Goal: Information Seeking & Learning: Learn about a topic

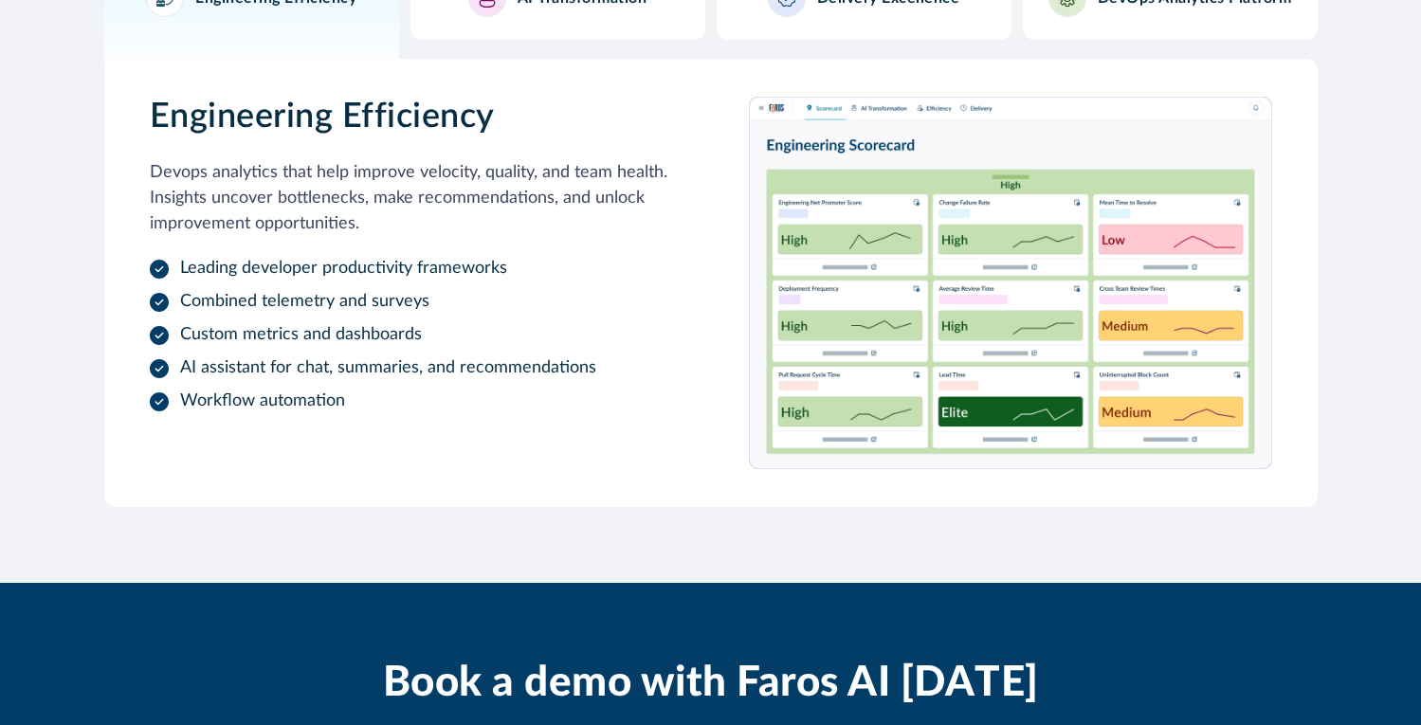
scroll to position [2495, 0]
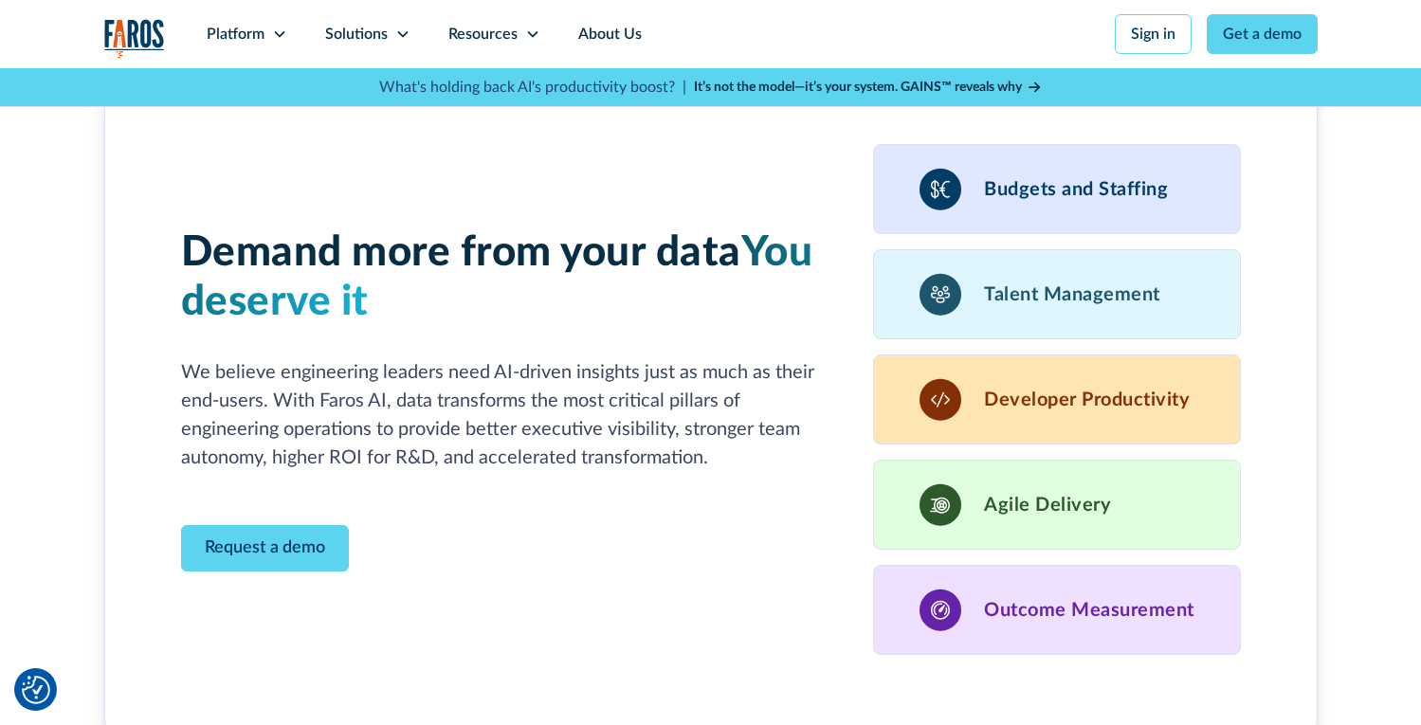
scroll to position [5203, 0]
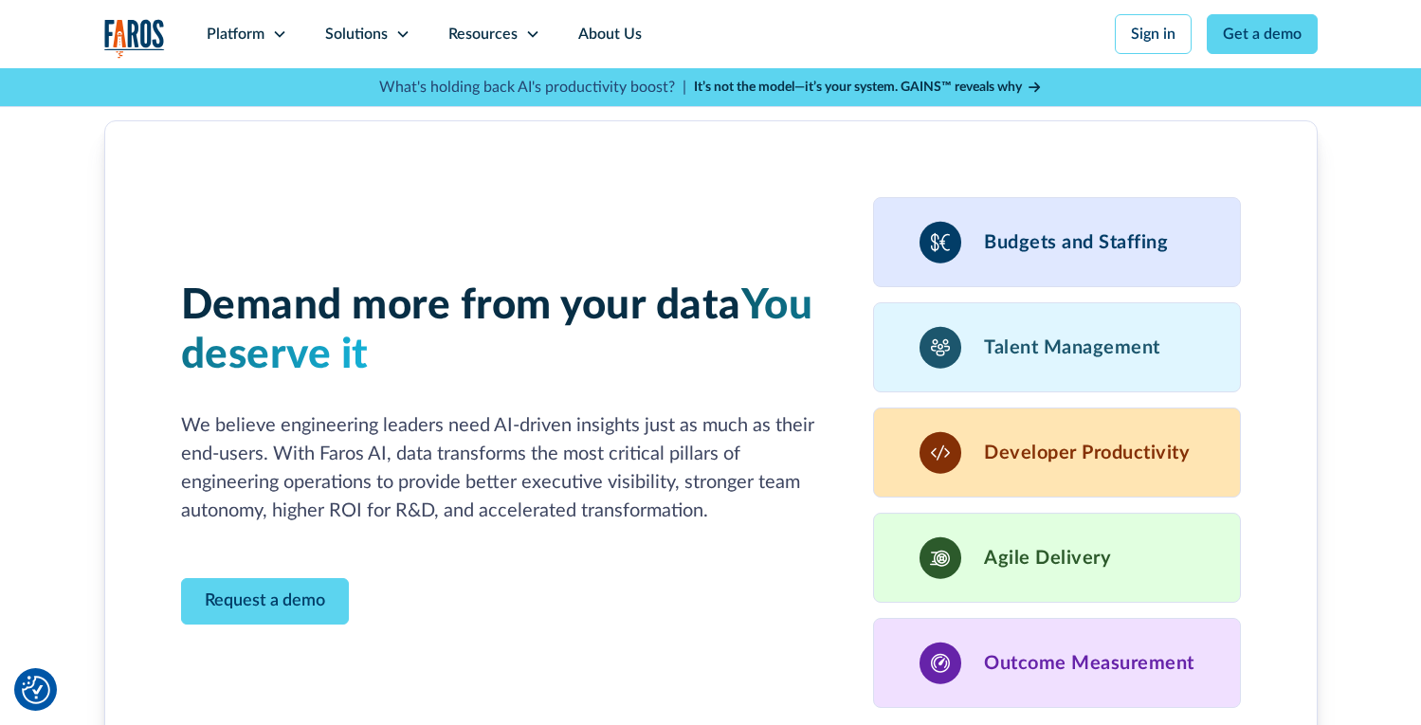
click at [1061, 203] on div "Budgets and Staffing" at bounding box center [1057, 242] width 368 height 90
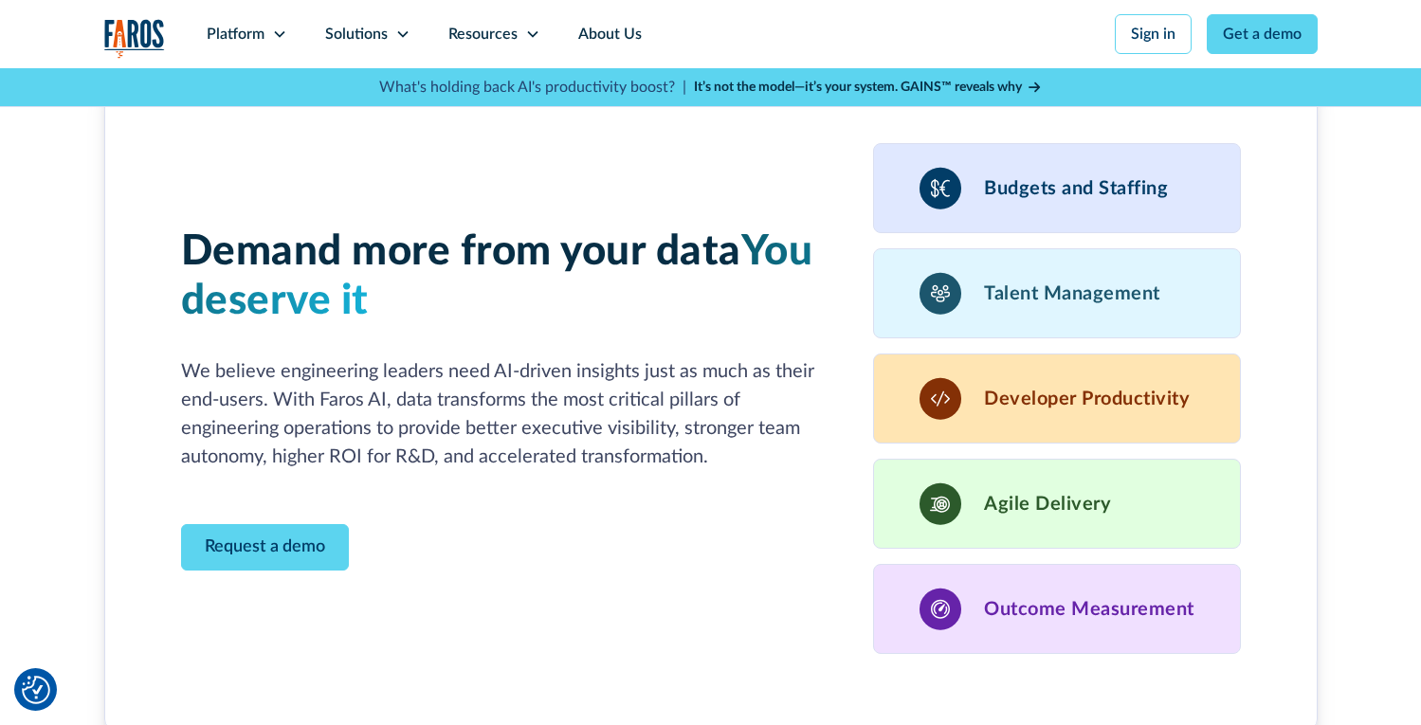
click at [1061, 203] on div "Budgets and Staffing" at bounding box center [1057, 188] width 368 height 90
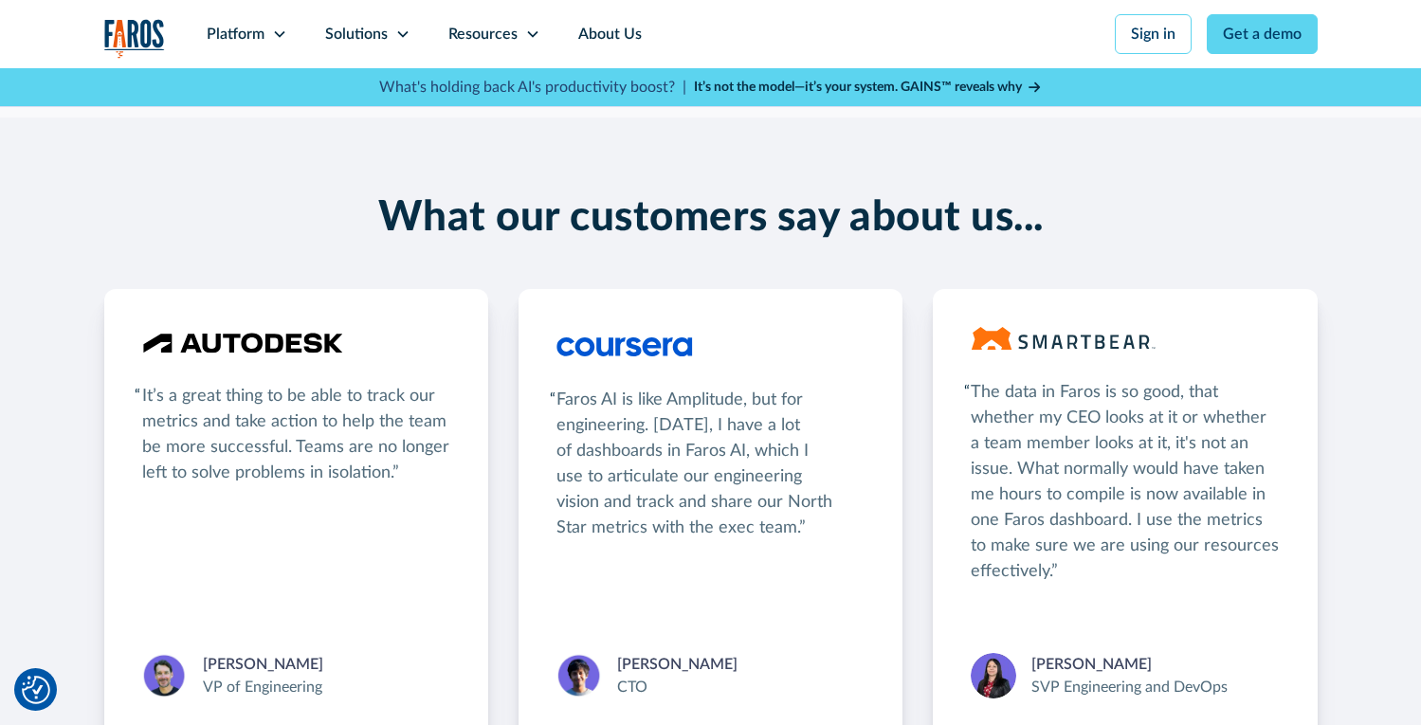
scroll to position [3313, 0]
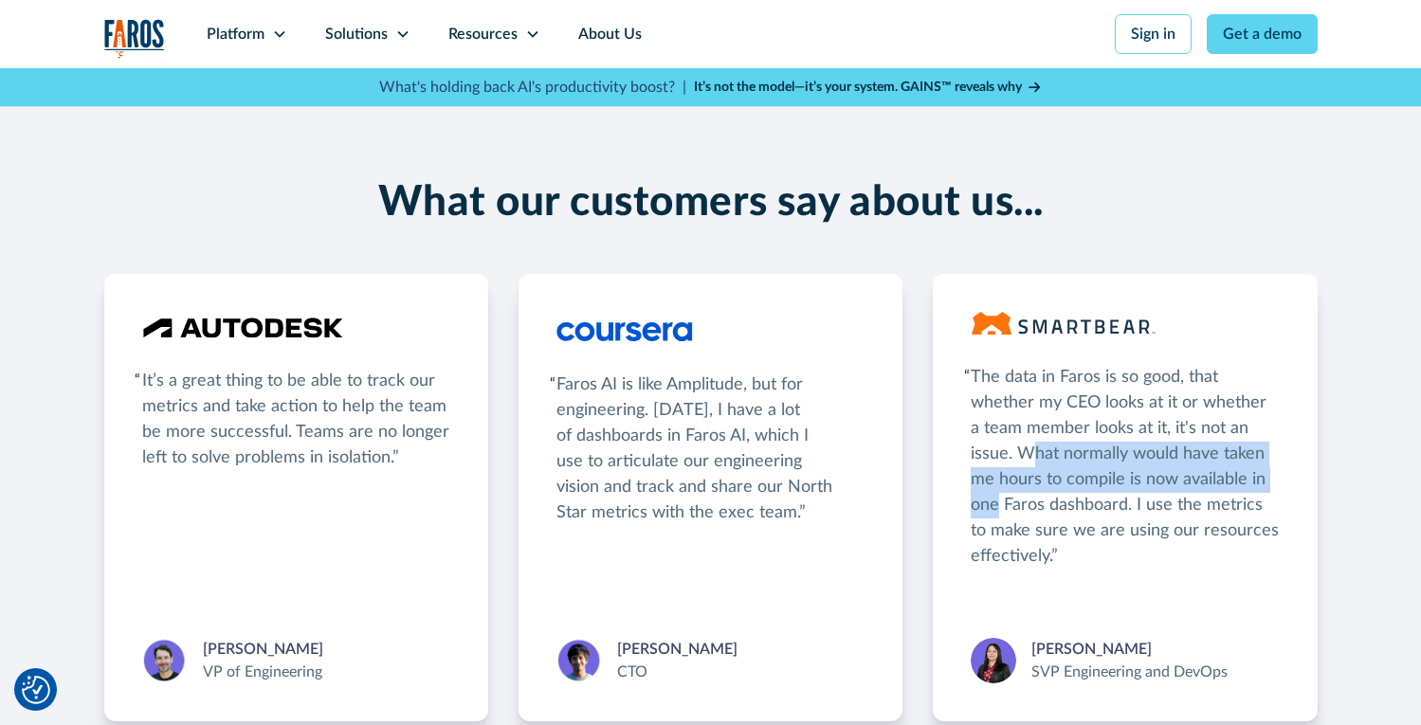
drag, startPoint x: 1325, startPoint y: 484, endPoint x: 889, endPoint y: 418, distance: 441.0
click at [905, 422] on div "What our customers say about us... It’s a great thing to be able to track our m…" at bounding box center [710, 449] width 1421 height 543
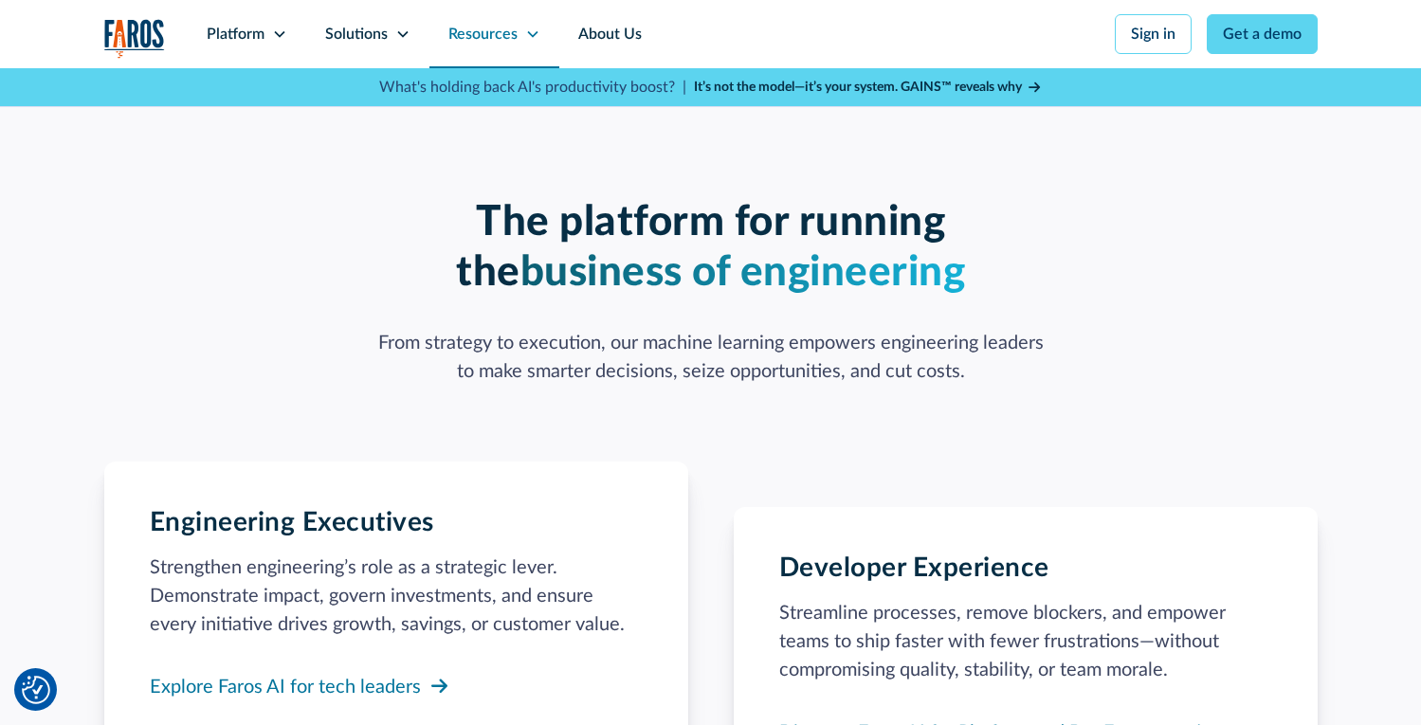
scroll to position [1145, 0]
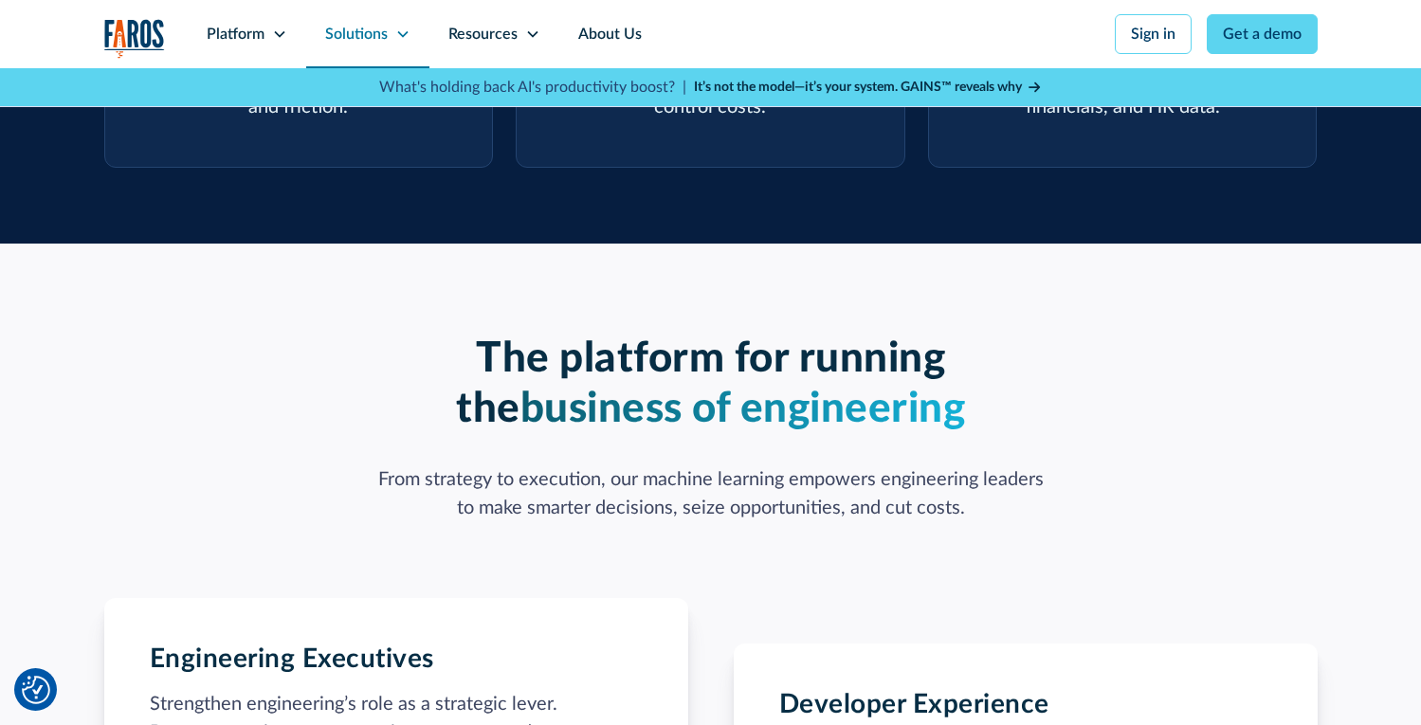
click at [390, 53] on div "Solutions" at bounding box center [367, 34] width 123 height 68
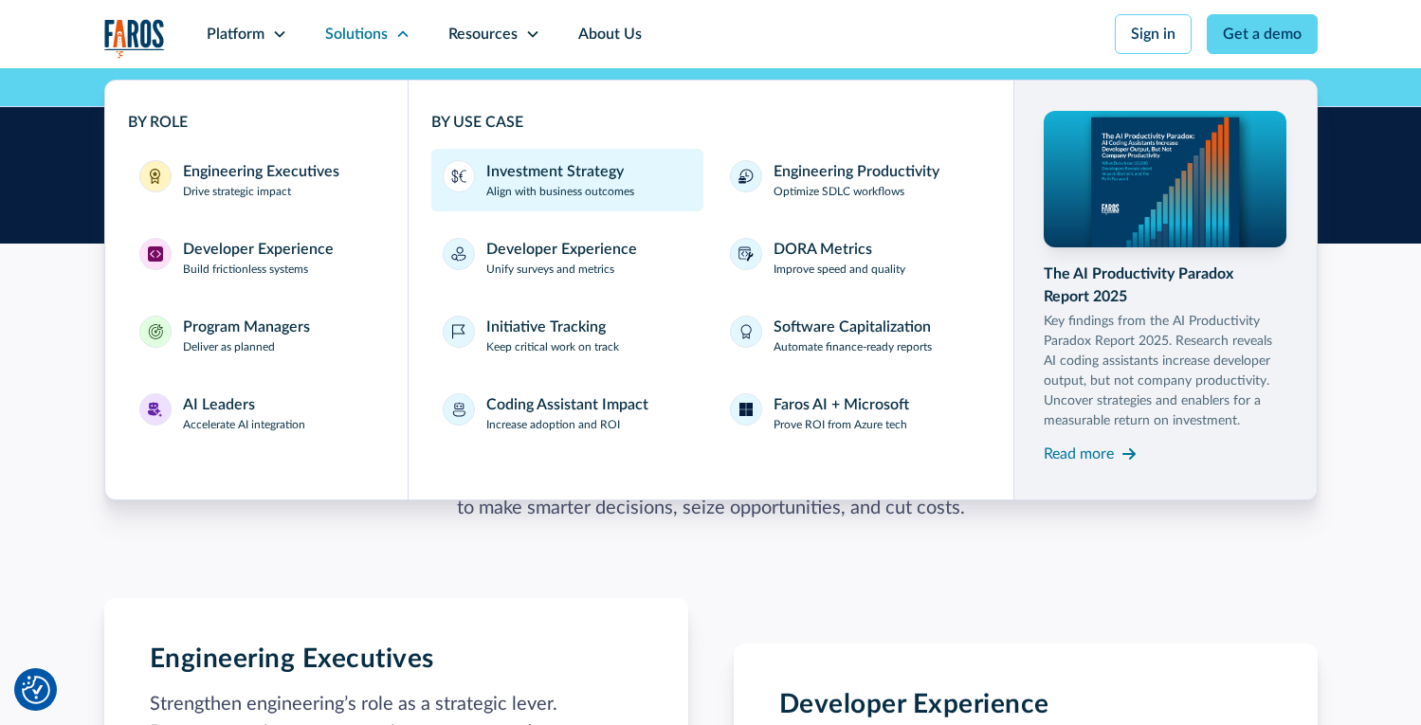
click at [470, 203] on link "Investment Strategy Align with business outcomes" at bounding box center [567, 180] width 272 height 63
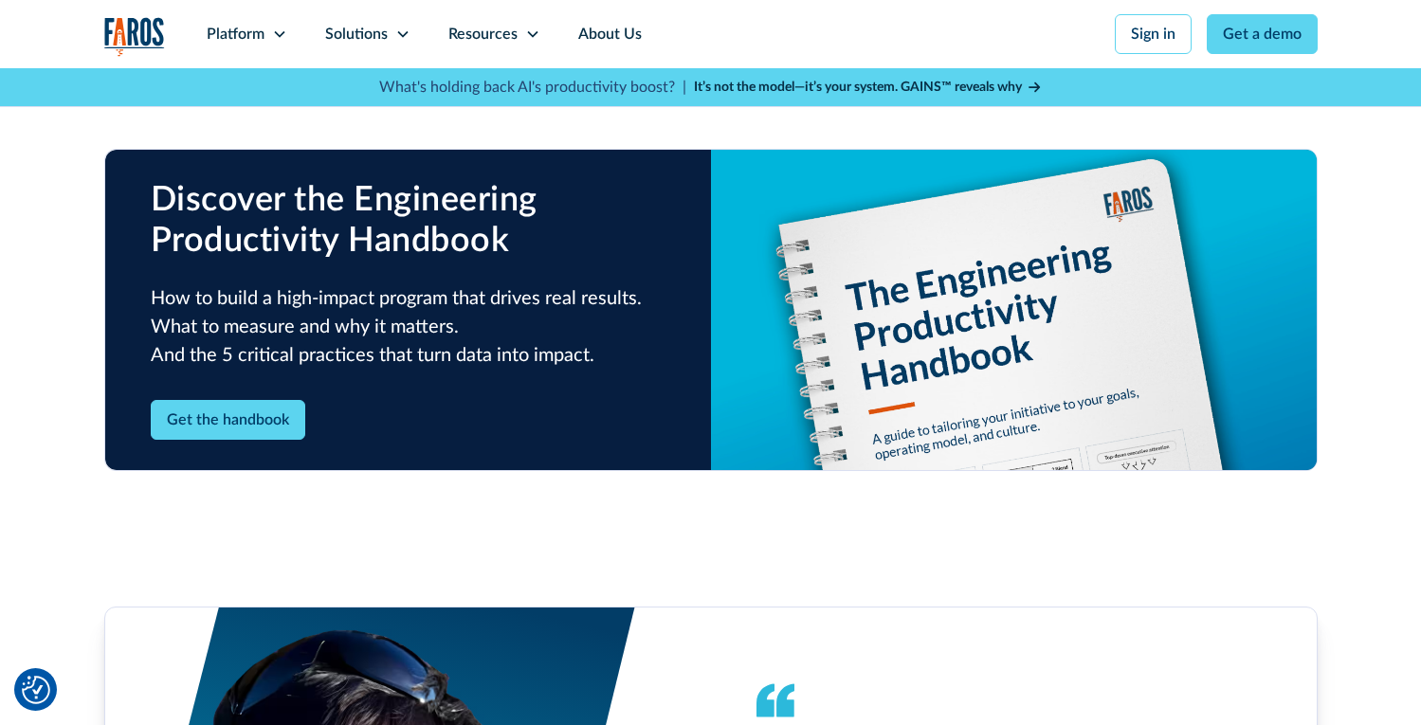
scroll to position [2846, 0]
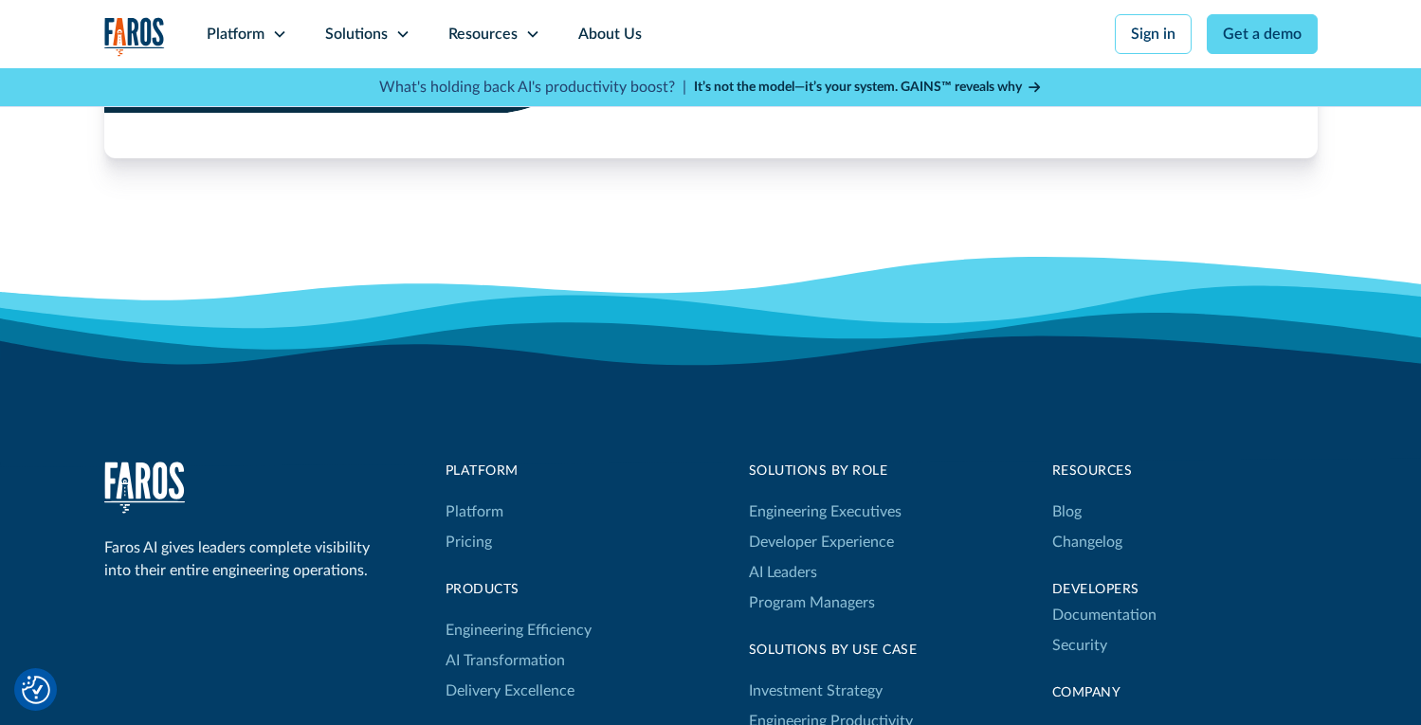
click at [788, 213] on div "Ready for your engineering efficiency metrics? Request a demo" at bounding box center [710, 8] width 1213 height 571
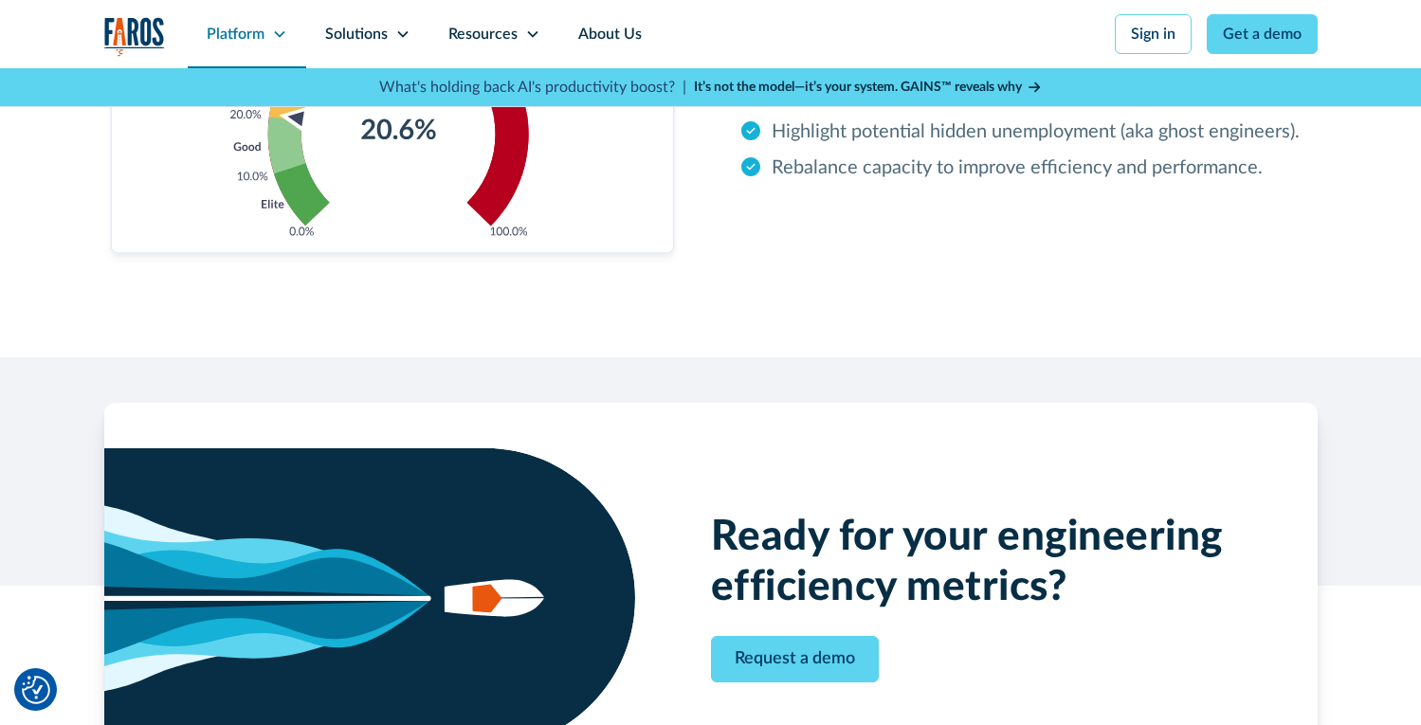
scroll to position [3699, 0]
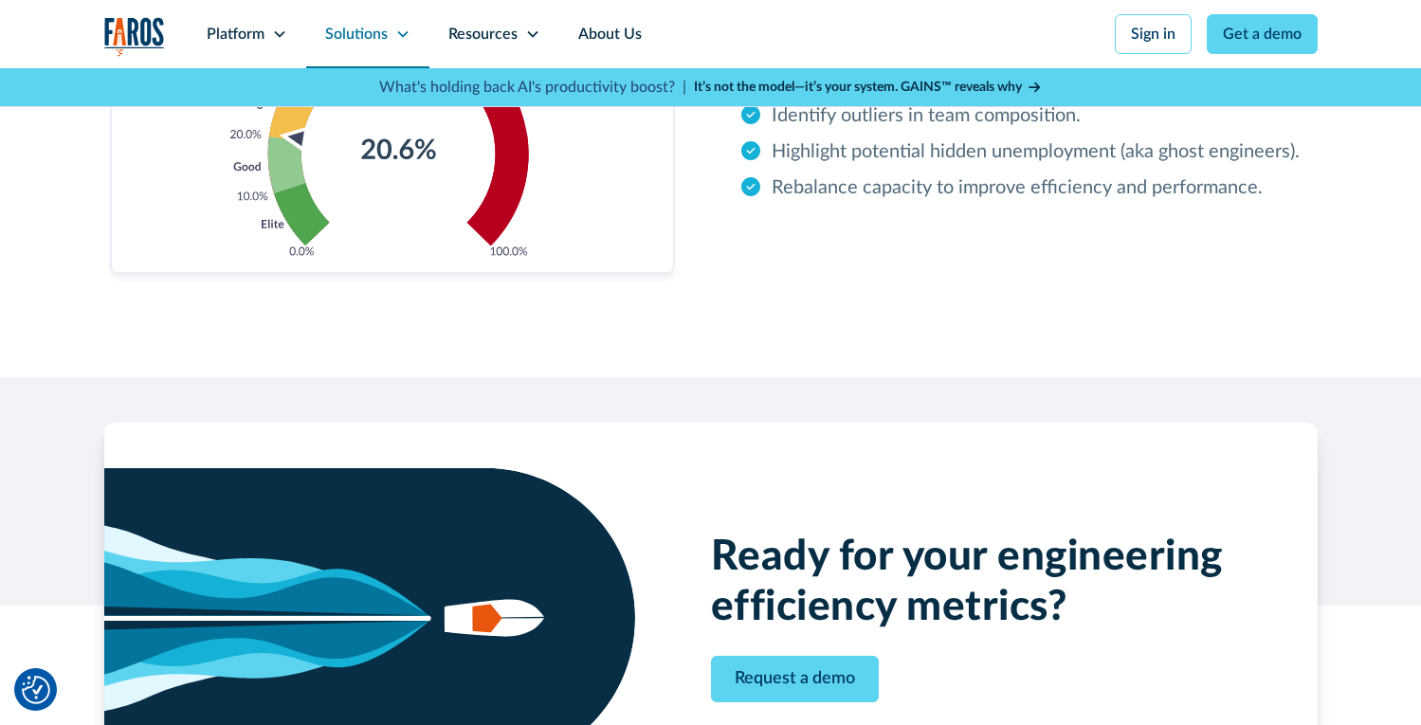
drag, startPoint x: 255, startPoint y: 45, endPoint x: 364, endPoint y: 39, distance: 109.2
click at [258, 45] on div "Platform" at bounding box center [247, 34] width 118 height 68
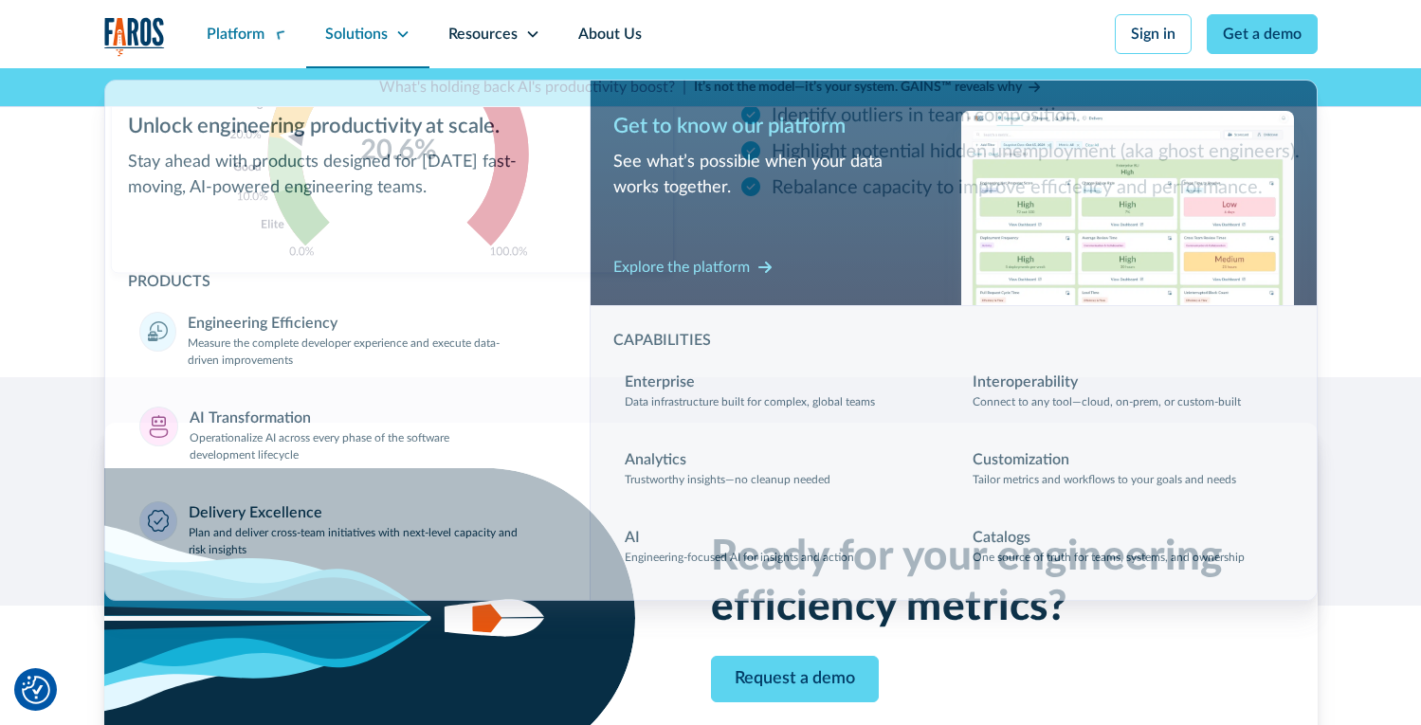
click at [364, 39] on div "Solutions" at bounding box center [356, 34] width 63 height 23
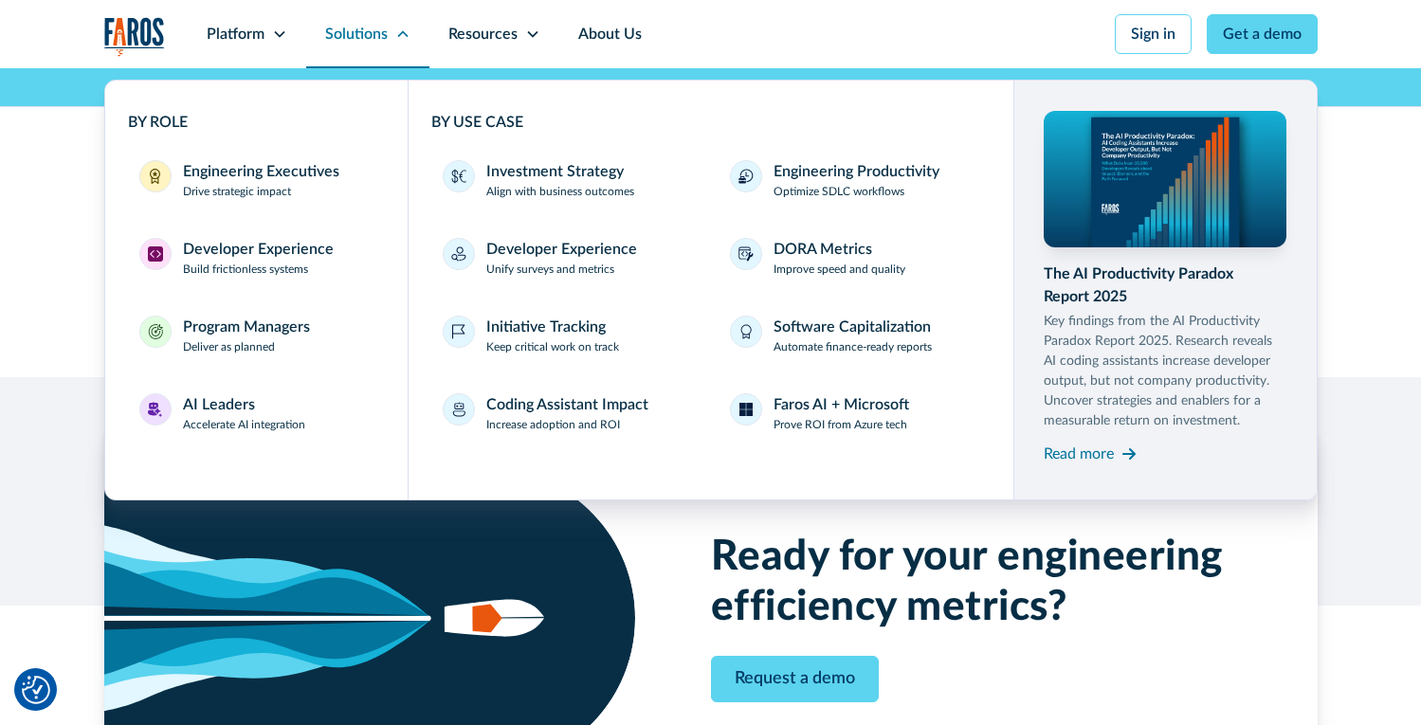
scroll to position [3700, 0]
click at [217, 33] on div "Platform" at bounding box center [236, 34] width 58 height 23
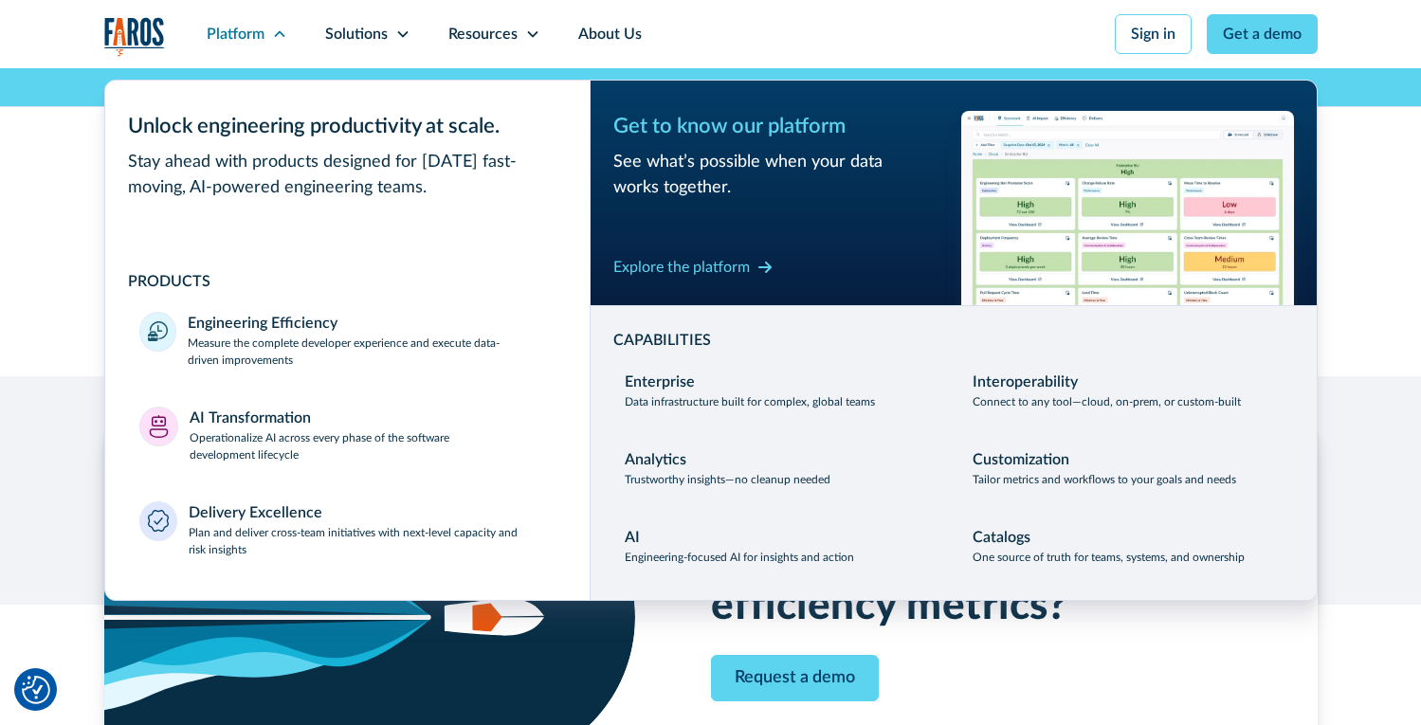
click at [130, 34] on img "home" at bounding box center [134, 36] width 61 height 39
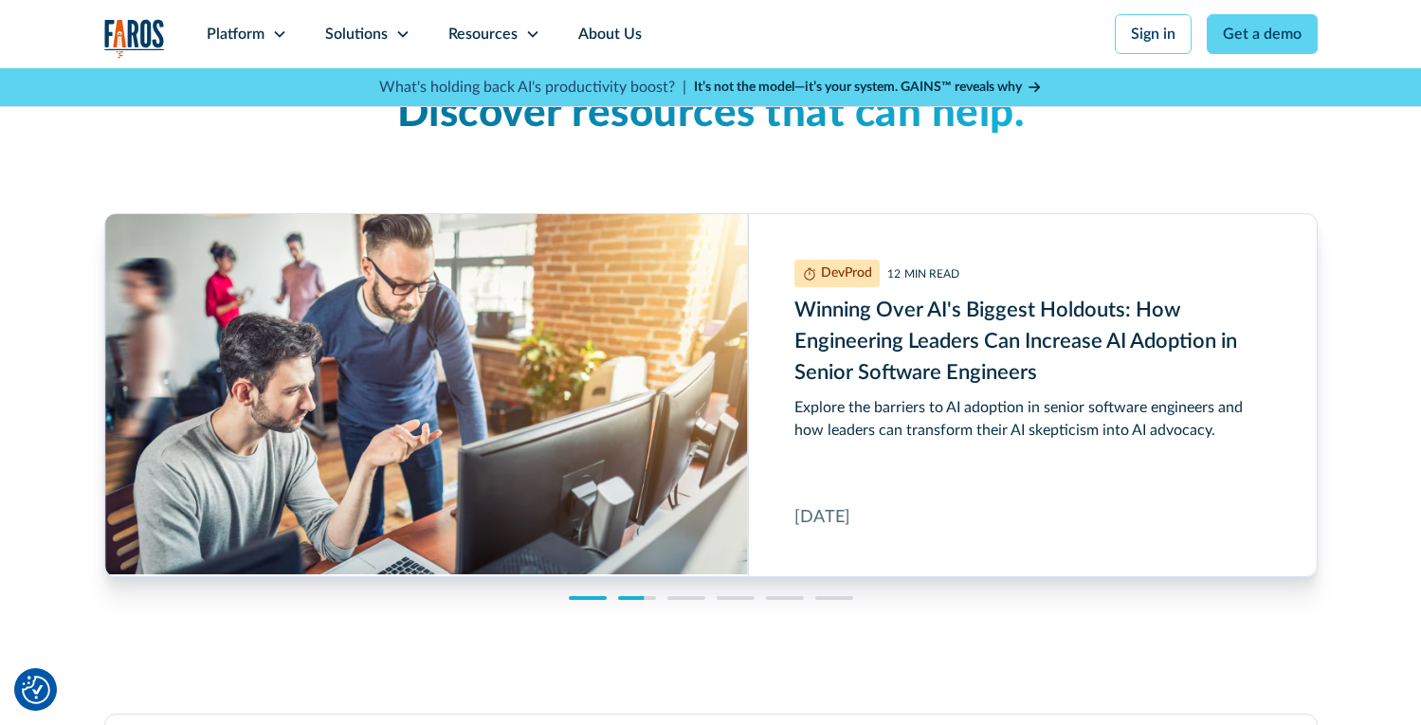
scroll to position [4598, 0]
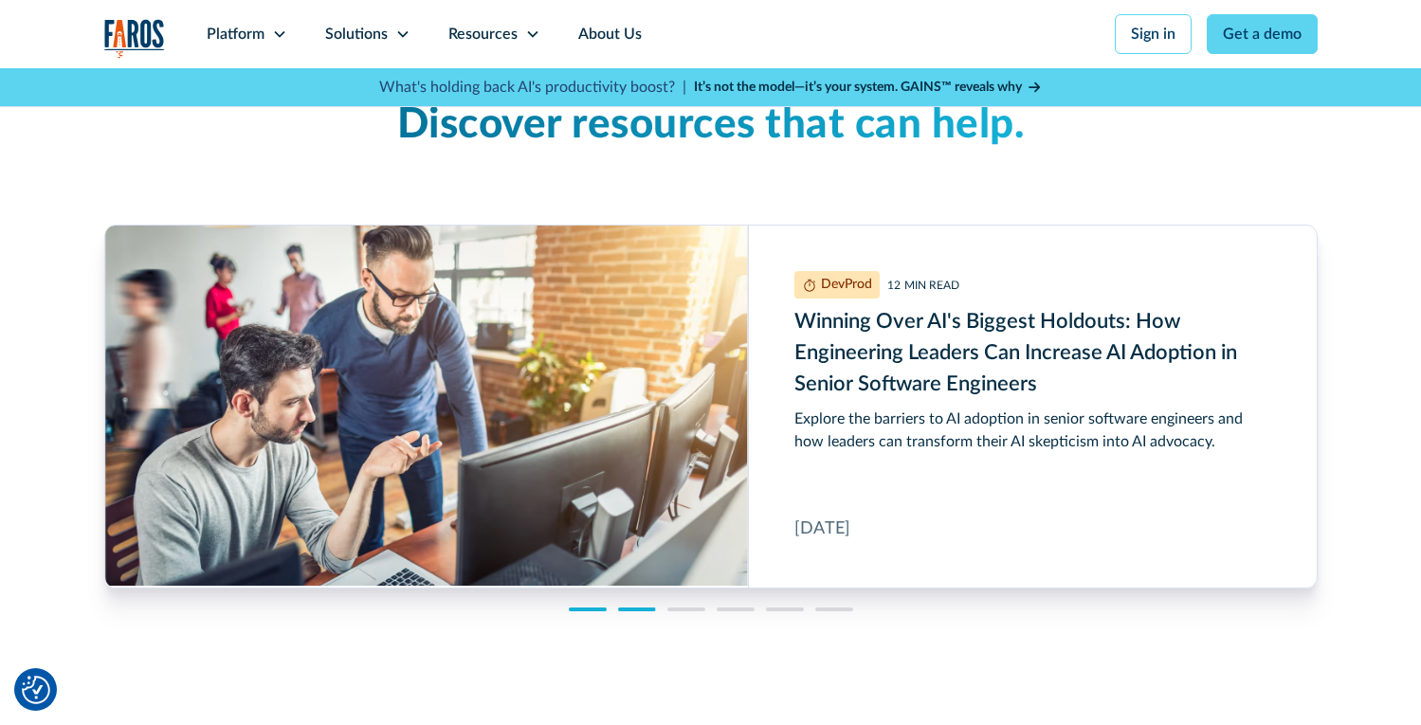
click at [677, 607] on div "Our team has been in your shoes. Discover resources that can help. Guides 12 MI…" at bounding box center [710, 319] width 1213 height 721
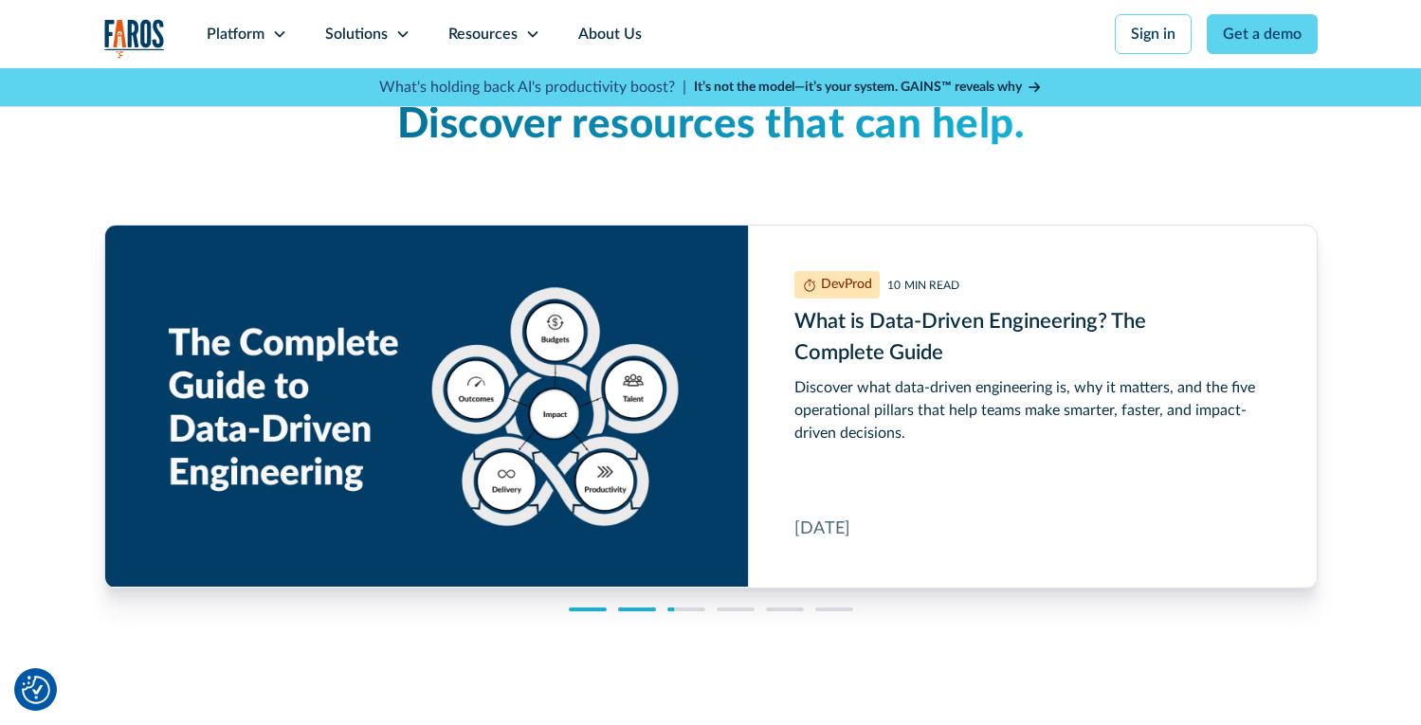
click at [745, 608] on div at bounding box center [735, 609] width 38 height 4
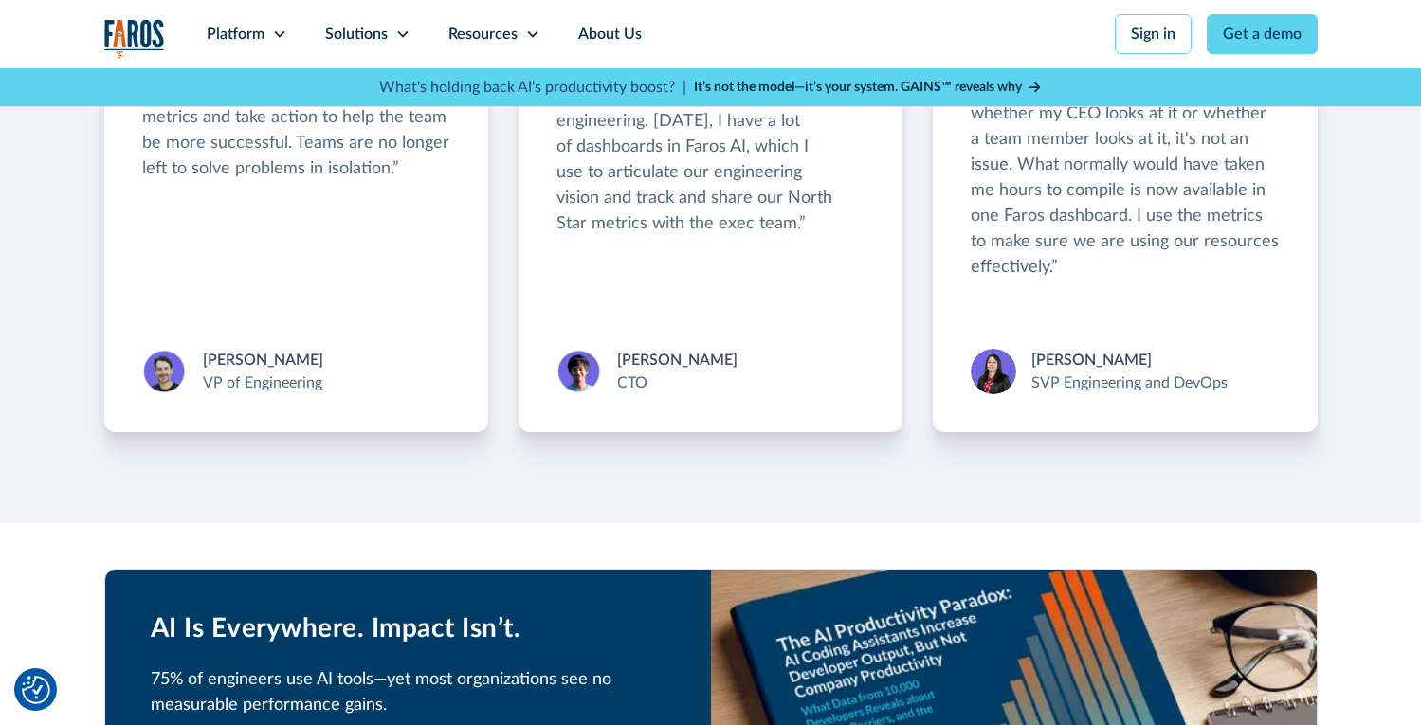
scroll to position [3350, 0]
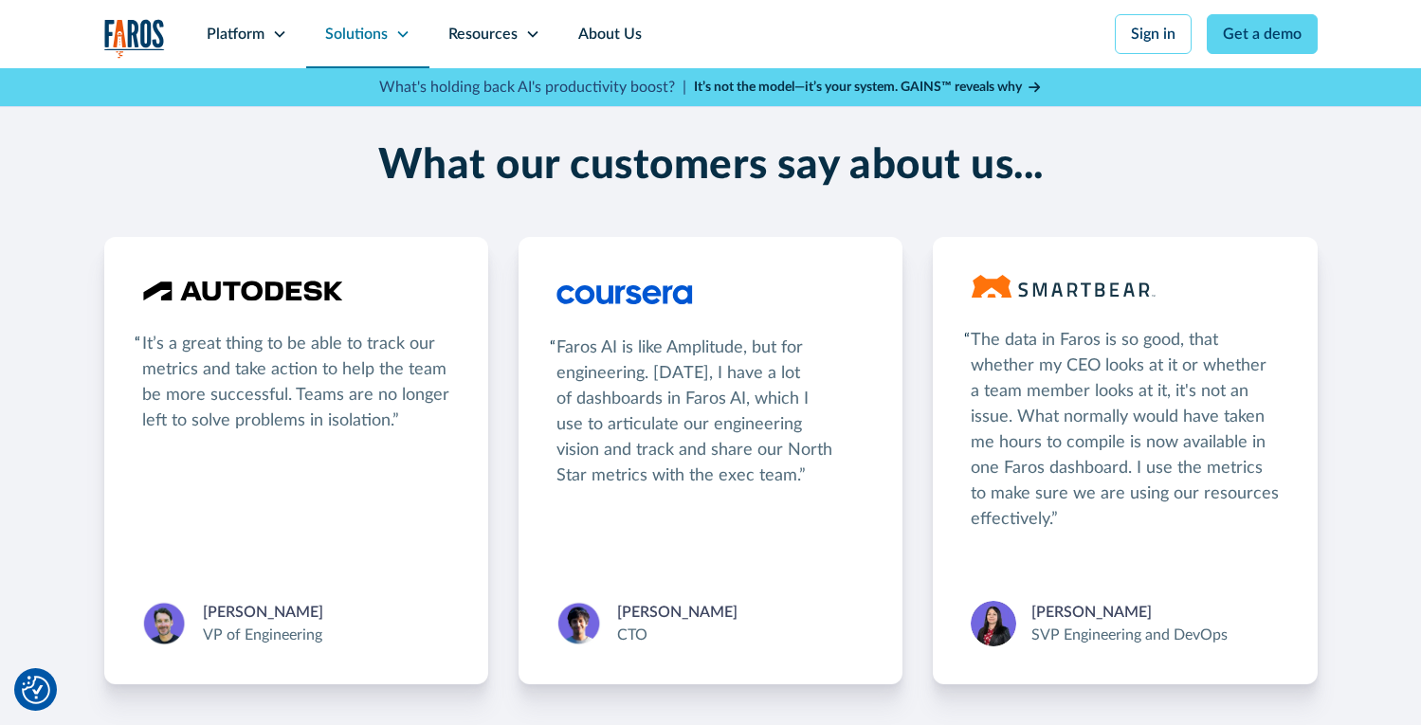
click at [337, 38] on div "Solutions" at bounding box center [356, 34] width 63 height 23
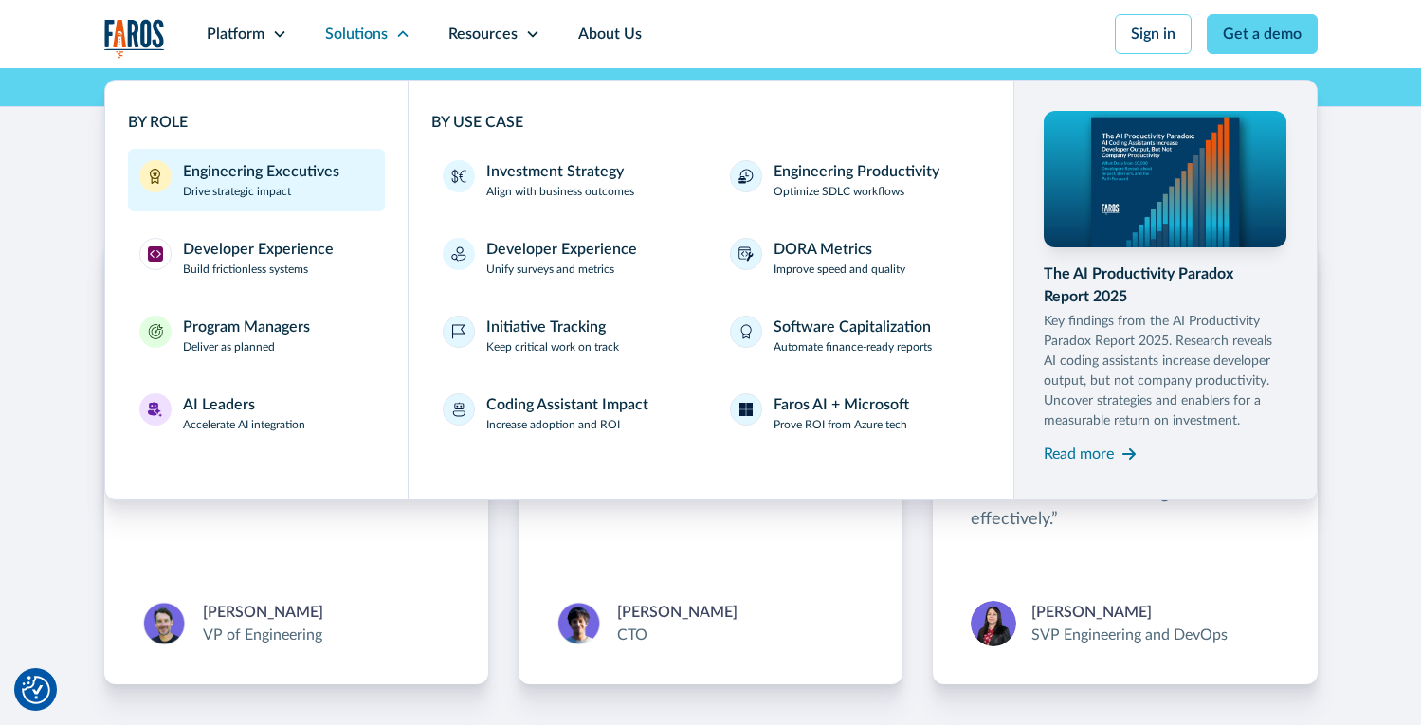
click at [296, 172] on div "Engineering Executives" at bounding box center [261, 171] width 156 height 23
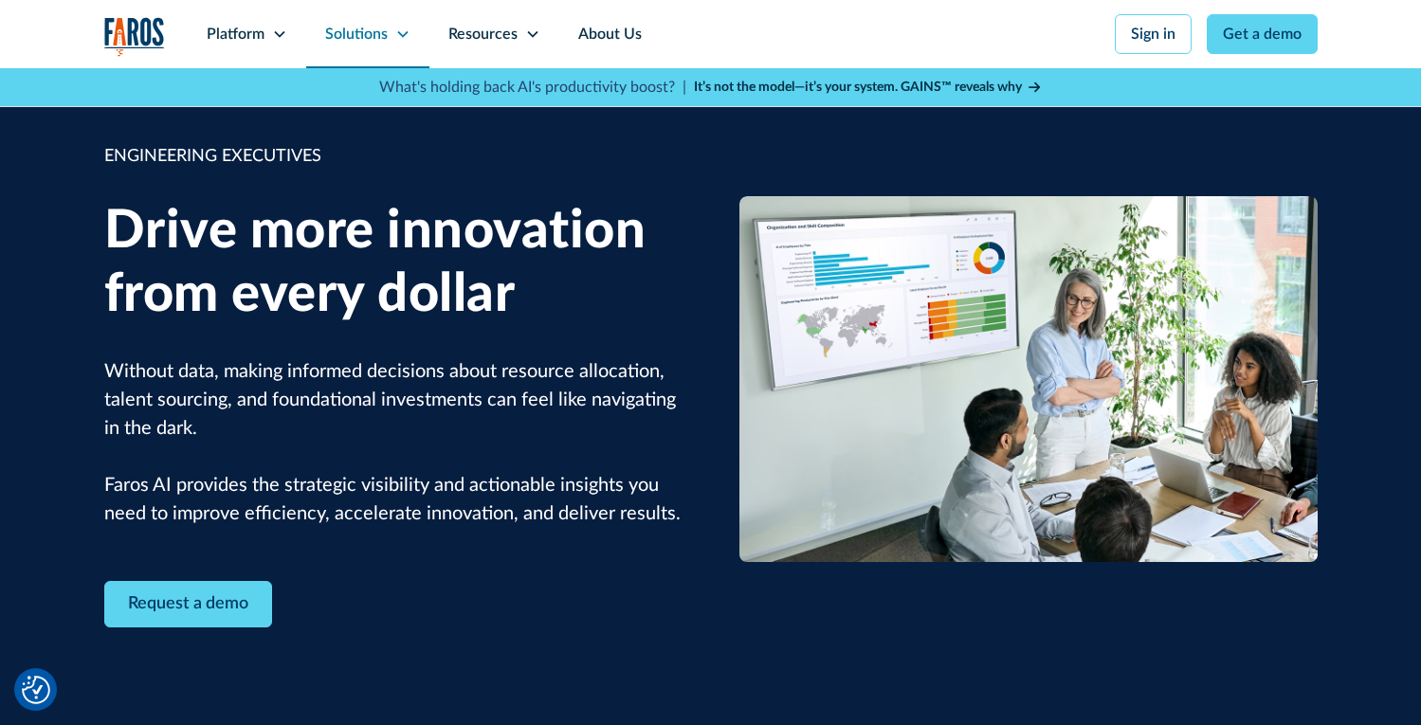
click at [372, 40] on div "Solutions" at bounding box center [356, 34] width 63 height 23
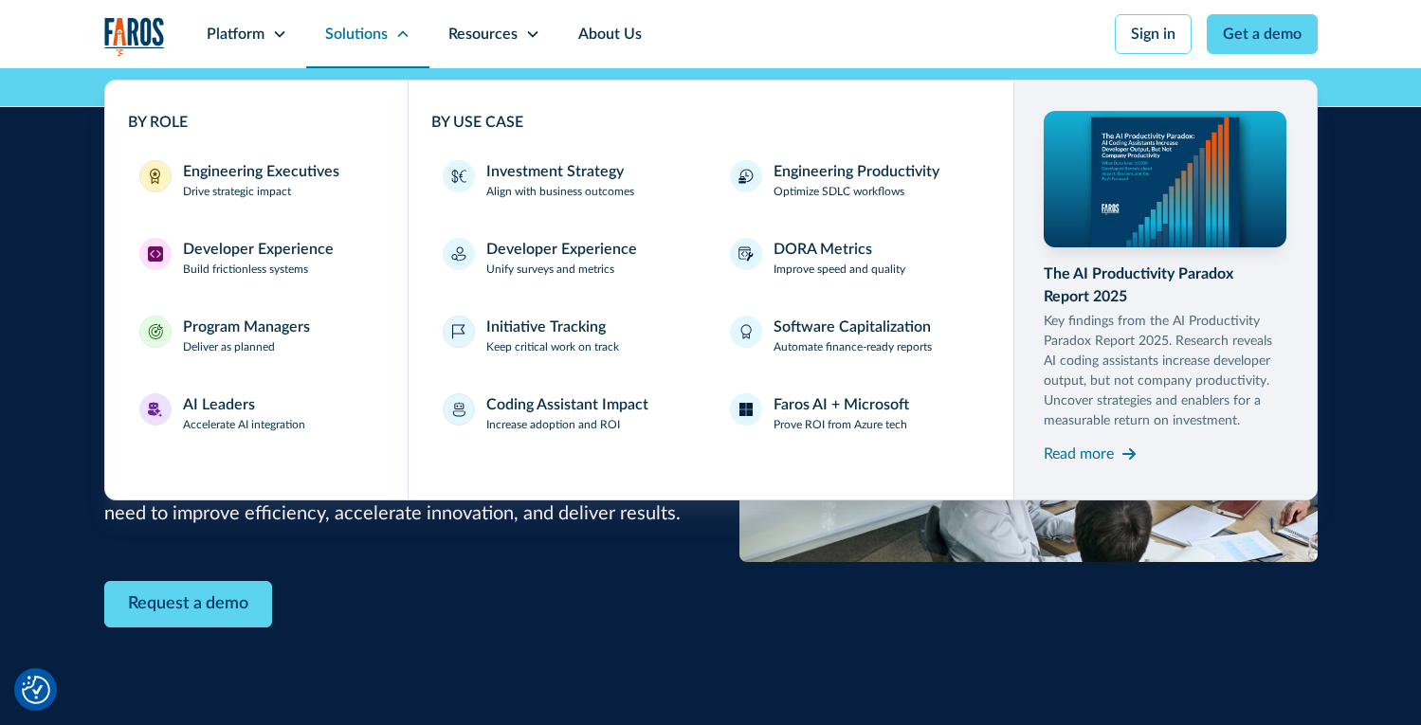
click at [353, 34] on div "Solutions" at bounding box center [356, 34] width 63 height 23
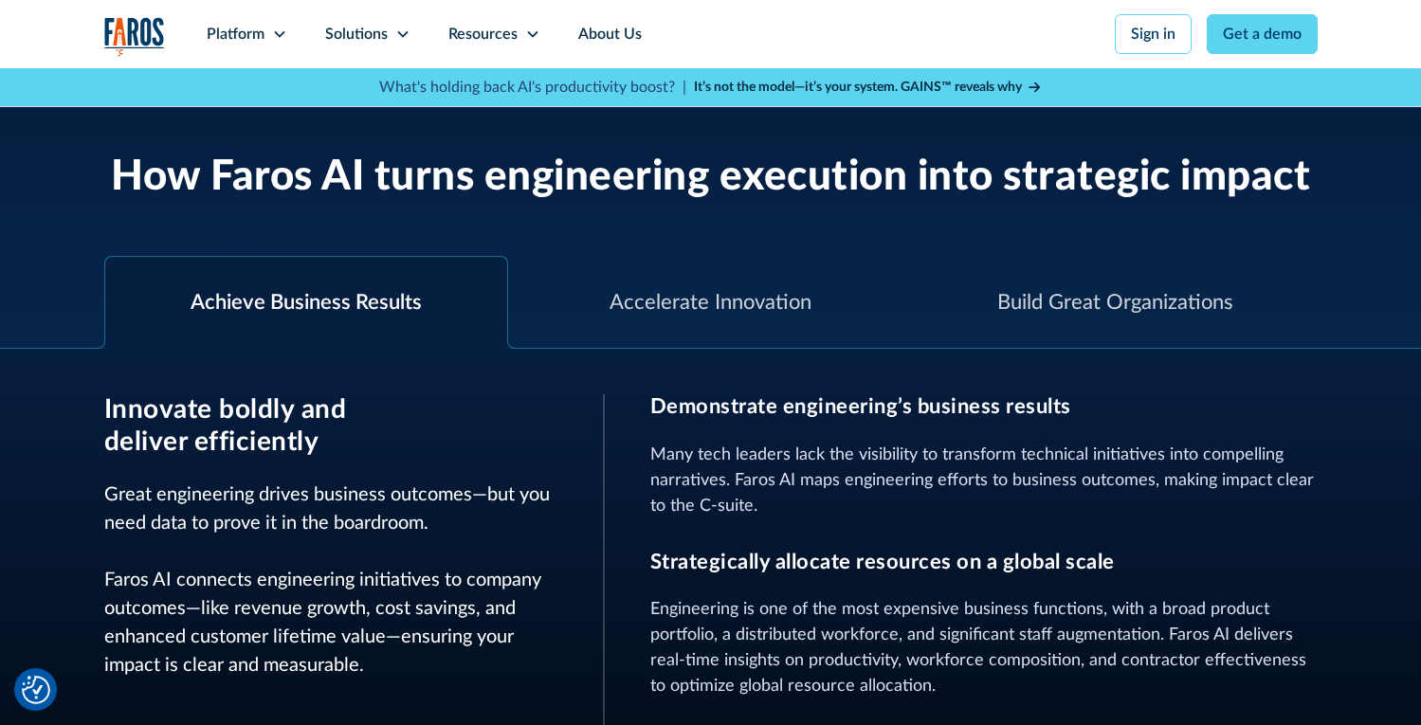
scroll to position [663, 0]
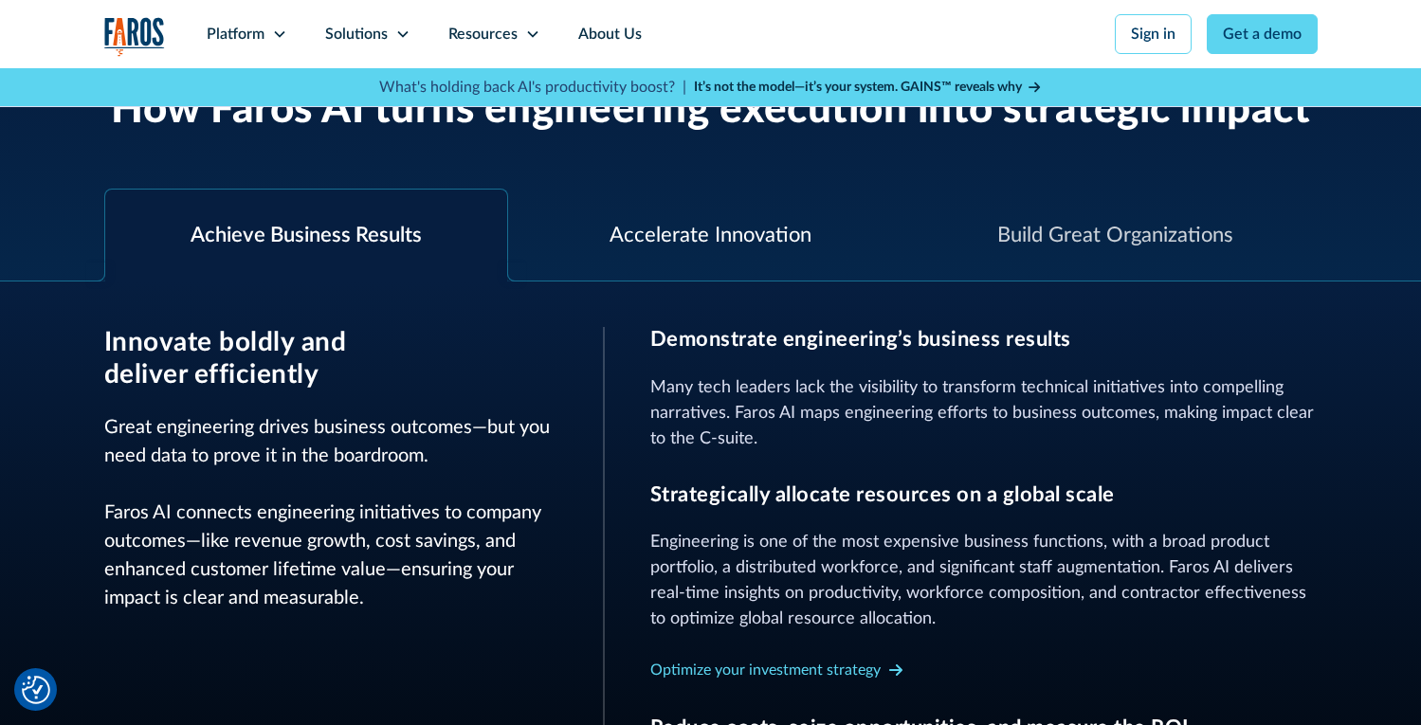
click at [653, 208] on div "Accelerate Innovation" at bounding box center [710, 236] width 405 height 92
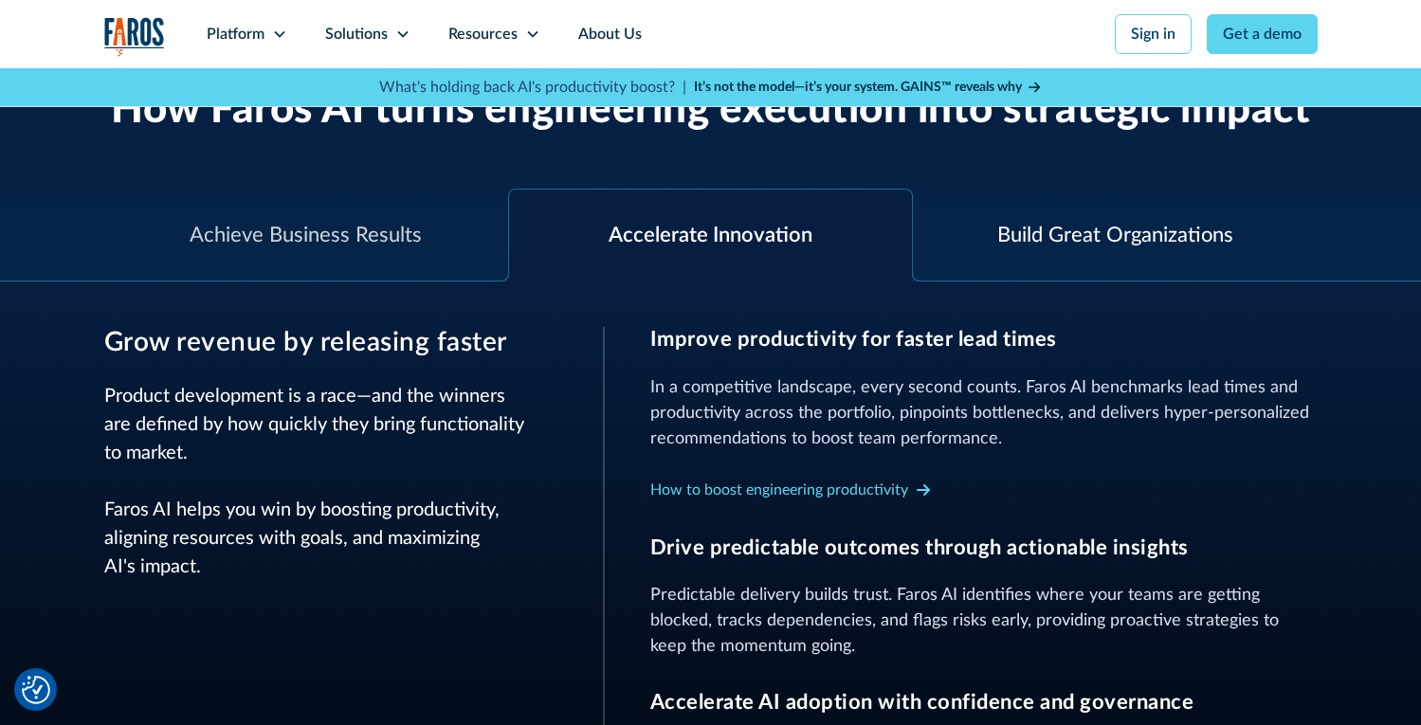
click at [1058, 248] on div "Build Great Organizations" at bounding box center [1115, 235] width 236 height 31
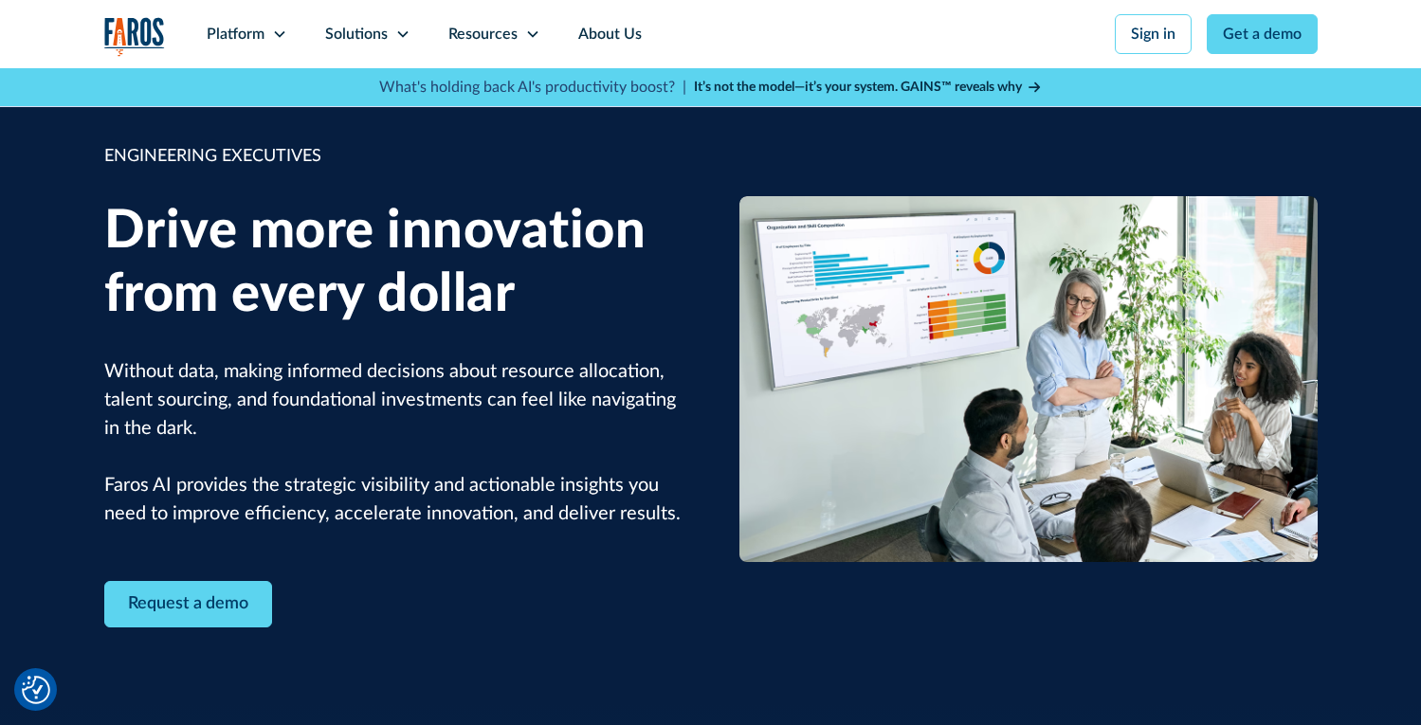
scroll to position [845, 0]
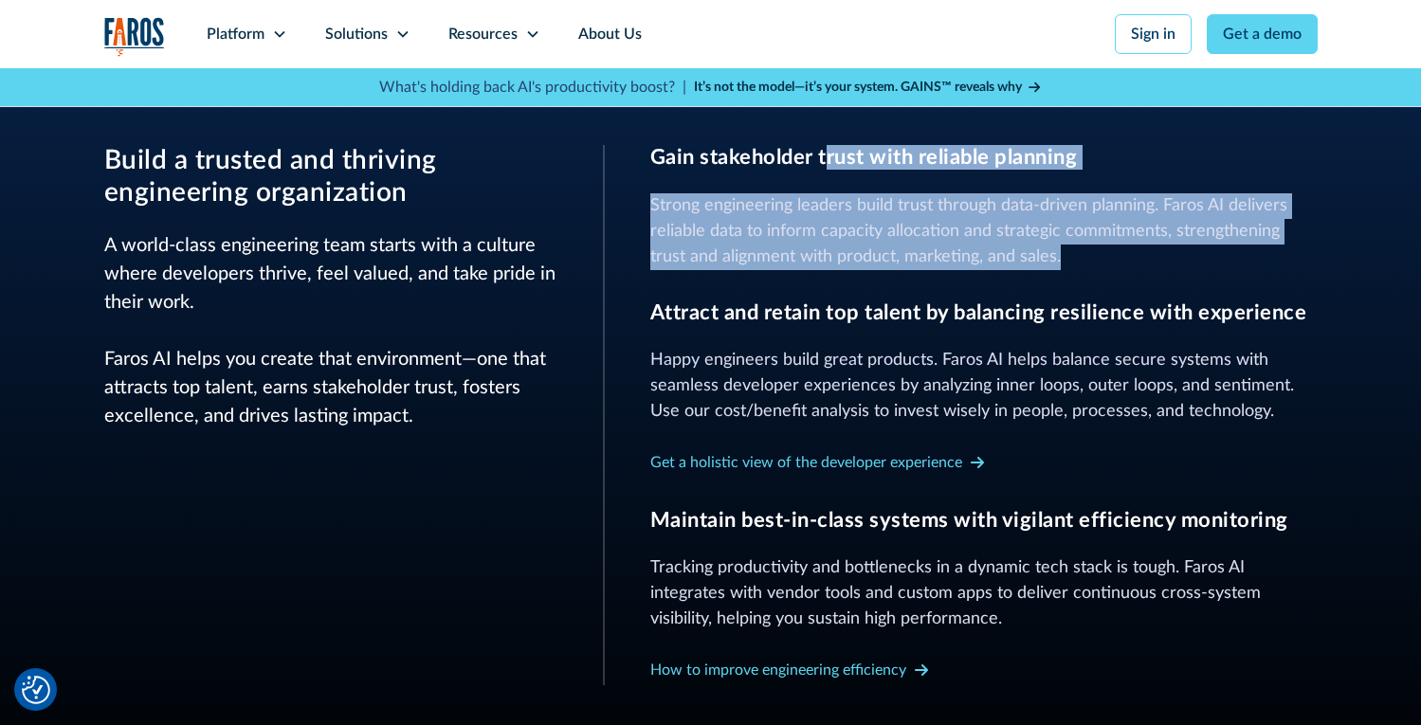
drag, startPoint x: 1006, startPoint y: 232, endPoint x: 1127, endPoint y: 264, distance: 124.6
click at [1127, 265] on div "Gain stakeholder trust with reliable planning Strong engineering leaders build …" at bounding box center [983, 207] width 667 height 124
click at [1127, 263] on p "Strong engineering leaders build trust through data-driven planning. Faros AI d…" at bounding box center [983, 231] width 667 height 77
drag, startPoint x: 1084, startPoint y: 259, endPoint x: 663, endPoint y: 193, distance: 425.8
click at [663, 193] on p "Strong engineering leaders build trust through data-driven planning. Faros AI d…" at bounding box center [983, 231] width 667 height 77
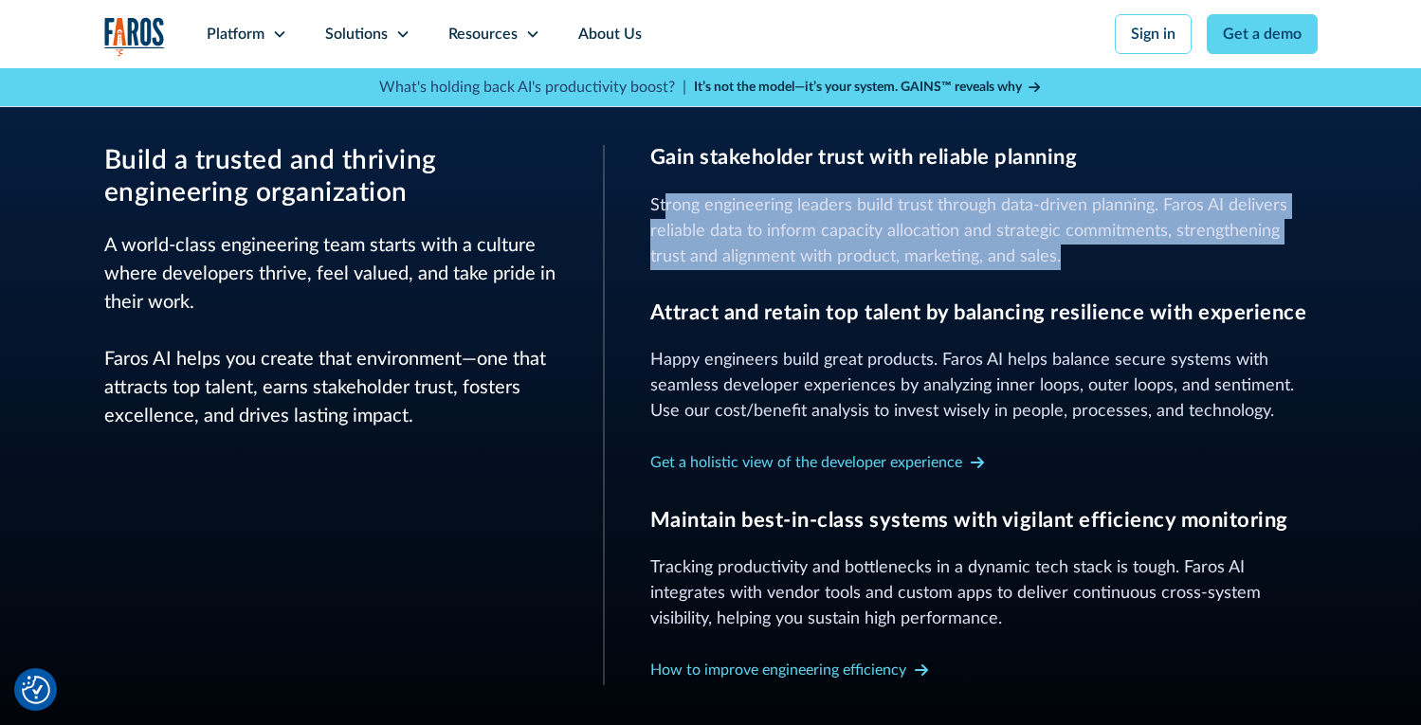
click at [662, 193] on p "Strong engineering leaders build trust through data-driven planning. Faros AI d…" at bounding box center [983, 231] width 667 height 77
drag, startPoint x: 668, startPoint y: 193, endPoint x: 1131, endPoint y: 249, distance: 465.9
click at [1131, 249] on p "Strong engineering leaders build trust through data-driven planning. Faros AI d…" at bounding box center [983, 231] width 667 height 77
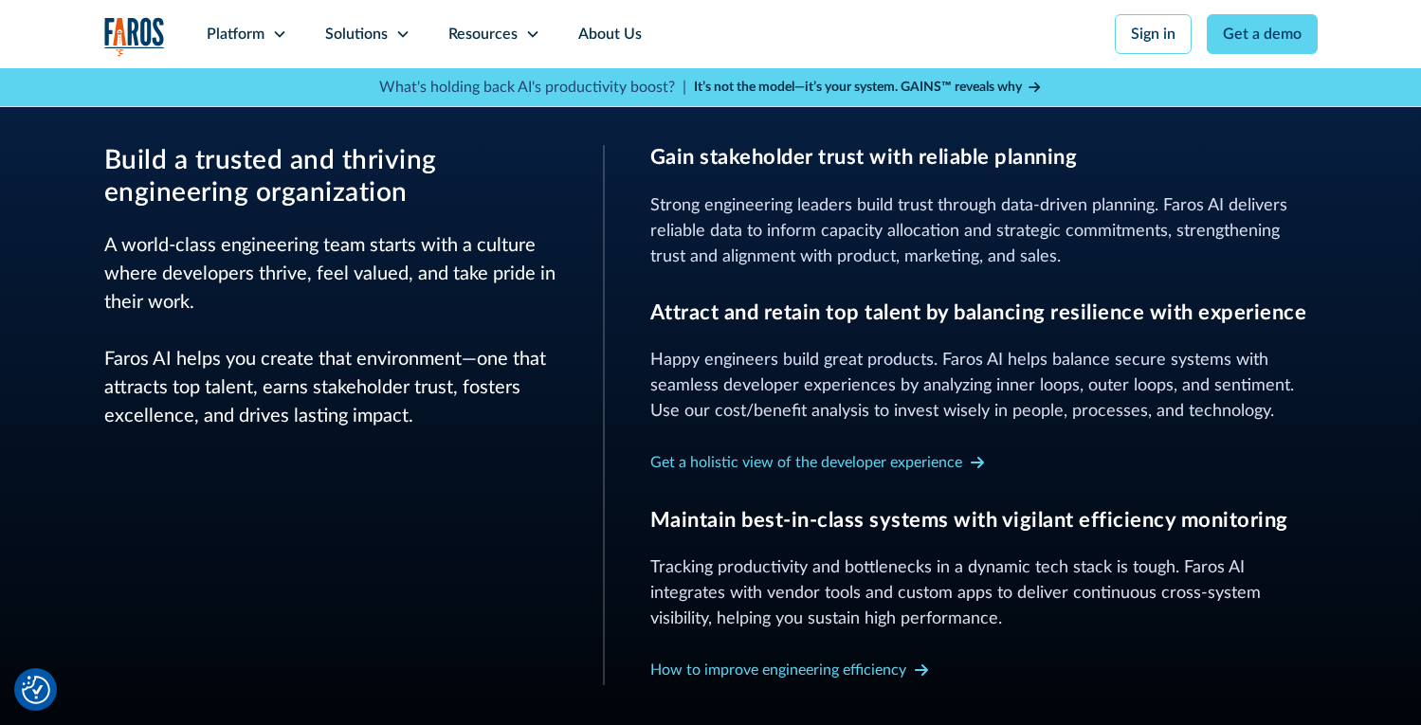
click at [1131, 249] on p "Strong engineering leaders build trust through data-driven planning. Faros AI d…" at bounding box center [983, 231] width 667 height 77
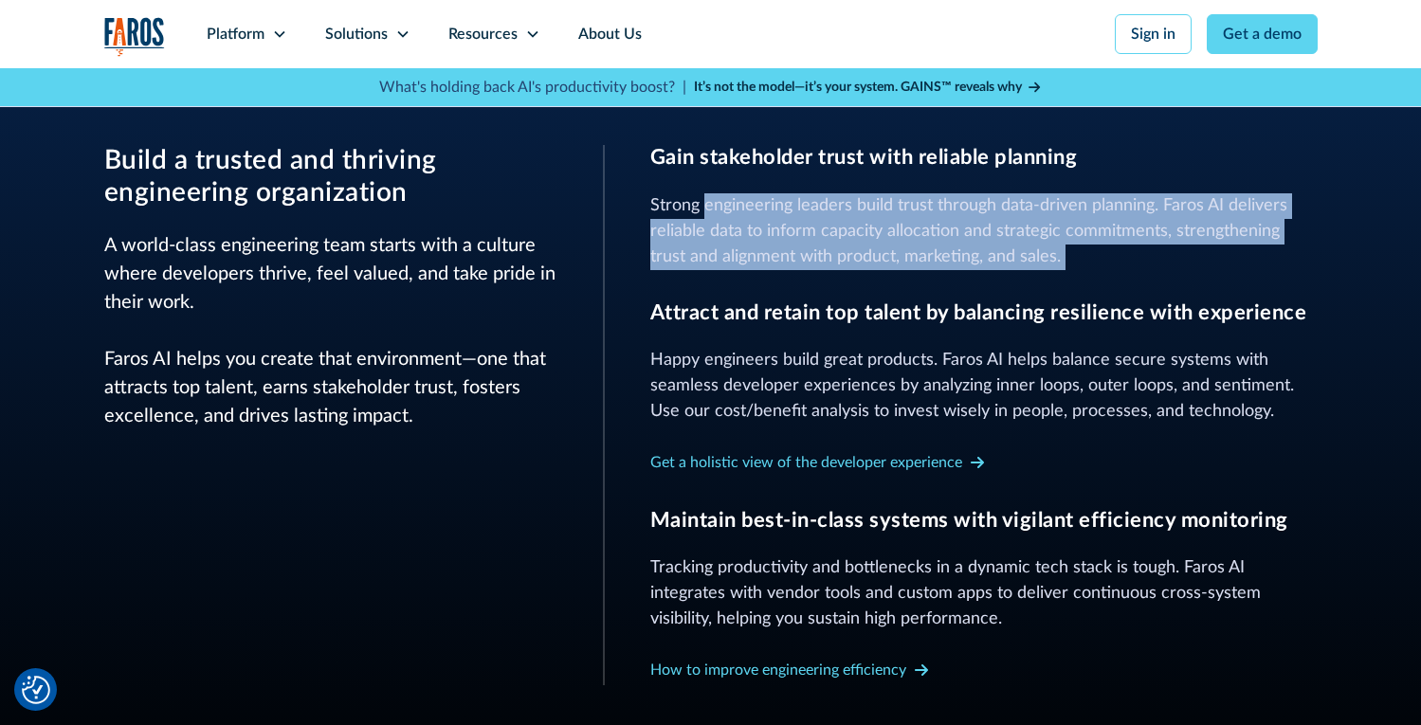
drag, startPoint x: 862, startPoint y: 220, endPoint x: 765, endPoint y: 197, distance: 100.2
click at [765, 197] on p "Strong engineering leaders build trust through data-driven planning. Faros AI d…" at bounding box center [983, 231] width 667 height 77
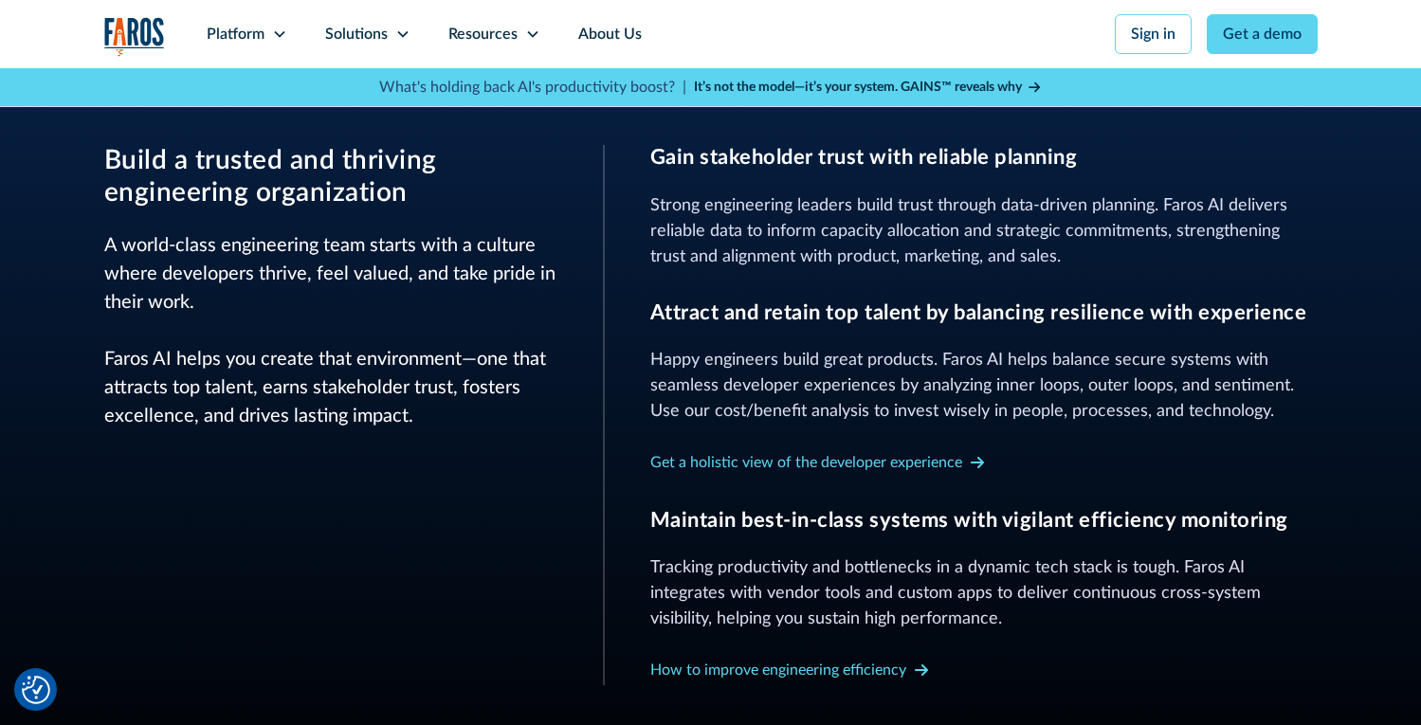
click at [765, 196] on p "Strong engineering leaders build trust through data-driven planning. Faros AI d…" at bounding box center [983, 231] width 667 height 77
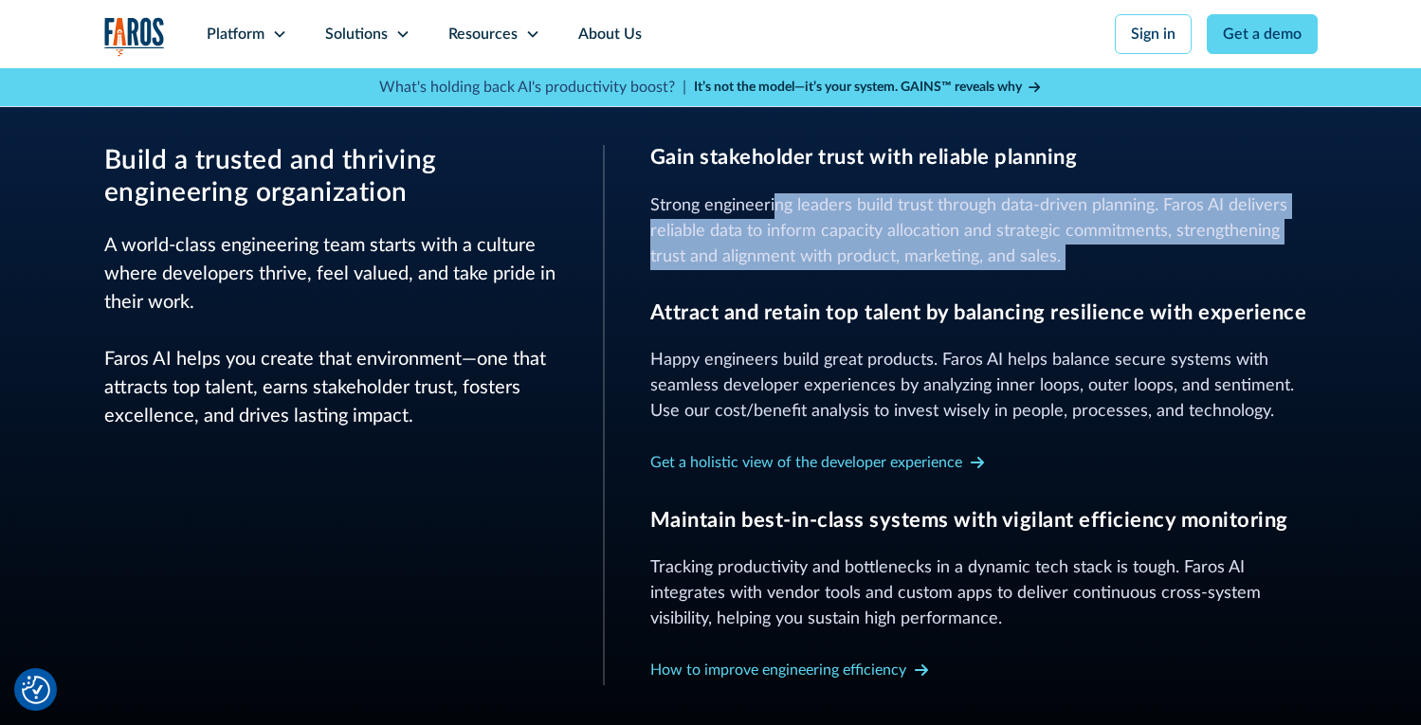
drag, startPoint x: 991, startPoint y: 237, endPoint x: 1196, endPoint y: 272, distance: 207.7
click at [1196, 272] on div "Gain stakeholder trust with reliable planning Strong engineering leaders build …" at bounding box center [983, 415] width 667 height 540
drag, startPoint x: 1191, startPoint y: 271, endPoint x: 664, endPoint y: 190, distance: 533.2
click at [664, 190] on div "Gain stakeholder trust with reliable planning Strong engineering leaders build …" at bounding box center [983, 415] width 667 height 540
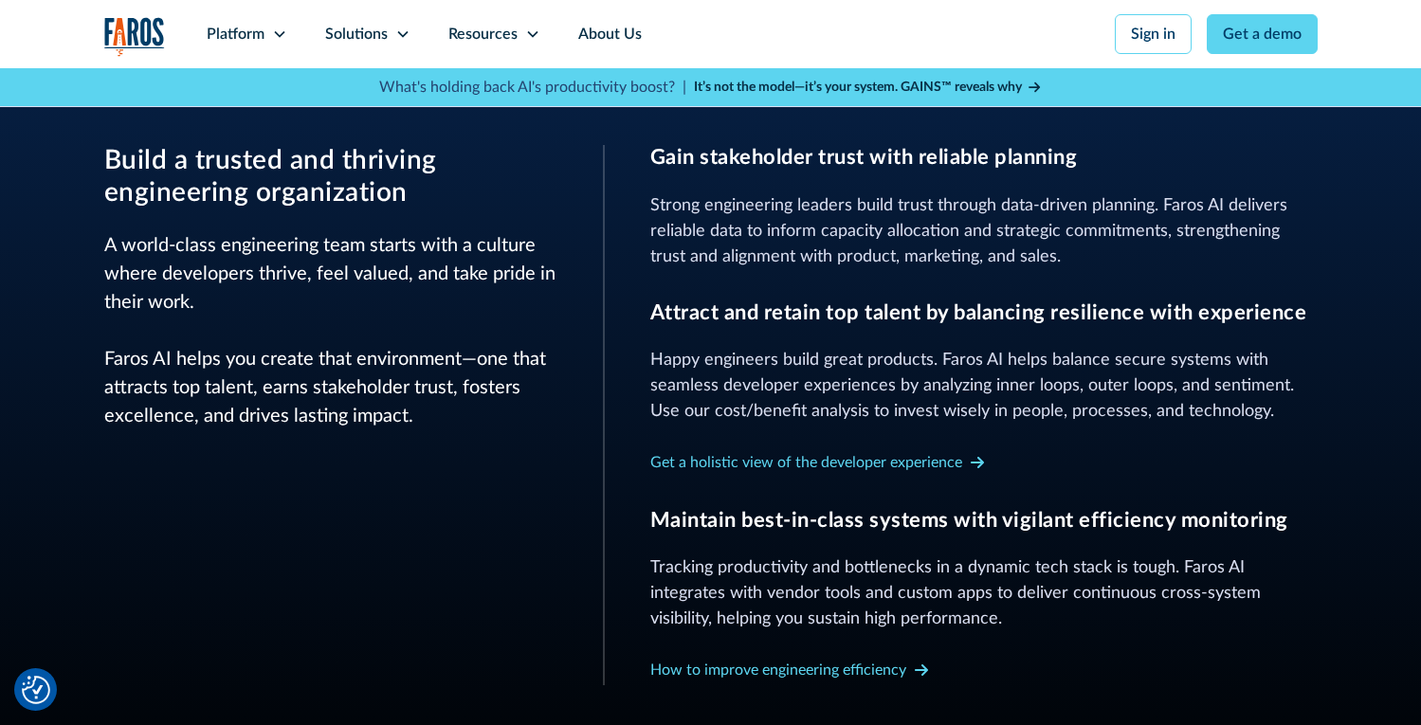
click at [663, 189] on div "Gain stakeholder trust with reliable planning Strong engineering leaders build …" at bounding box center [983, 207] width 667 height 124
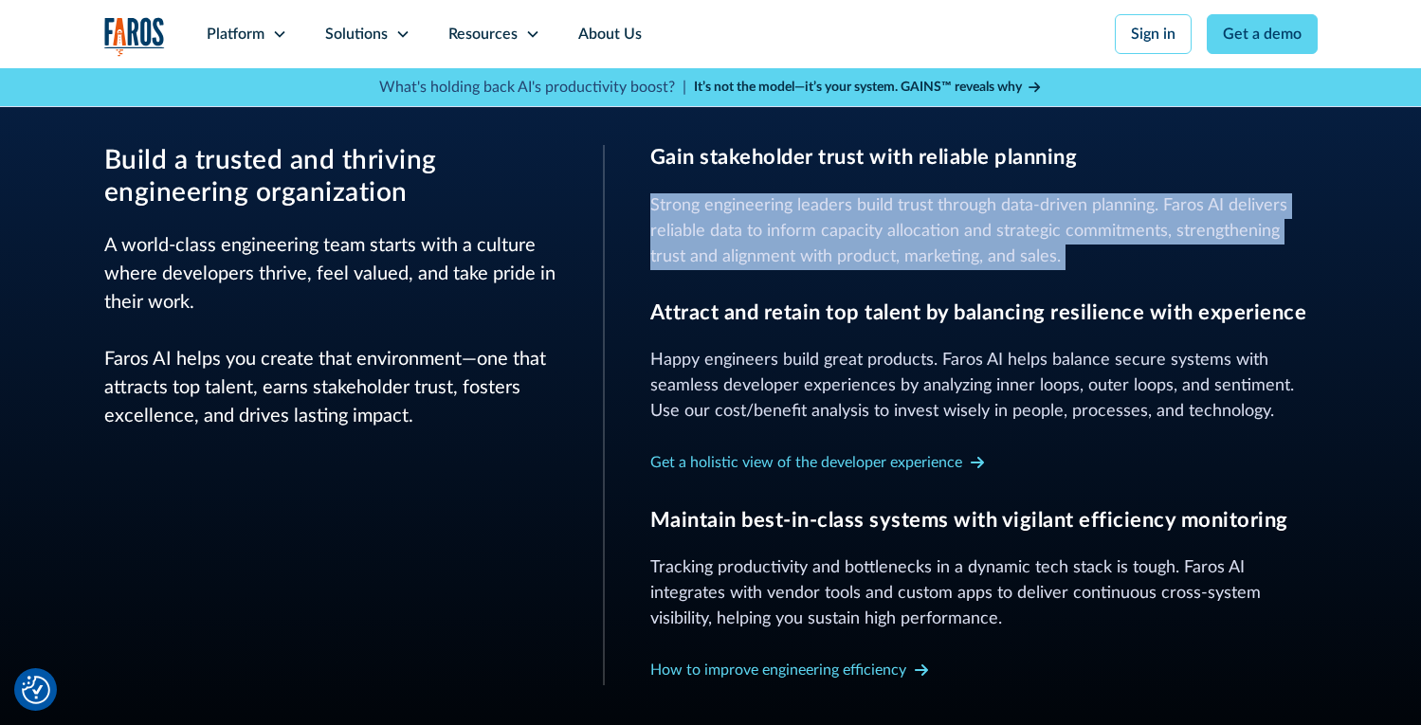
drag, startPoint x: 663, startPoint y: 189, endPoint x: 1059, endPoint y: 265, distance: 402.6
click at [1059, 266] on div "Gain stakeholder trust with reliable planning Strong engineering leaders build …" at bounding box center [983, 207] width 667 height 124
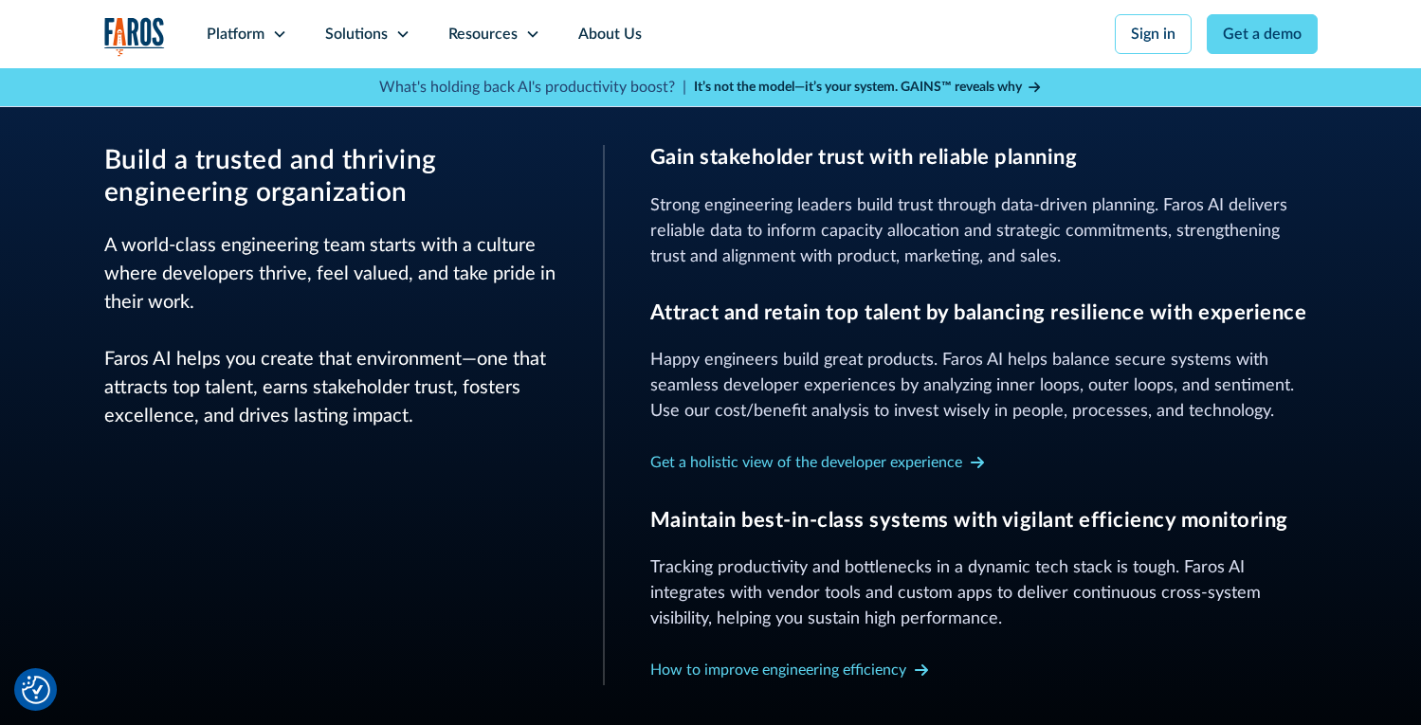
drag, startPoint x: 1059, startPoint y: 265, endPoint x: 1055, endPoint y: 250, distance: 15.6
click at [1057, 254] on p "Strong engineering leaders build trust through data-driven planning. Faros AI d…" at bounding box center [983, 231] width 667 height 77
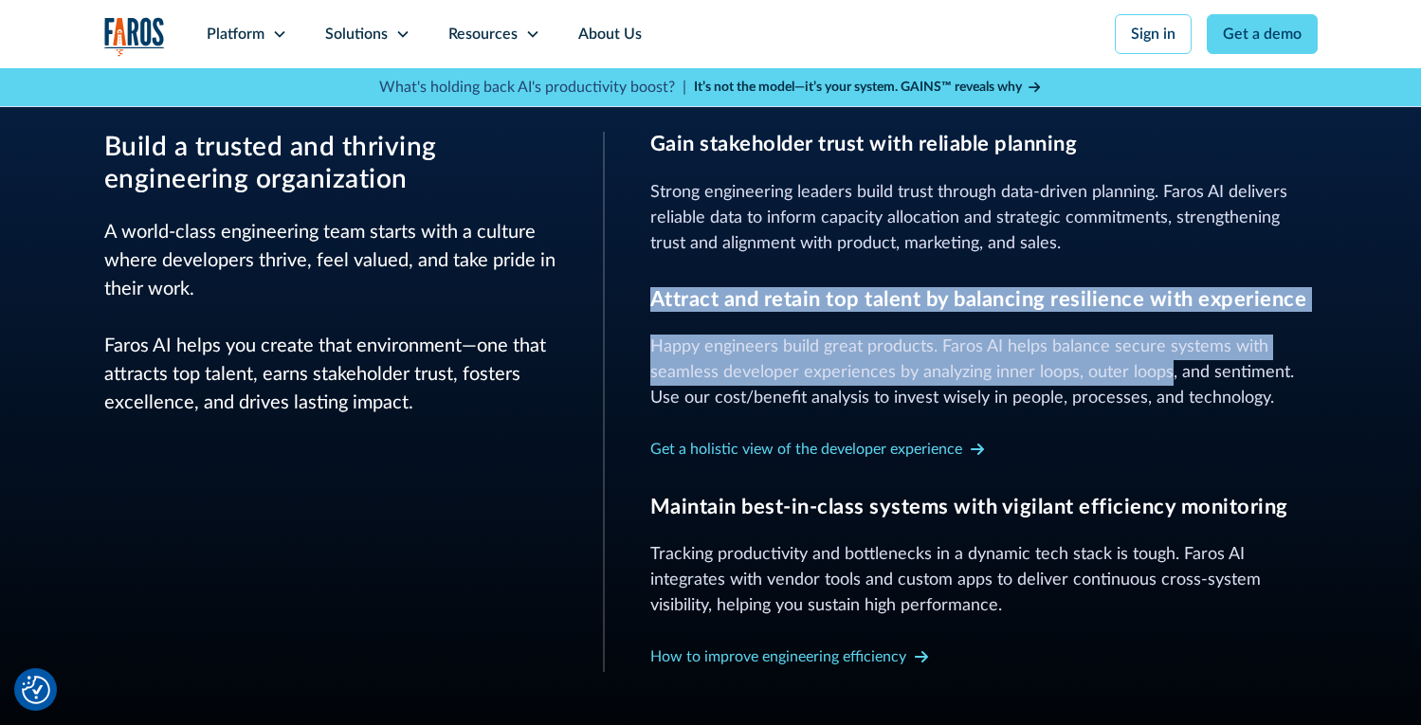
drag, startPoint x: 1001, startPoint y: 299, endPoint x: 1151, endPoint y: 360, distance: 162.4
click at [1151, 361] on div "Gain stakeholder trust with reliable planning Strong engineering leaders build …" at bounding box center [983, 402] width 667 height 540
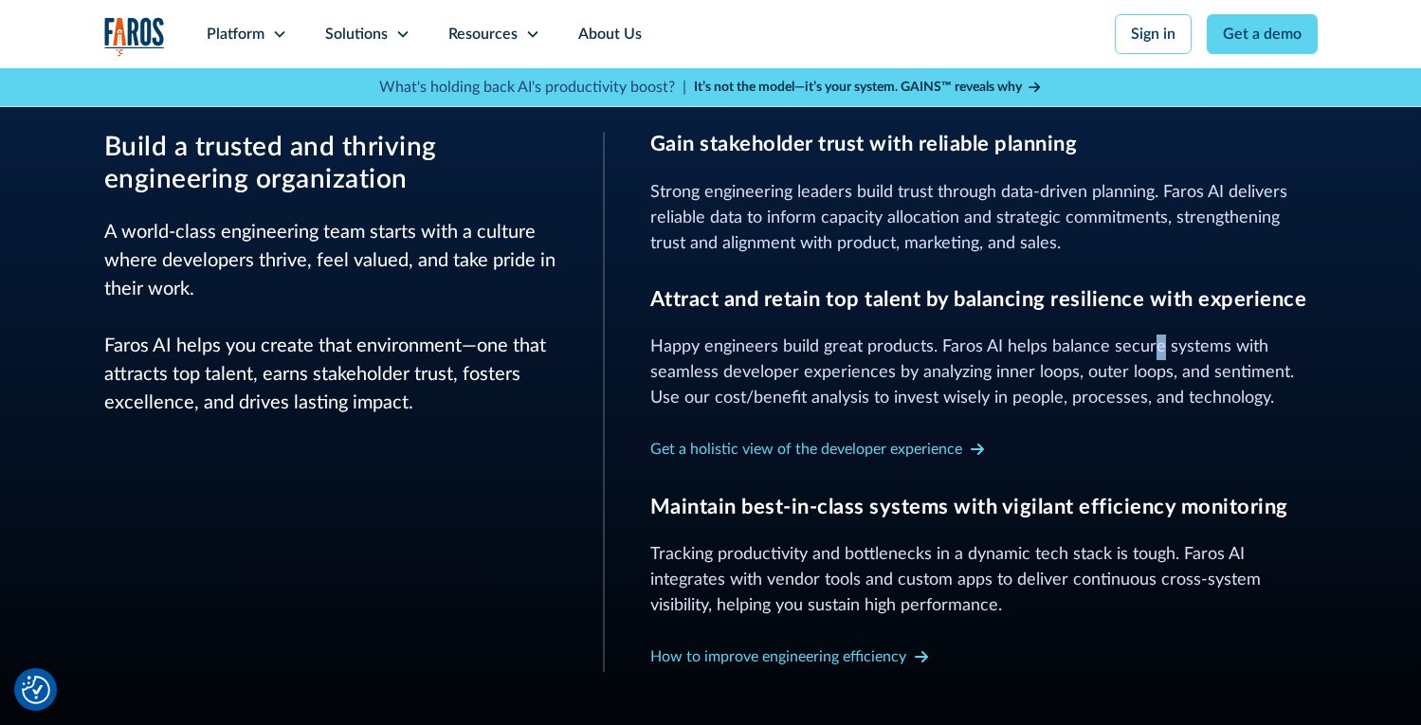
click at [1149, 352] on p "Happy engineers build great products. Faros AI helps balance secure systems wit…" at bounding box center [983, 373] width 667 height 77
click at [1148, 350] on p "Happy engineers build great products. Faros AI helps balance secure systems wit…" at bounding box center [983, 373] width 667 height 77
click at [1148, 348] on p "Happy engineers build great products. Faros AI helps balance secure systems wit…" at bounding box center [983, 373] width 667 height 77
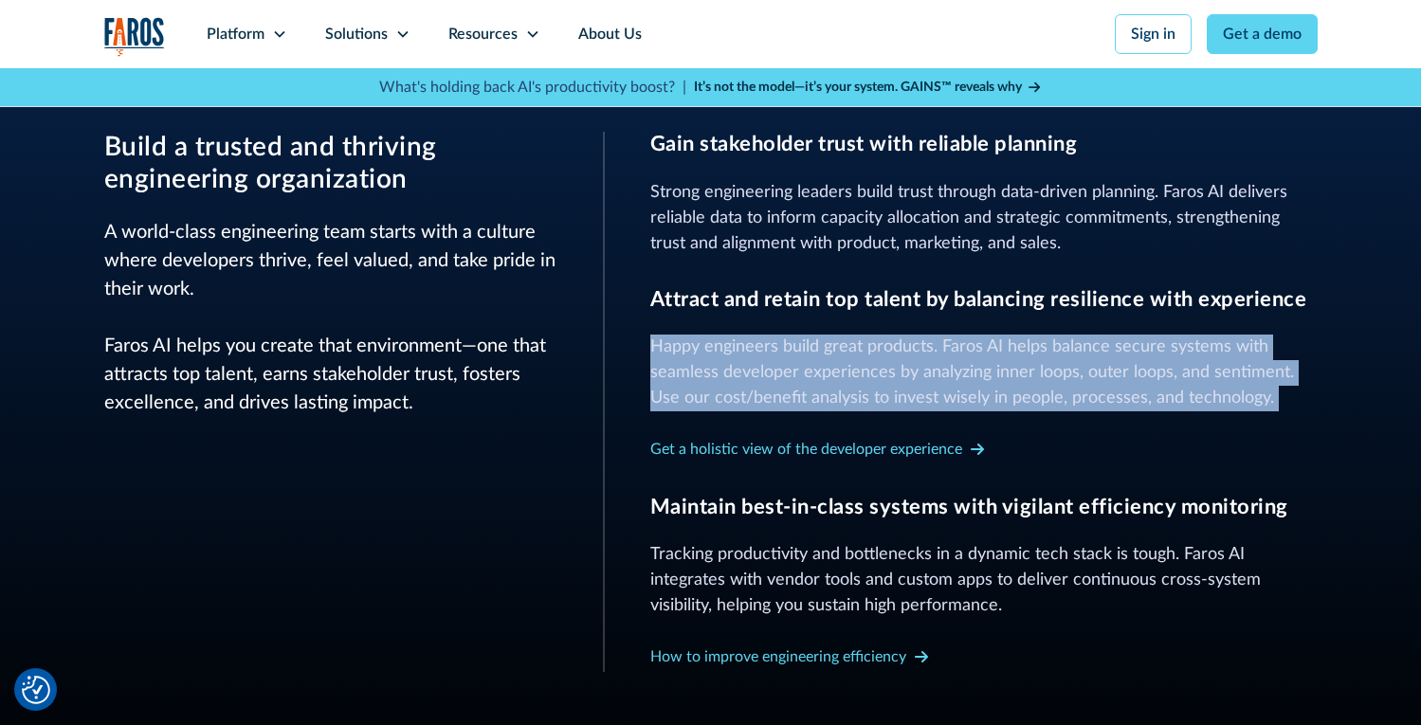
click at [1148, 349] on p "Happy engineers build great products. Faros AI helps balance secure systems wit…" at bounding box center [983, 373] width 667 height 77
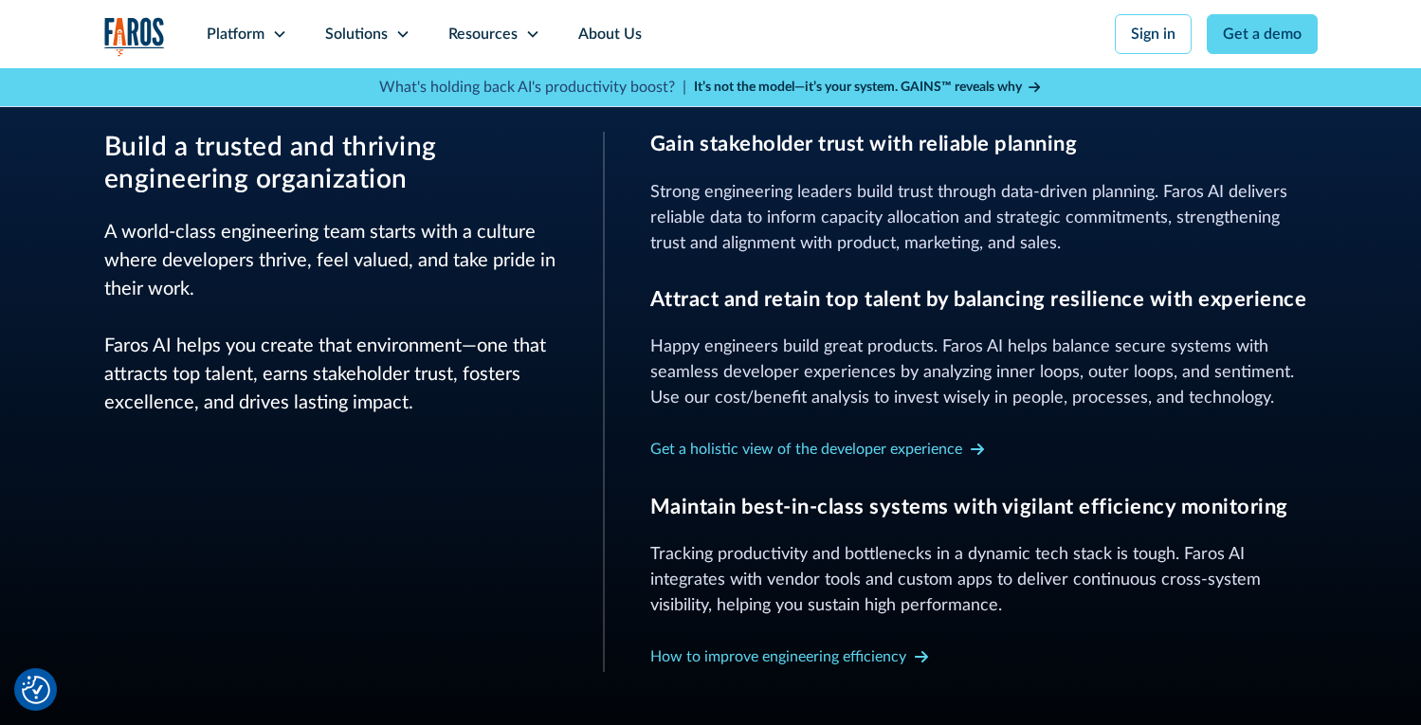
click at [990, 294] on h3 "Attract and retain top talent by balancing resilience with experience" at bounding box center [983, 299] width 667 height 25
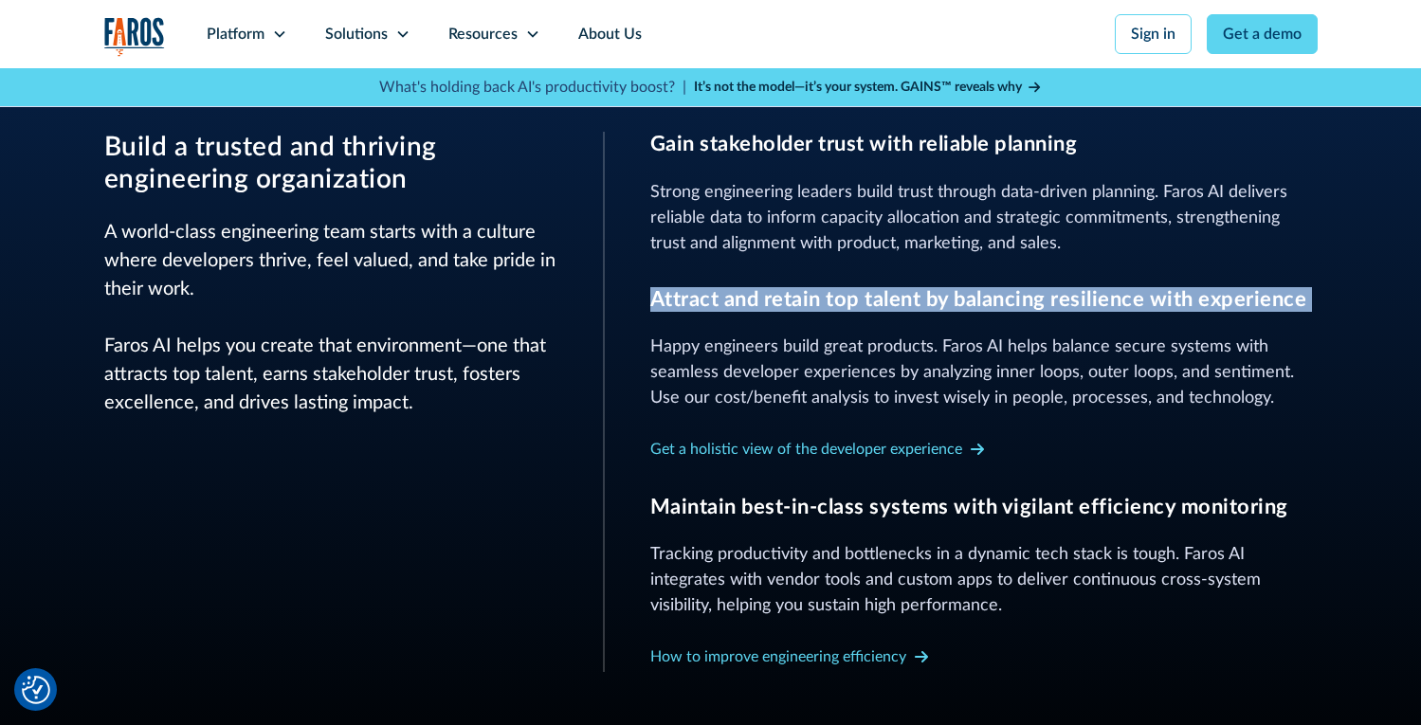
drag, startPoint x: 990, startPoint y: 294, endPoint x: 1032, endPoint y: 329, distance: 54.5
click at [990, 294] on h3 "Attract and retain top talent by balancing resilience with experience" at bounding box center [983, 299] width 667 height 25
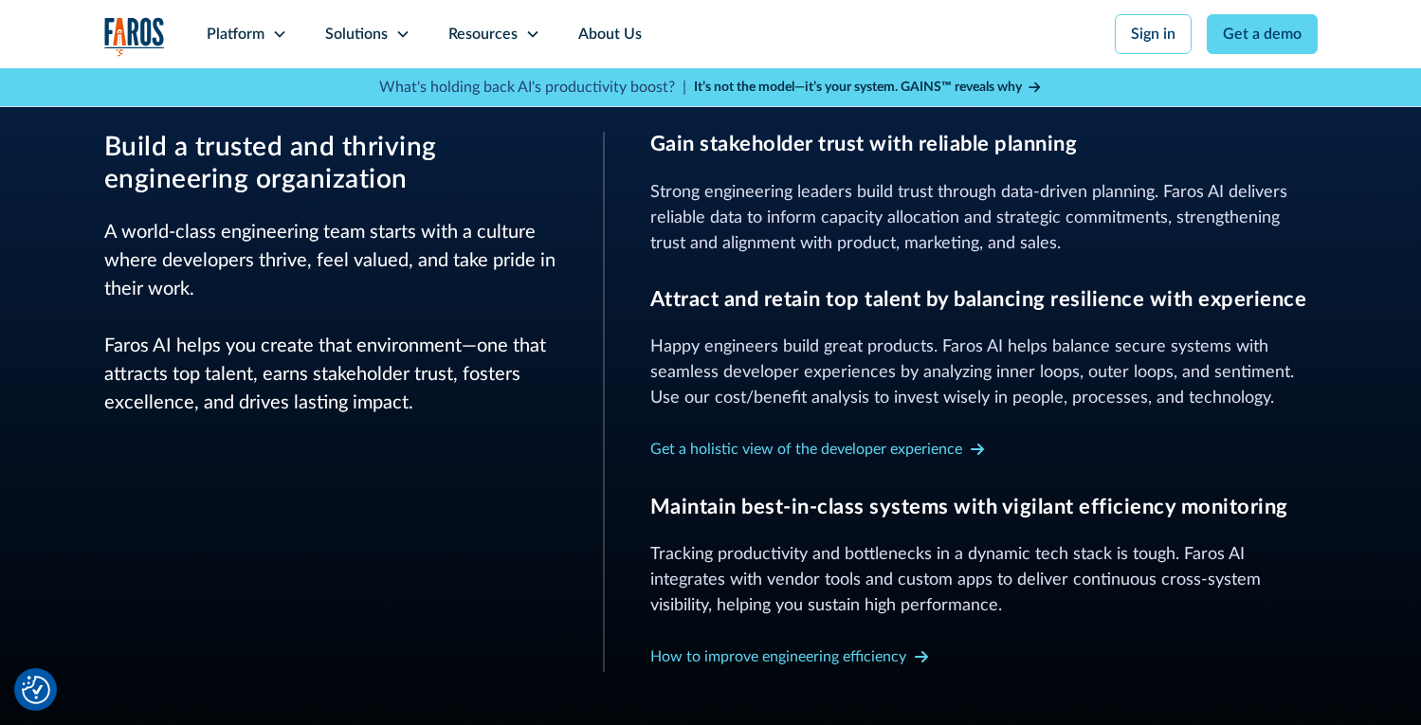
click at [1047, 352] on p "Happy engineers build great products. Faros AI helps balance secure systems wit…" at bounding box center [983, 373] width 667 height 77
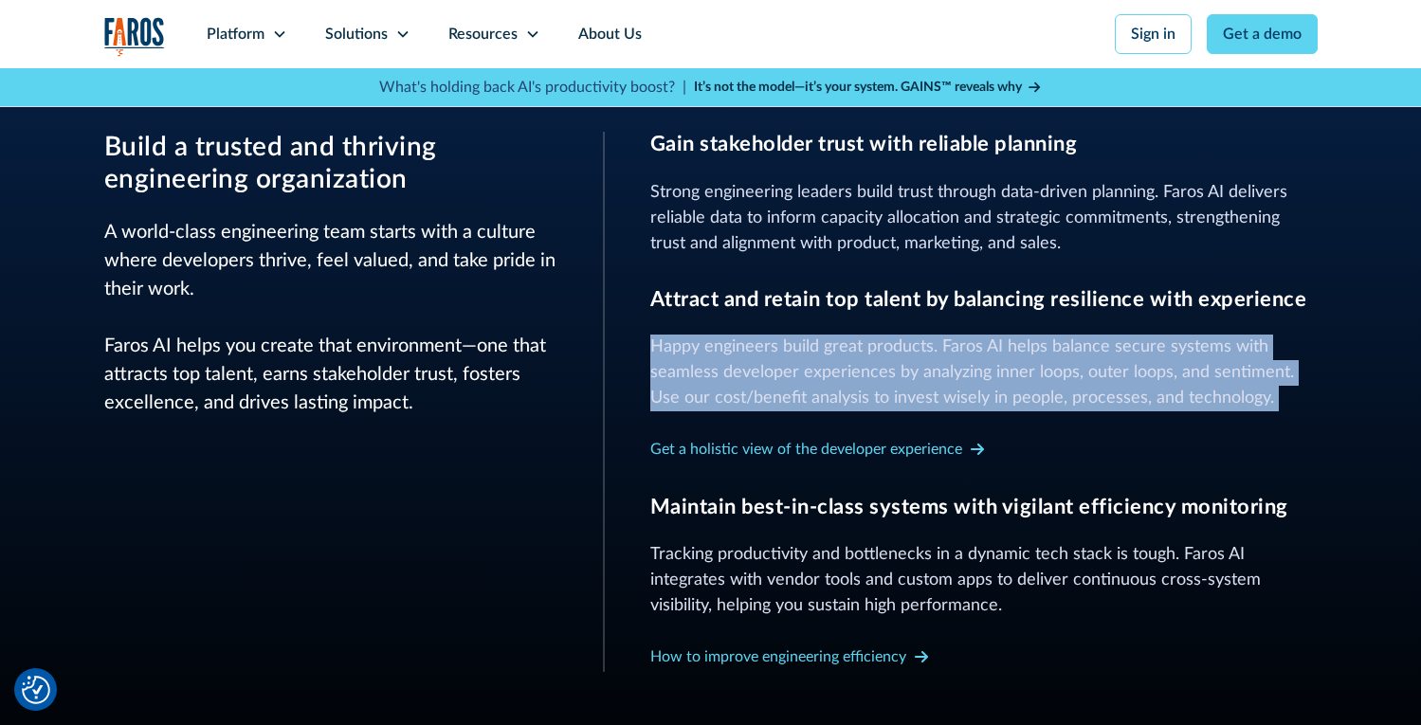
click at [1047, 352] on p "Happy engineers build great products. Faros AI helps balance secure systems wit…" at bounding box center [983, 373] width 667 height 77
click at [1024, 350] on p "Happy engineers build great products. Faros AI helps balance secure systems wit…" at bounding box center [983, 373] width 667 height 77
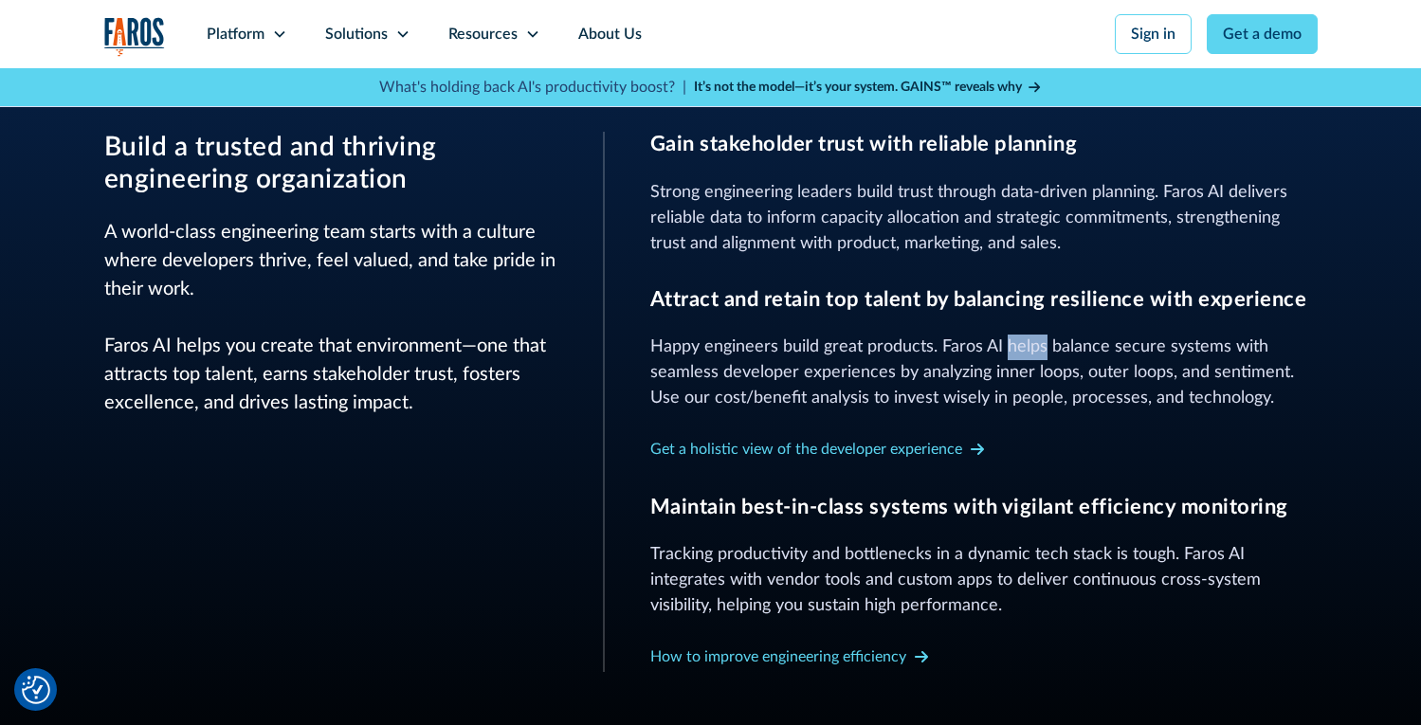
click at [1024, 350] on p "Happy engineers build great products. Faros AI helps balance secure systems wit…" at bounding box center [983, 373] width 667 height 77
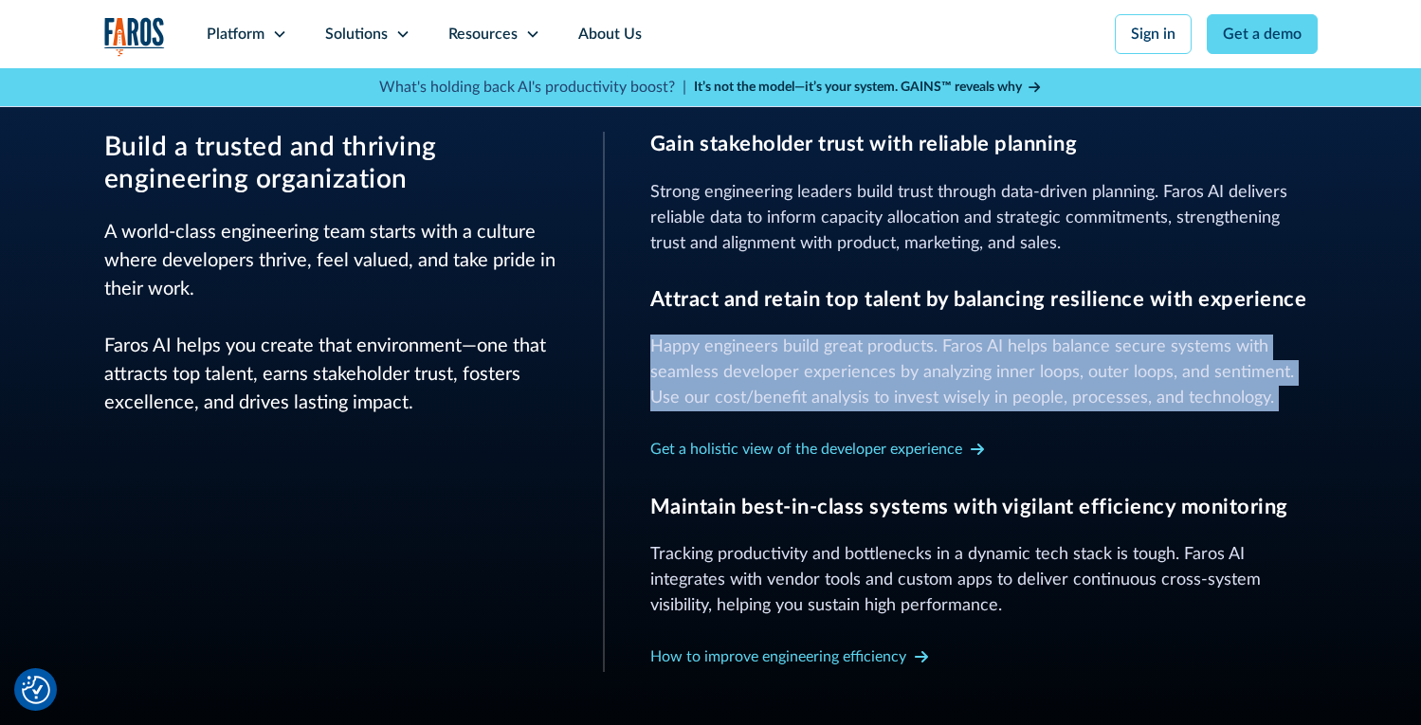
click at [1024, 350] on p "Happy engineers build great products. Faros AI helps balance secure systems wit…" at bounding box center [983, 373] width 667 height 77
click at [313, 42] on div "Solutions" at bounding box center [367, 34] width 123 height 68
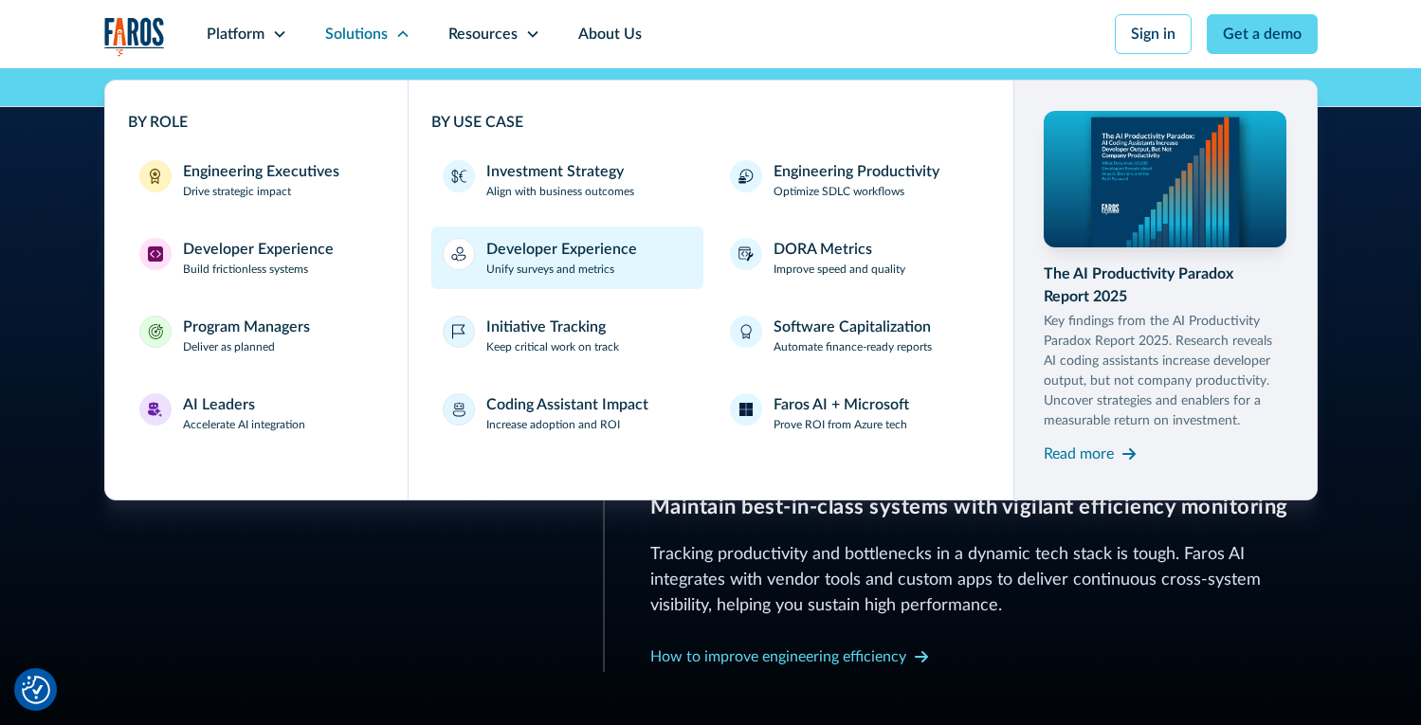
click at [613, 235] on link "Developer Experience Unify surveys and metrics" at bounding box center [567, 258] width 272 height 63
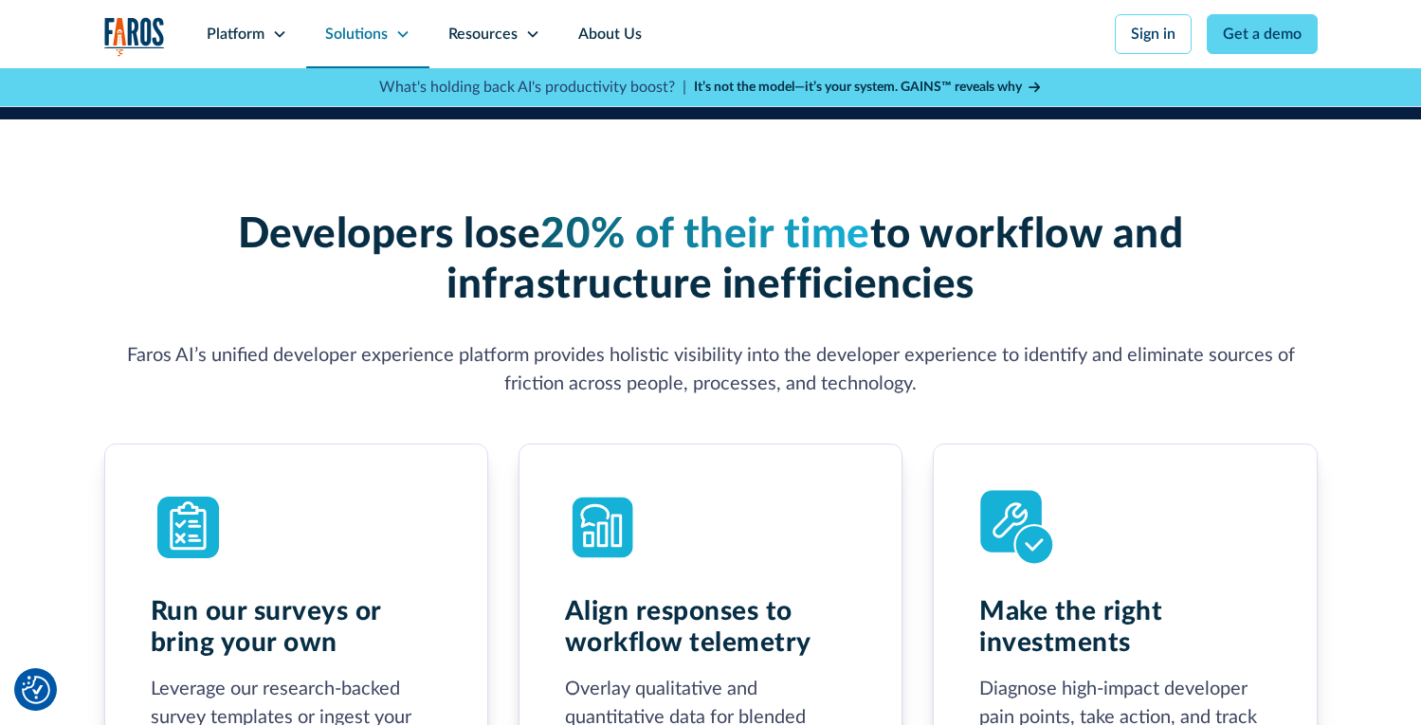
scroll to position [664, 0]
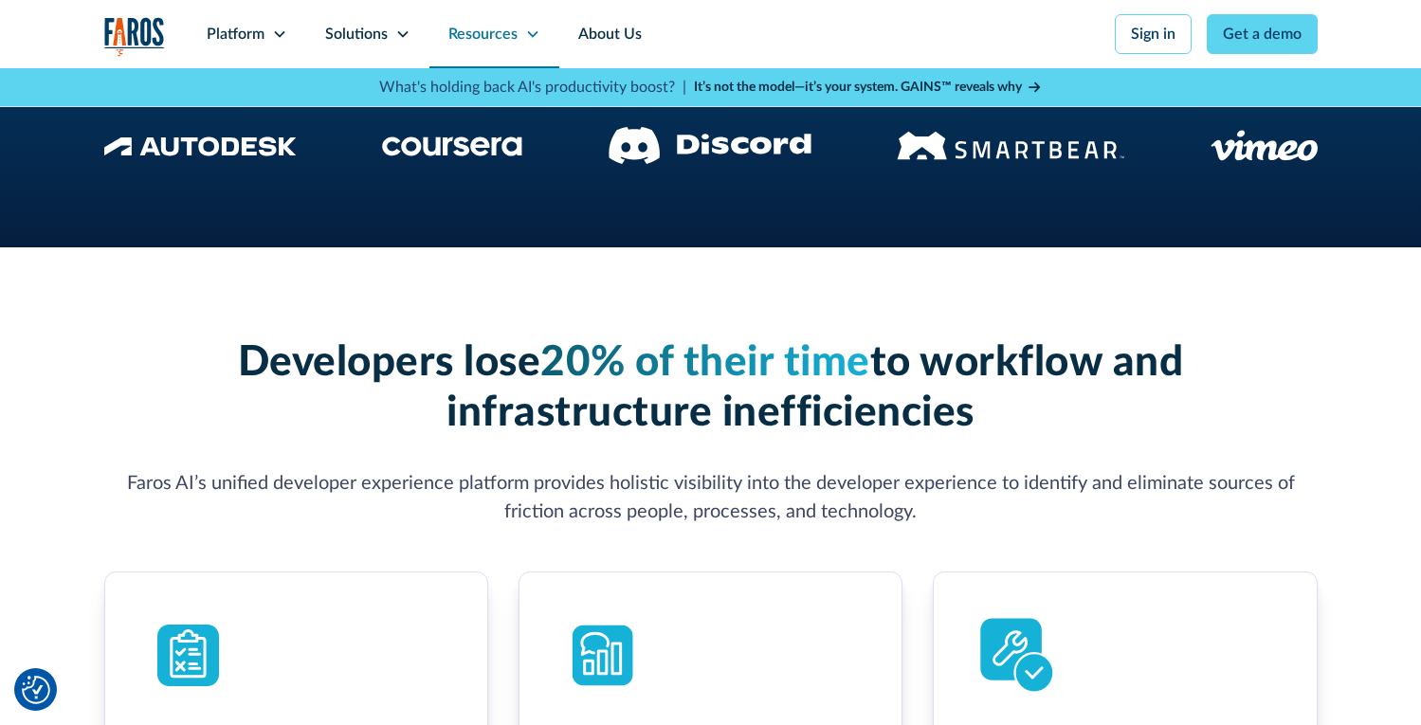
click at [432, 38] on div "Resources" at bounding box center [494, 34] width 130 height 68
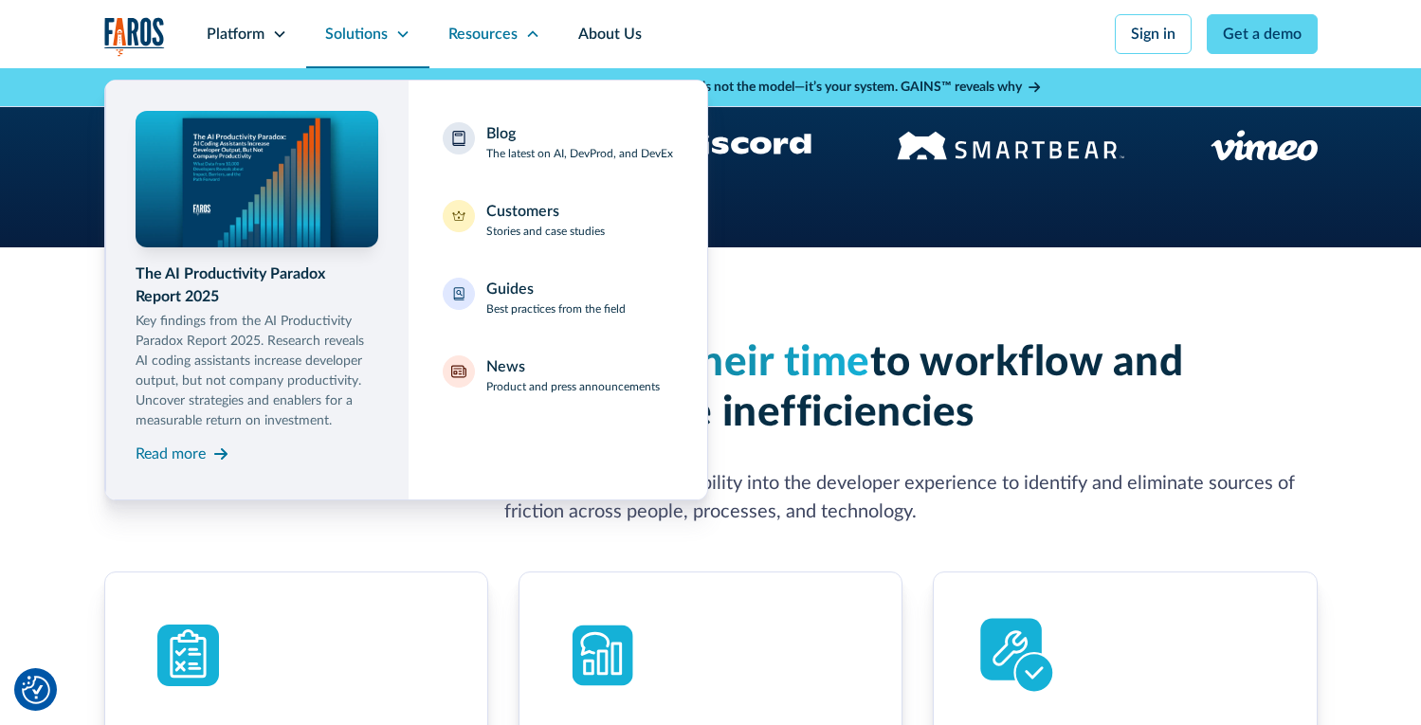
click at [367, 55] on div "Solutions" at bounding box center [367, 34] width 123 height 68
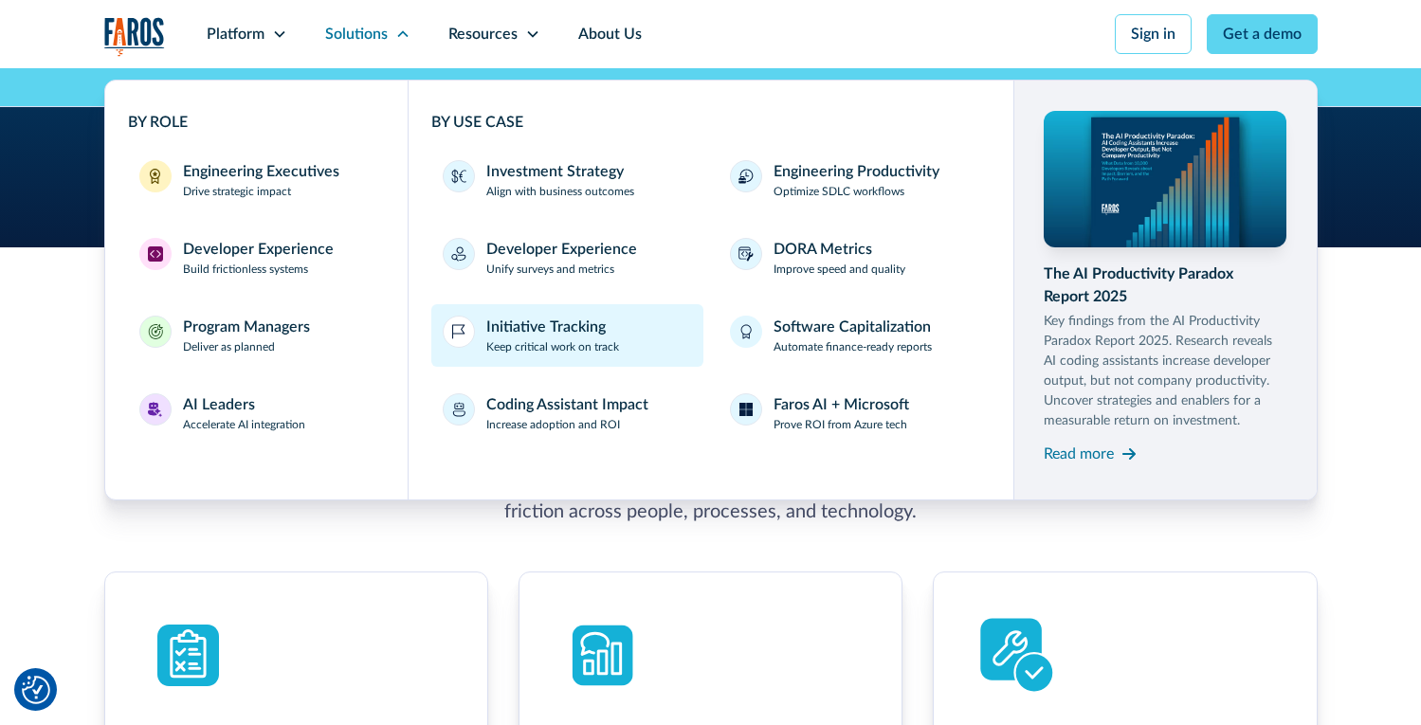
click at [583, 341] on p "Keep critical work on track" at bounding box center [552, 346] width 133 height 17
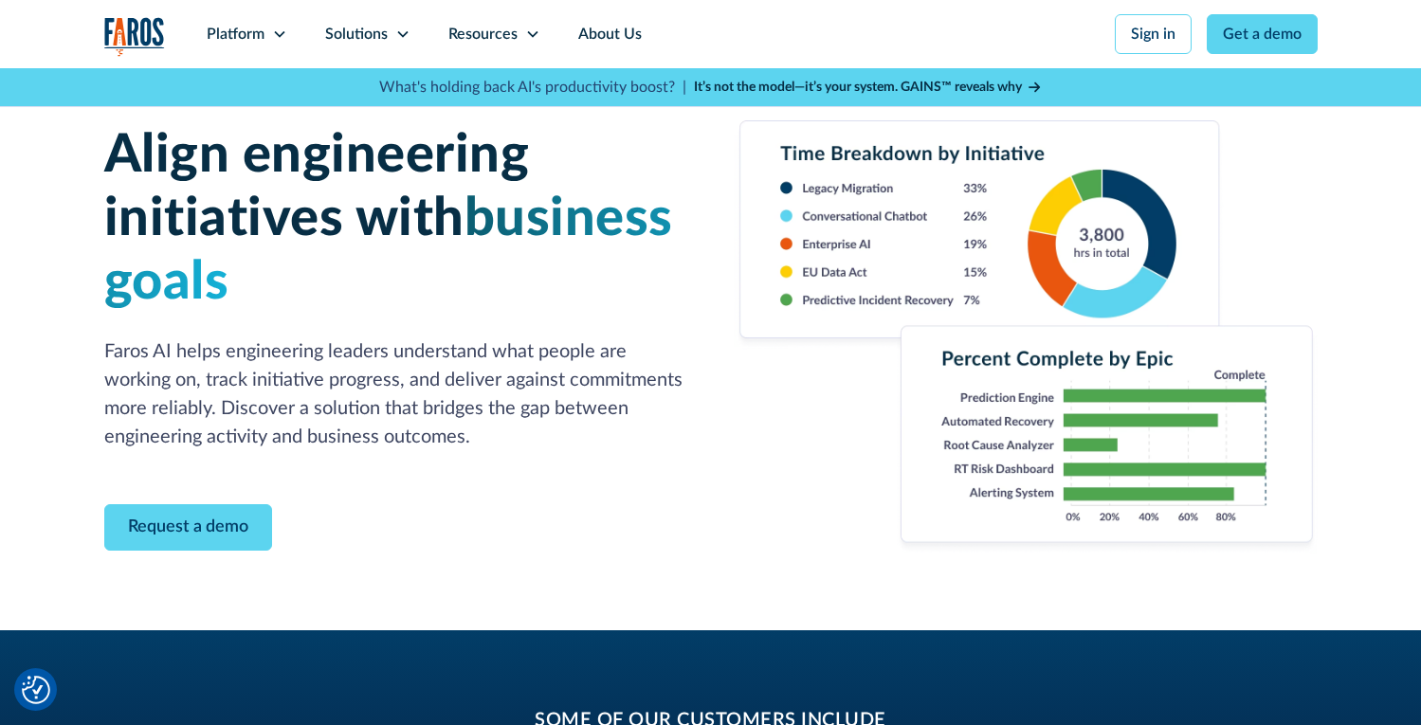
scroll to position [18, 0]
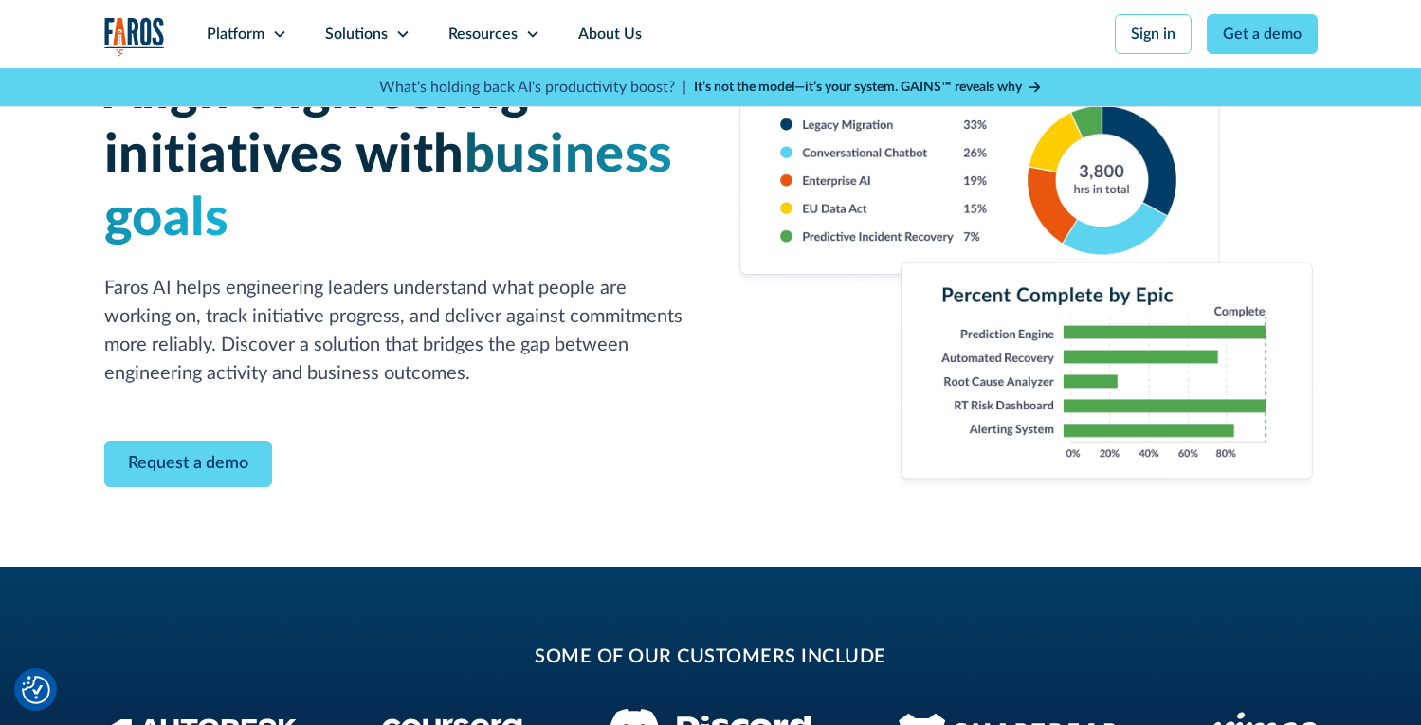
click at [775, 413] on img at bounding box center [1026, 274] width 584 height 434
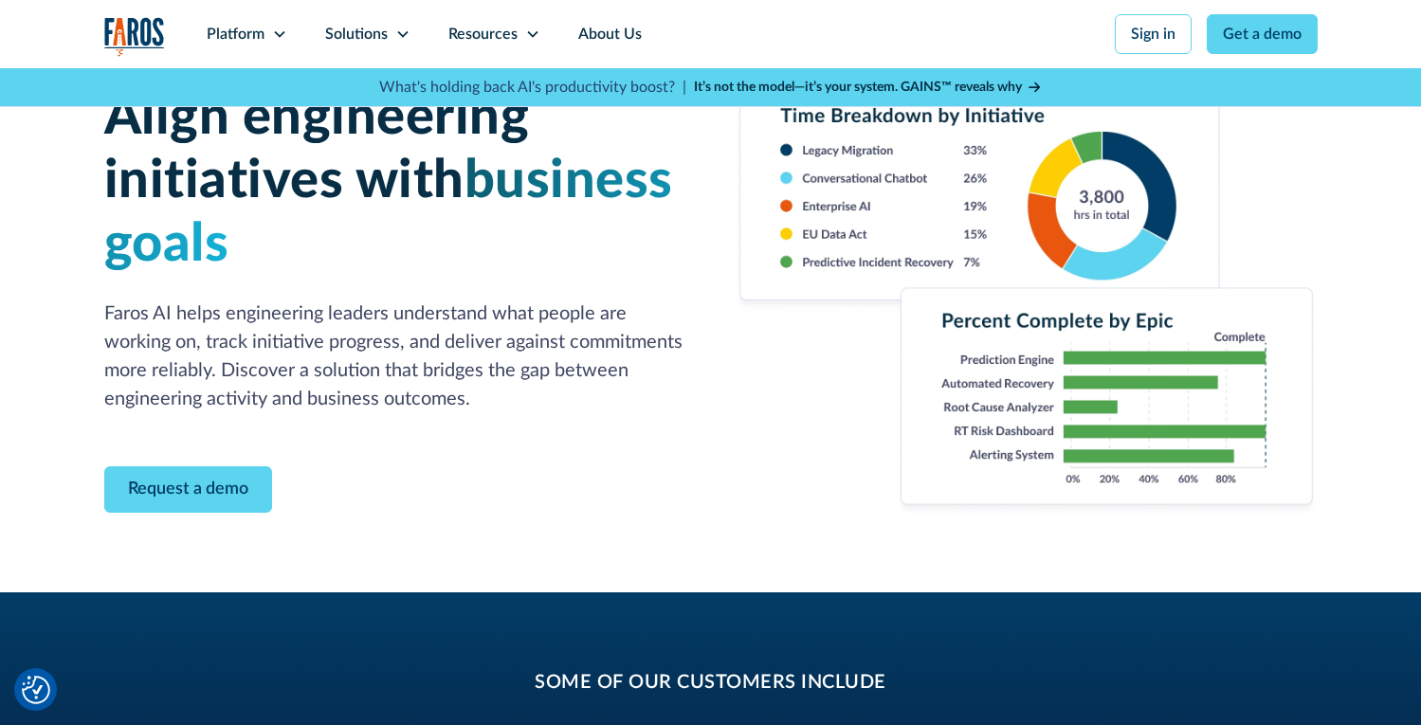
scroll to position [0, 0]
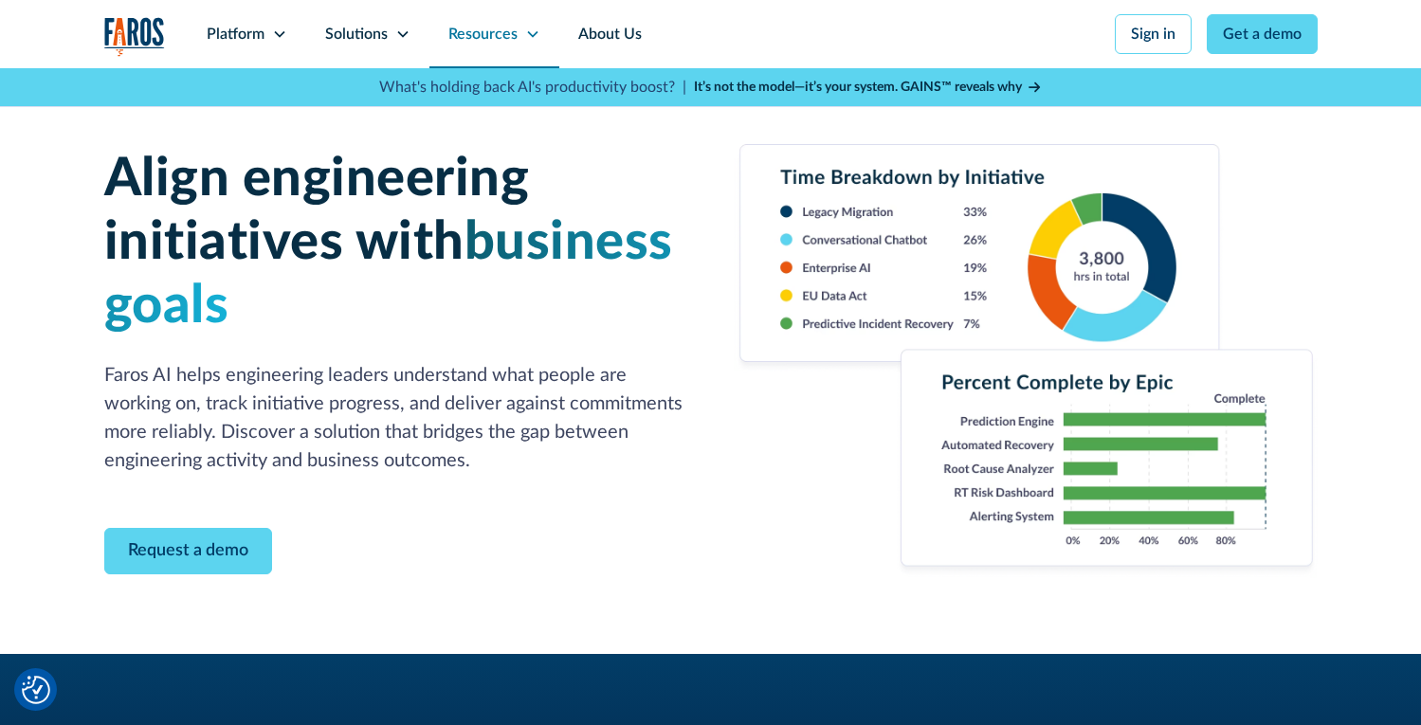
click at [469, 45] on div "Resources" at bounding box center [482, 34] width 69 height 23
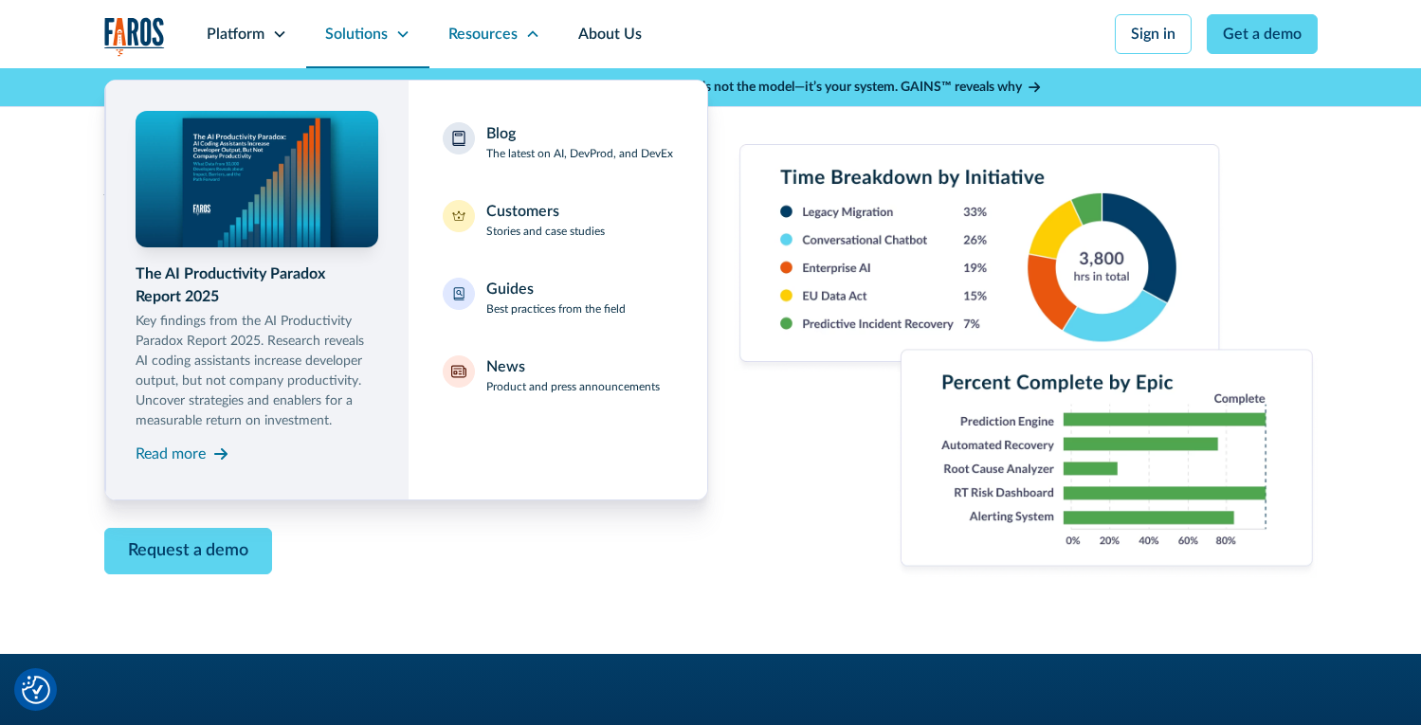
click at [353, 34] on div "Solutions" at bounding box center [356, 34] width 63 height 23
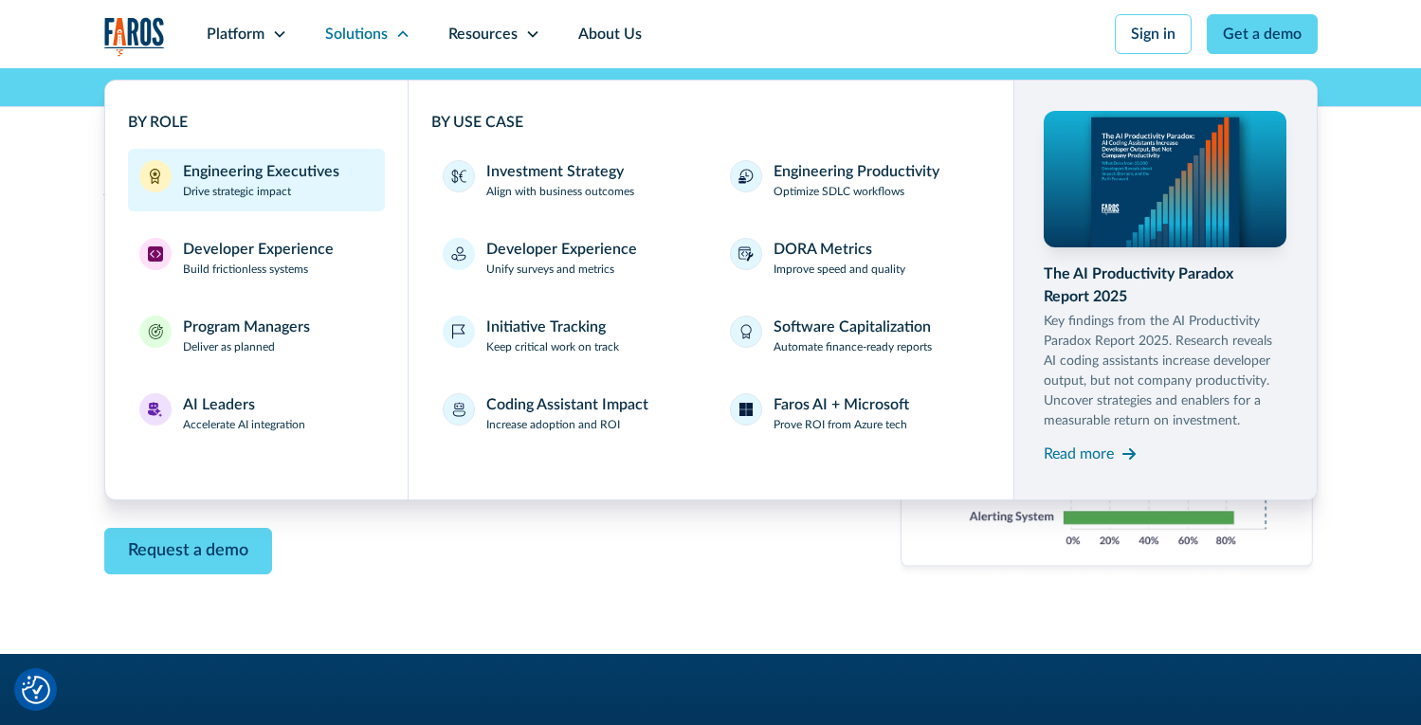
drag, startPoint x: 263, startPoint y: 138, endPoint x: 264, endPoint y: 164, distance: 25.7
click at [263, 139] on div "BY ROLE Engineering Executives Drive strategic impact Developer Experience Buil…" at bounding box center [257, 290] width 258 height 358
click at [265, 169] on div "Engineering Executives" at bounding box center [261, 171] width 156 height 23
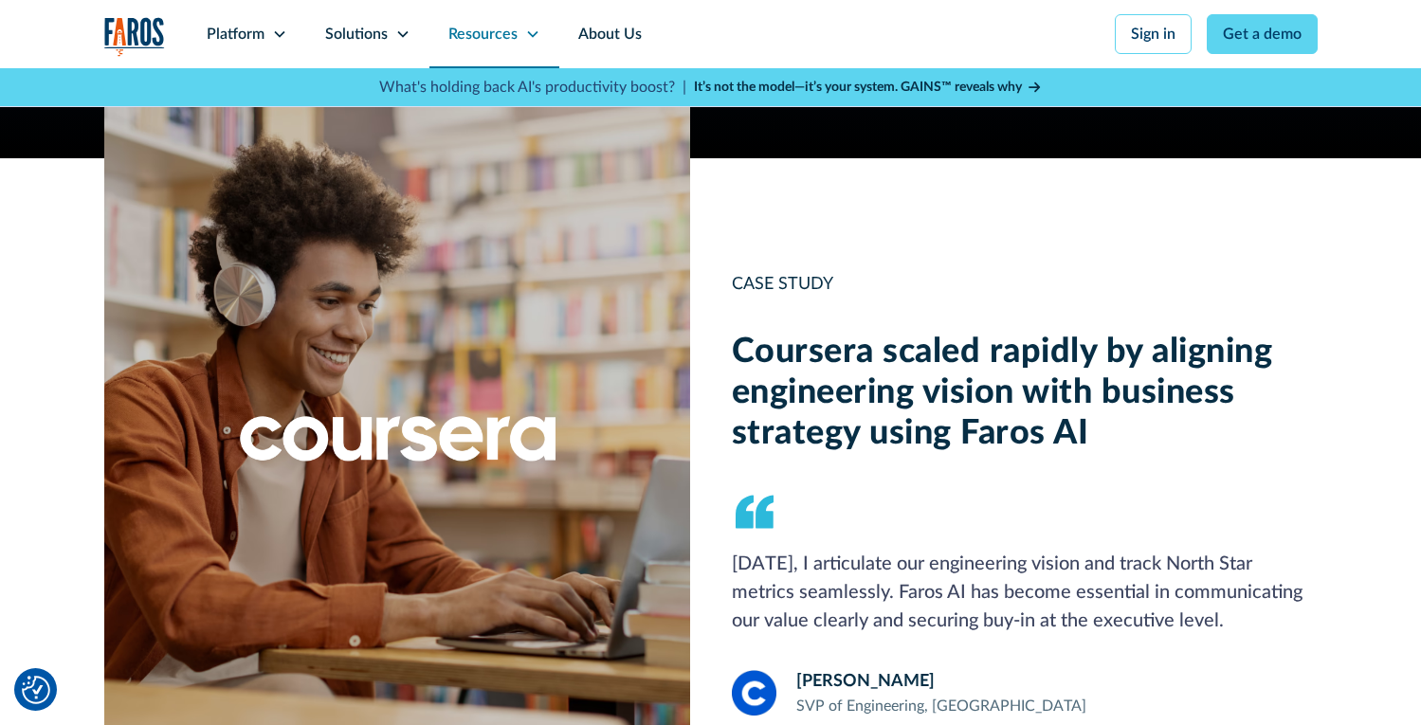
scroll to position [833, 0]
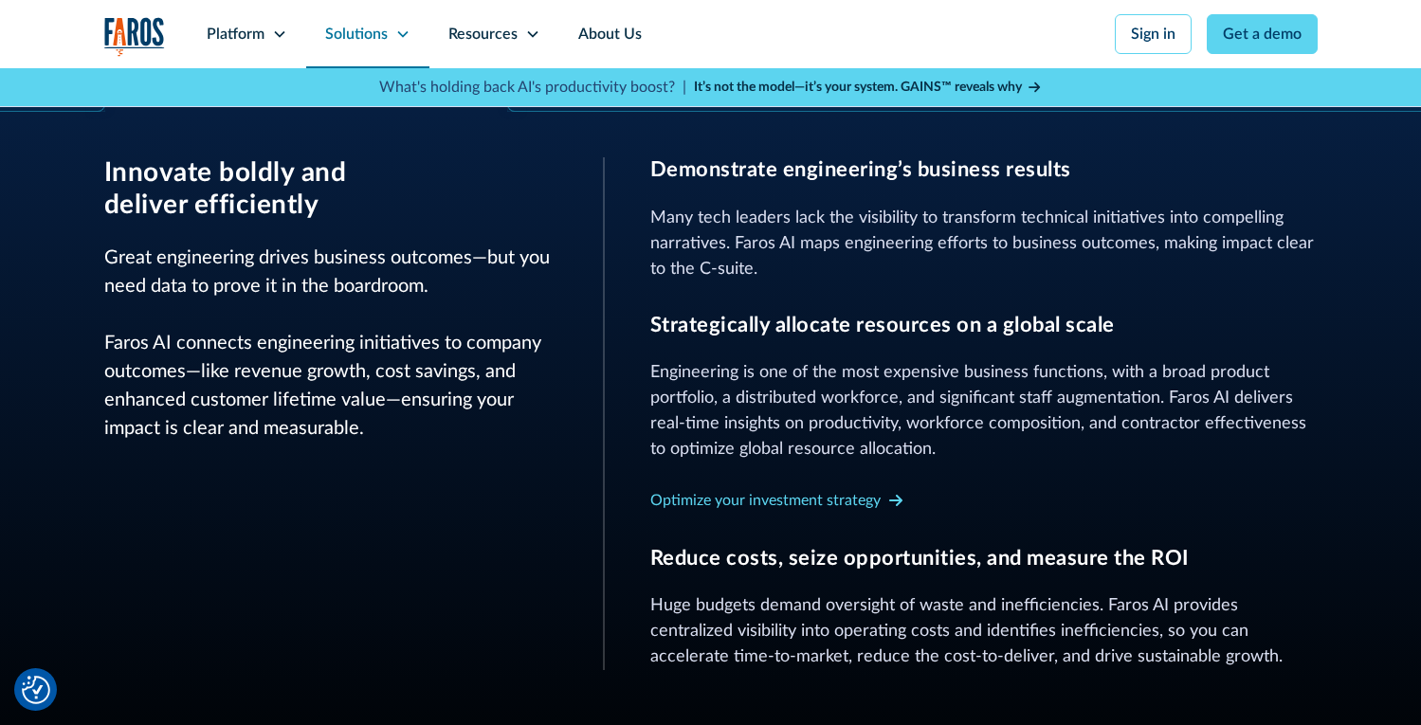
click at [374, 43] on div "Solutions" at bounding box center [356, 34] width 63 height 23
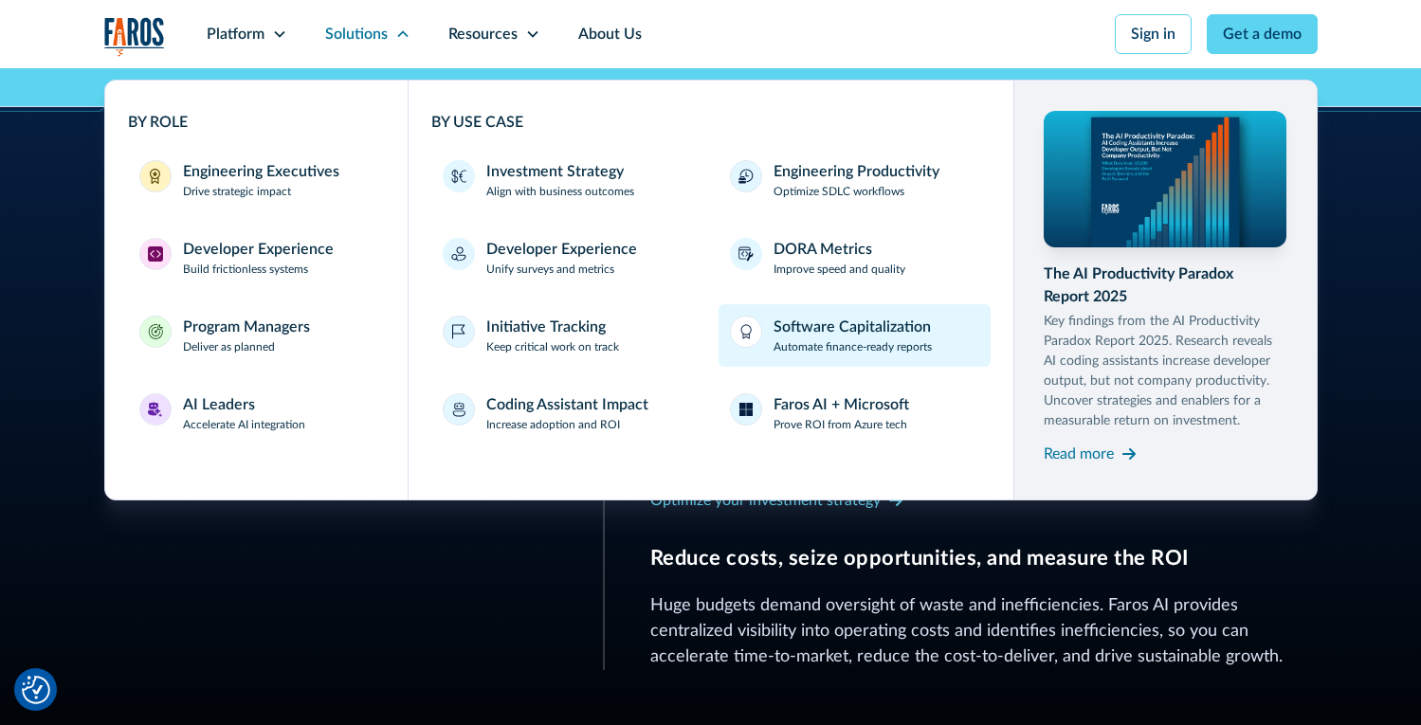
click at [817, 353] on p "Automate finance-ready reports" at bounding box center [852, 346] width 158 height 17
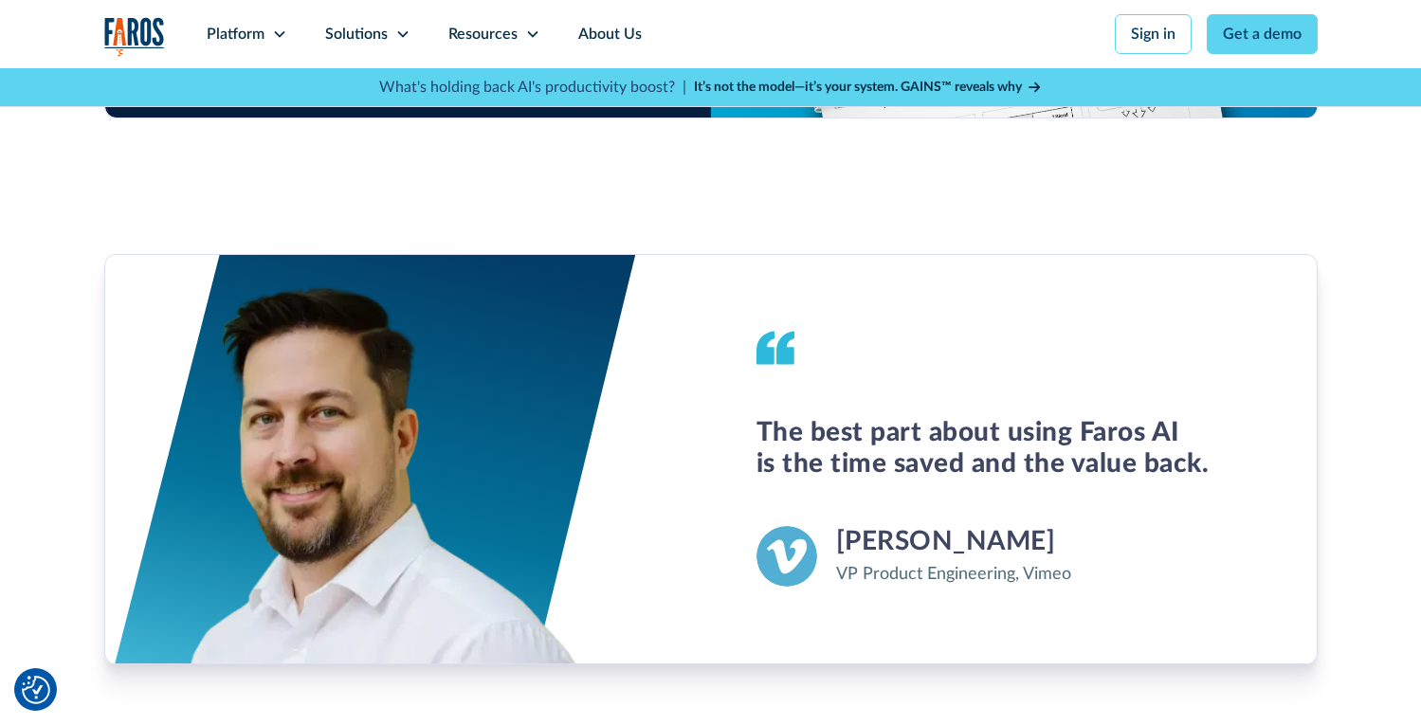
scroll to position [2124, 0]
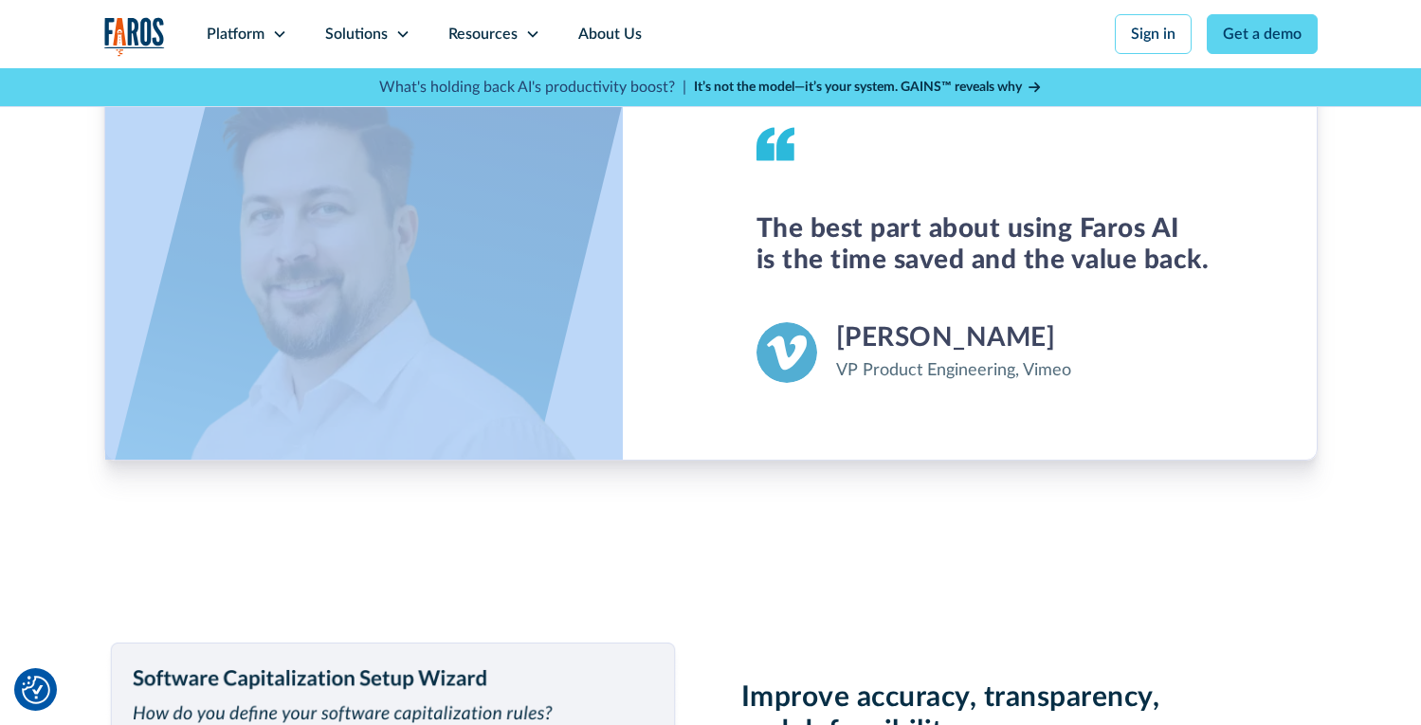
drag, startPoint x: 703, startPoint y: 291, endPoint x: 581, endPoint y: 295, distance: 122.3
click at [581, 295] on div at bounding box center [408, 255] width 606 height 408
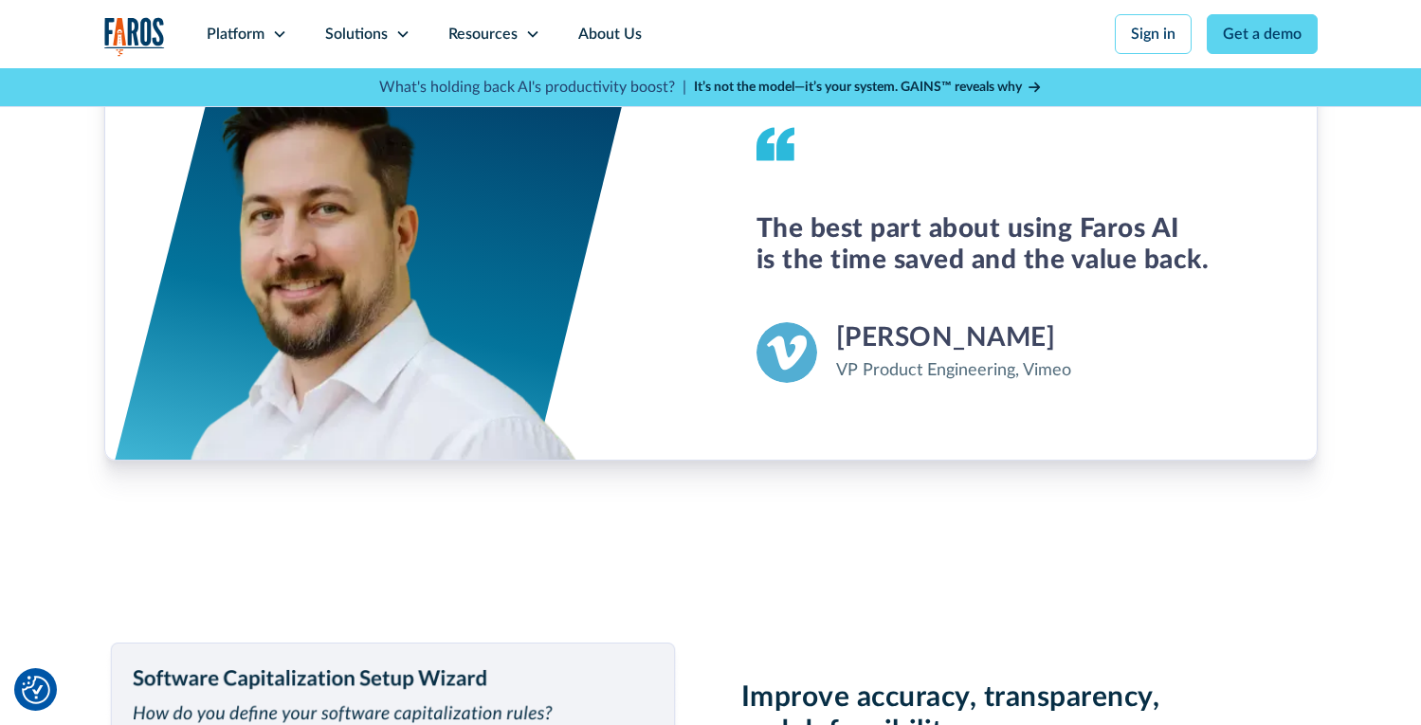
click at [802, 275] on div "The best part about using Faros AI is the time saved and the value back." at bounding box center [1013, 244] width 515 height 63
click at [806, 262] on div "The best part about using Faros AI is the time saved and the value back." at bounding box center [1013, 244] width 515 height 63
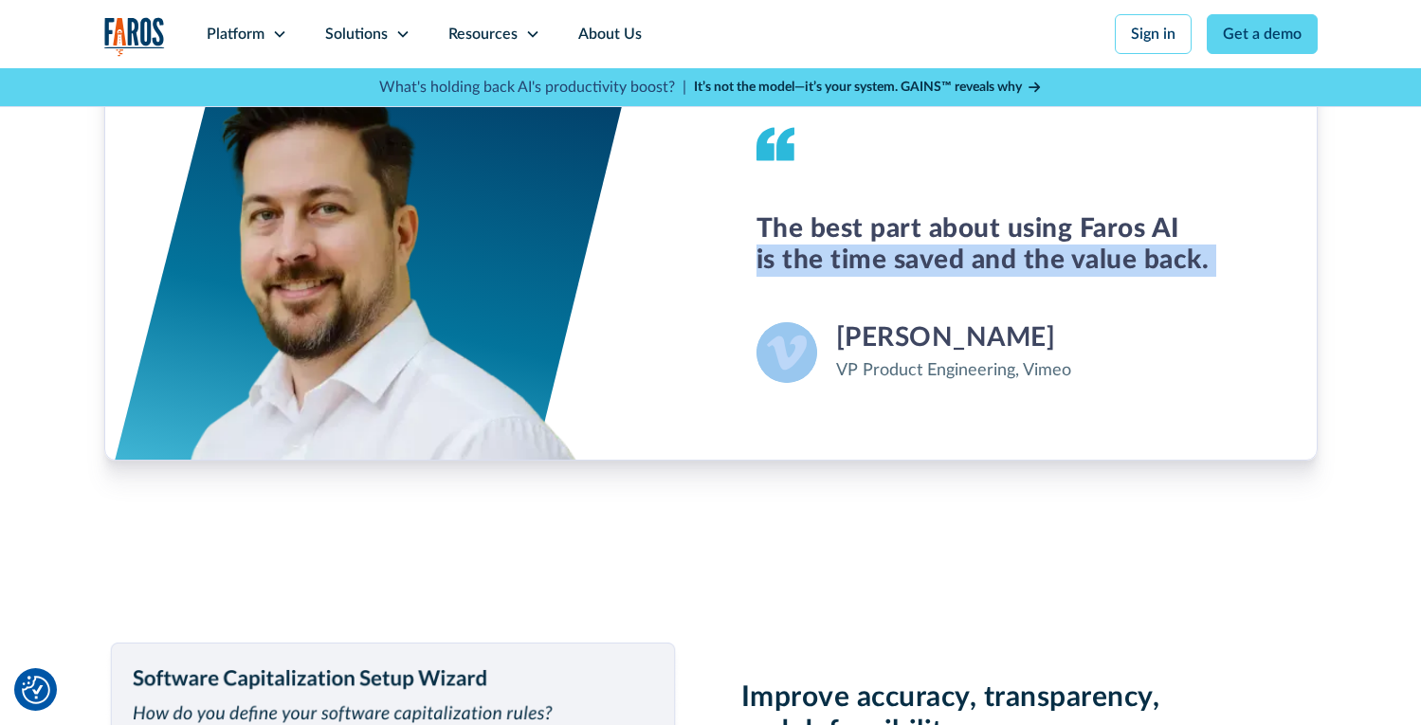
click at [806, 262] on div "The best part about using Faros AI is the time saved and the value back." at bounding box center [1013, 244] width 515 height 63
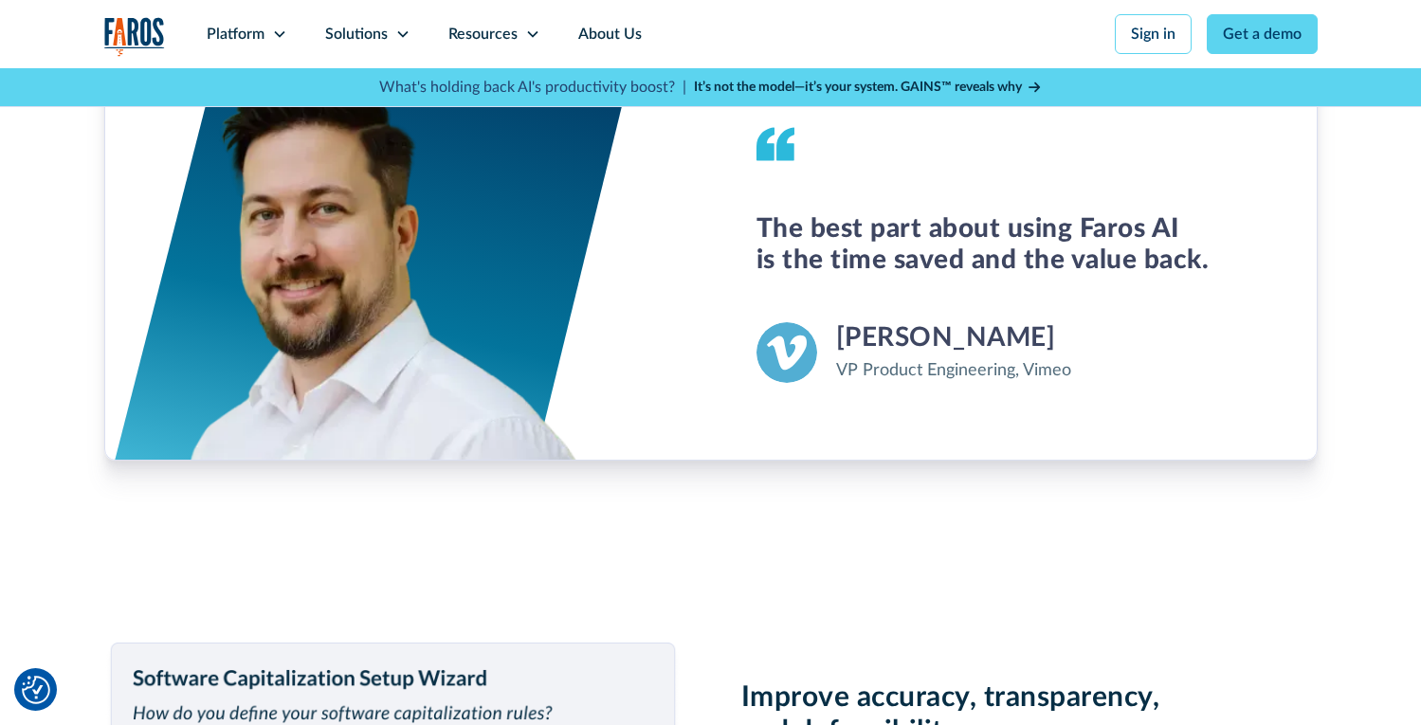
click at [793, 241] on div "The best part about using Faros AI is the time saved and the value back." at bounding box center [1013, 244] width 515 height 63
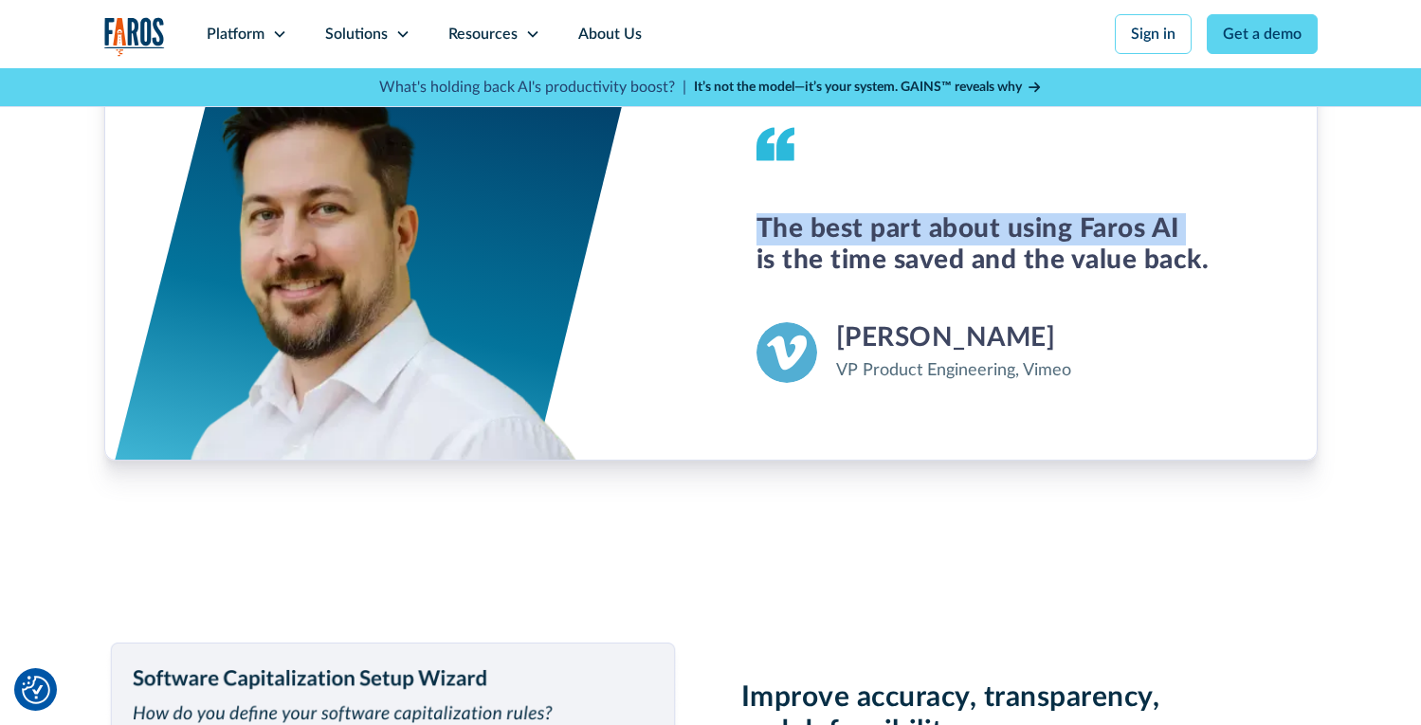
click at [793, 241] on div "The best part about using Faros AI is the time saved and the value back." at bounding box center [1013, 244] width 515 height 63
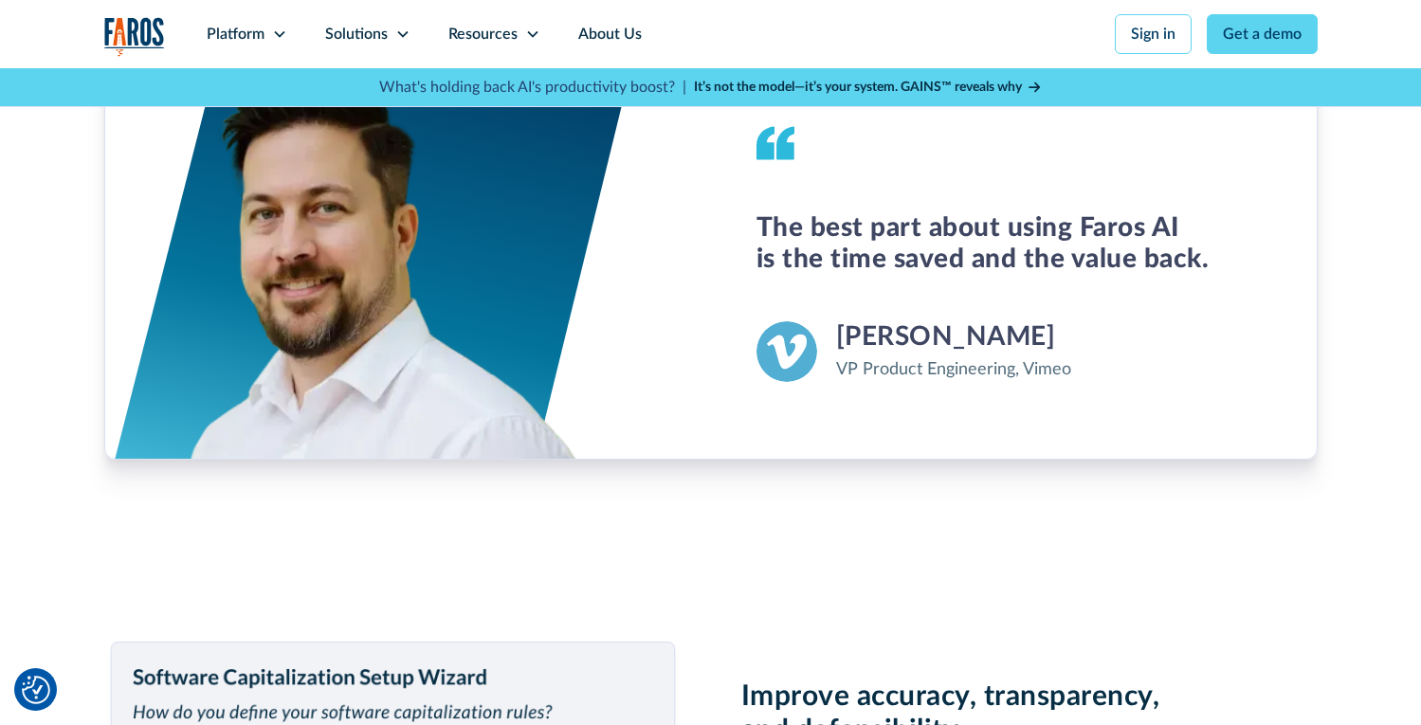
click at [791, 245] on div "The best part about using Faros AI is the time saved and the value back." at bounding box center [1013, 243] width 515 height 63
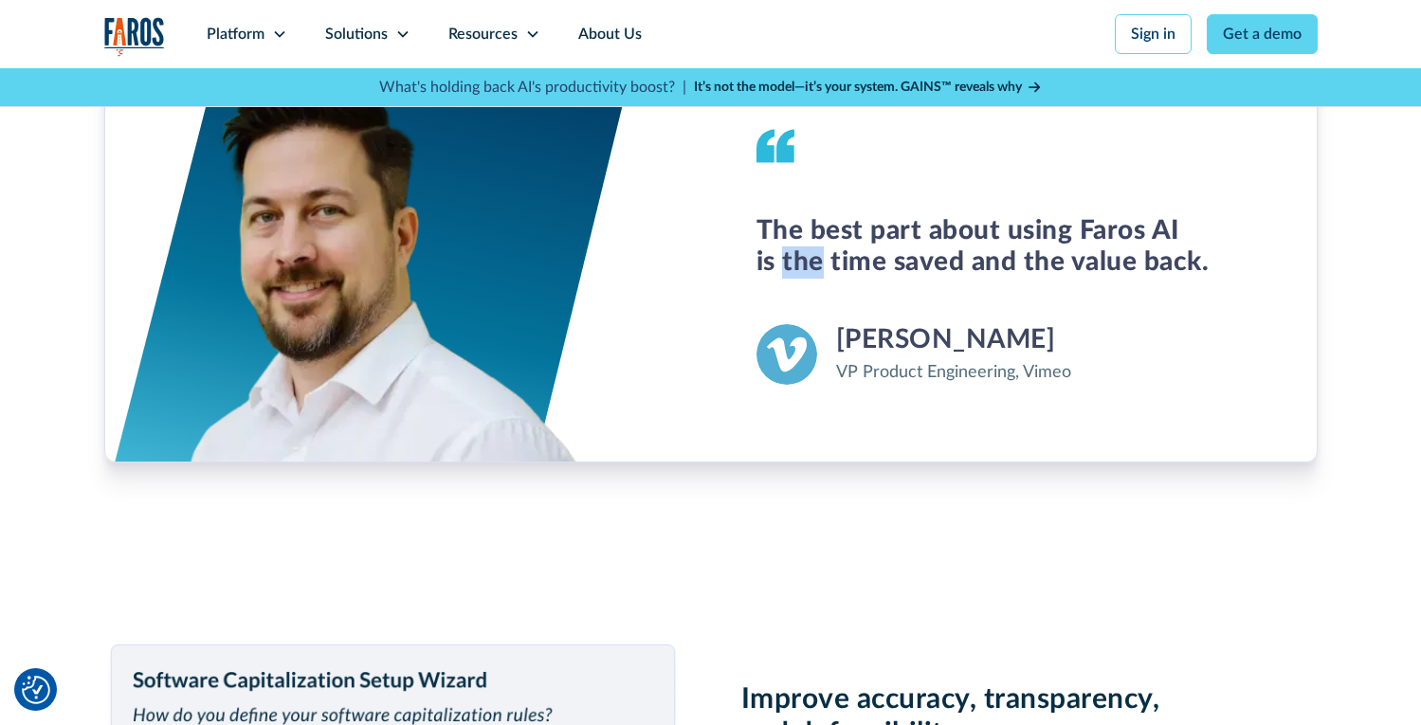
click at [791, 245] on div "The best part about using Faros AI is the time saved and the value back." at bounding box center [1013, 246] width 515 height 63
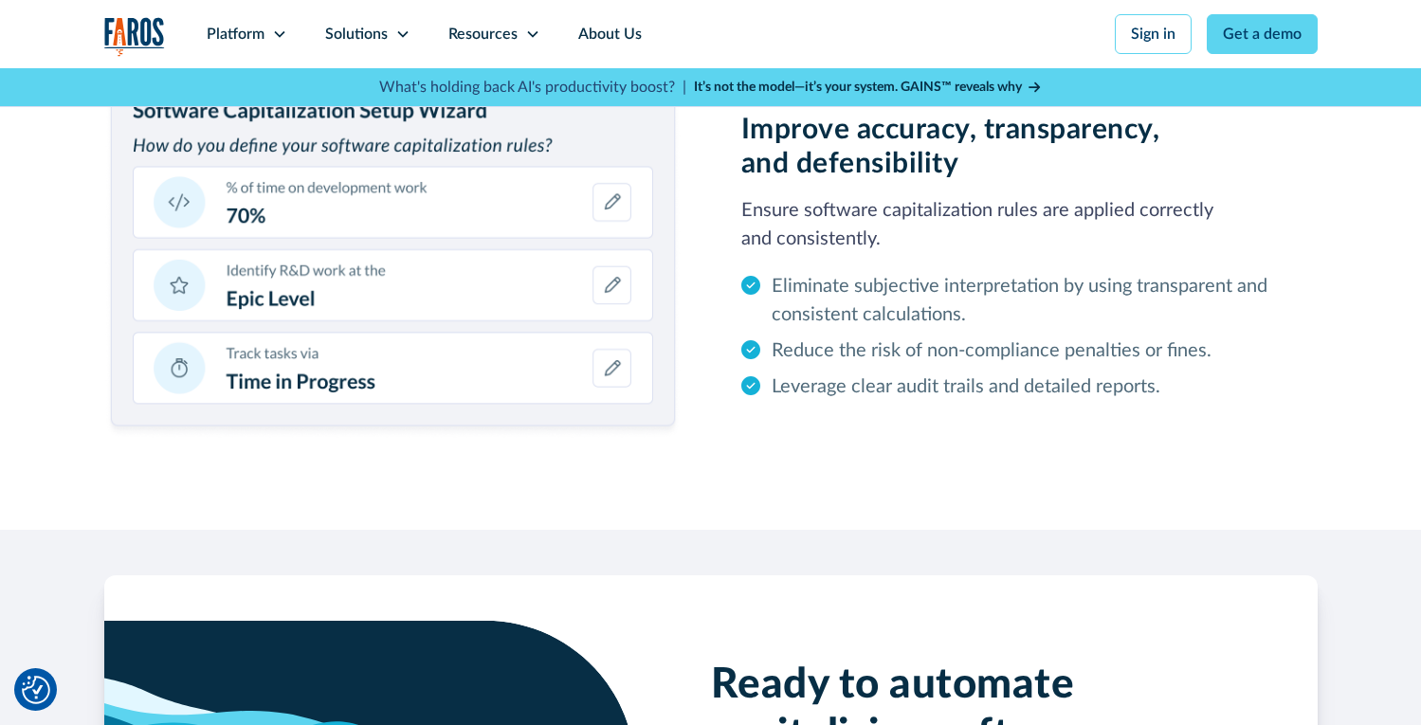
click at [792, 245] on p "Ensure software capitalization rules are applied correctly and consistently." at bounding box center [1029, 224] width 576 height 57
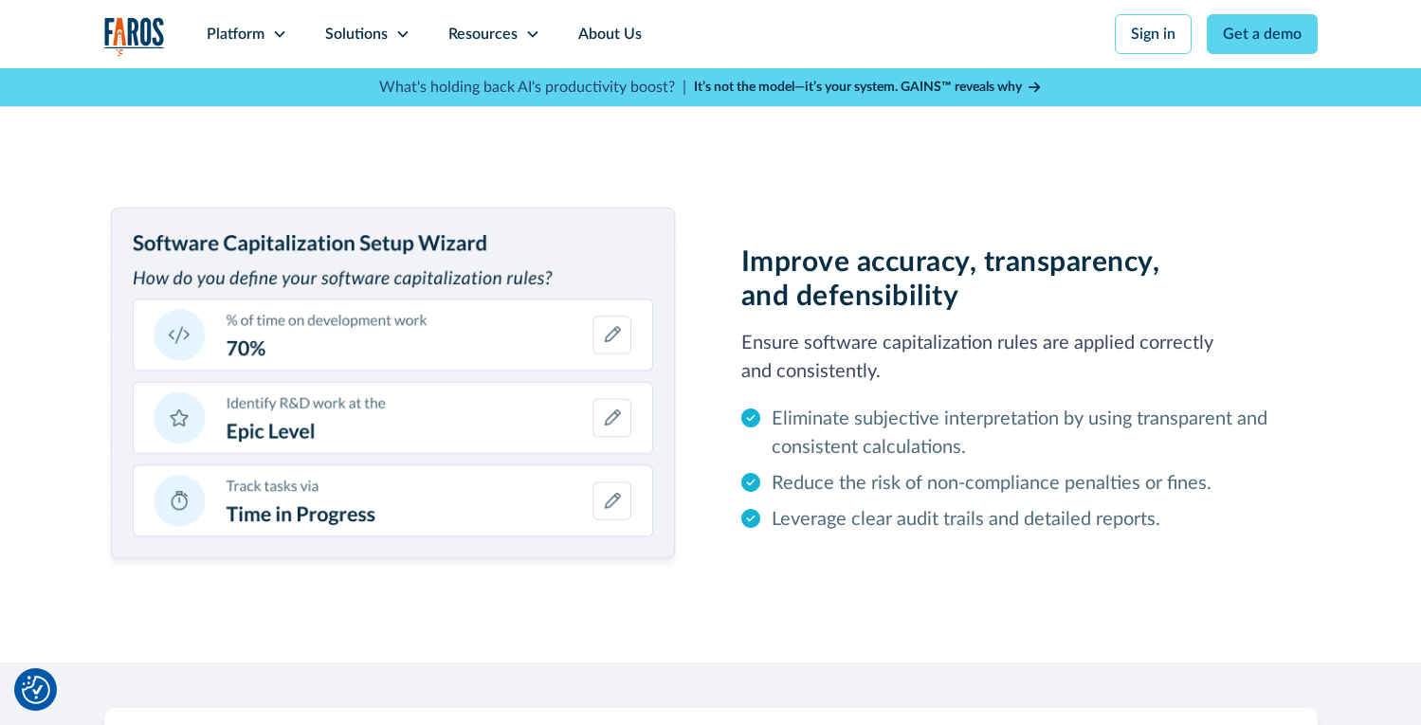
click at [792, 245] on h2 "Improve accuracy, transparency, and defensibility" at bounding box center [1029, 279] width 576 height 68
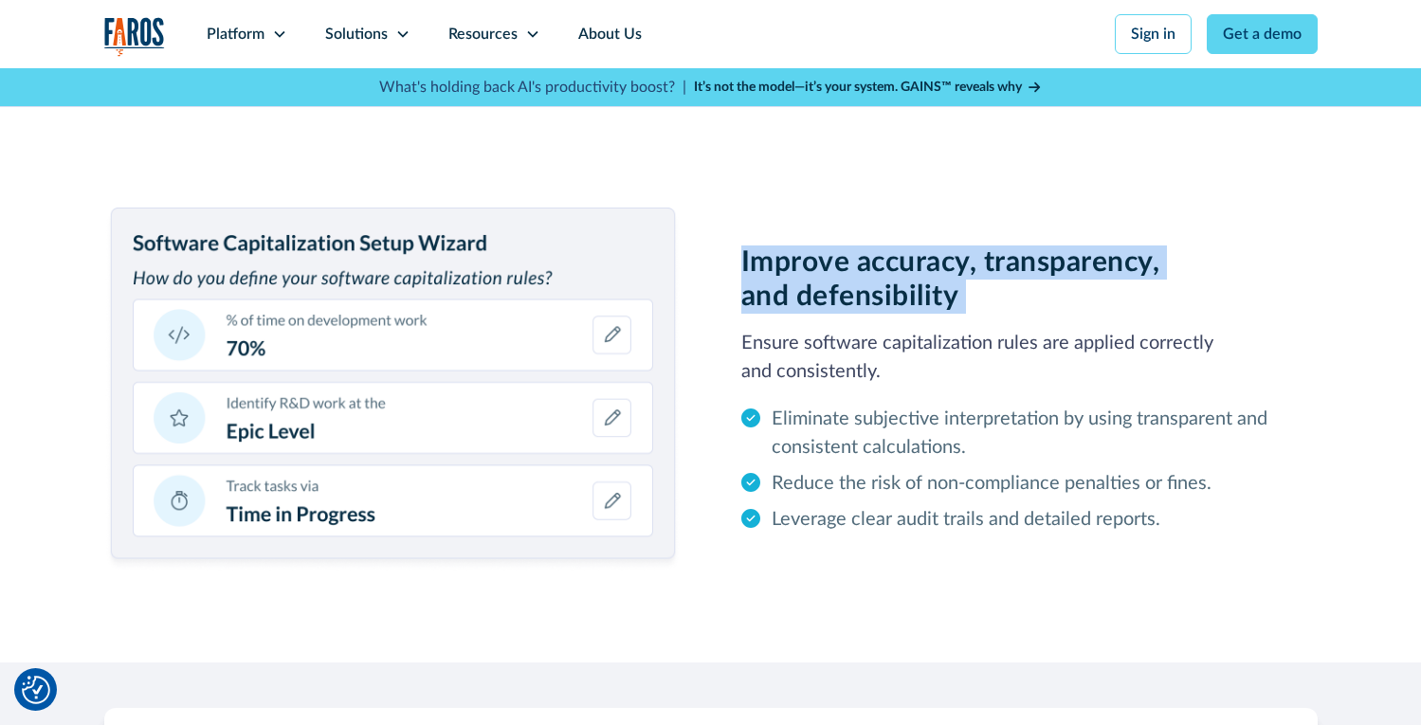
click at [792, 245] on h2 "Improve accuracy, transparency, and defensibility" at bounding box center [1029, 279] width 576 height 68
click at [791, 277] on h2 "Improve accuracy, transparency, and defensibility" at bounding box center [1029, 279] width 576 height 68
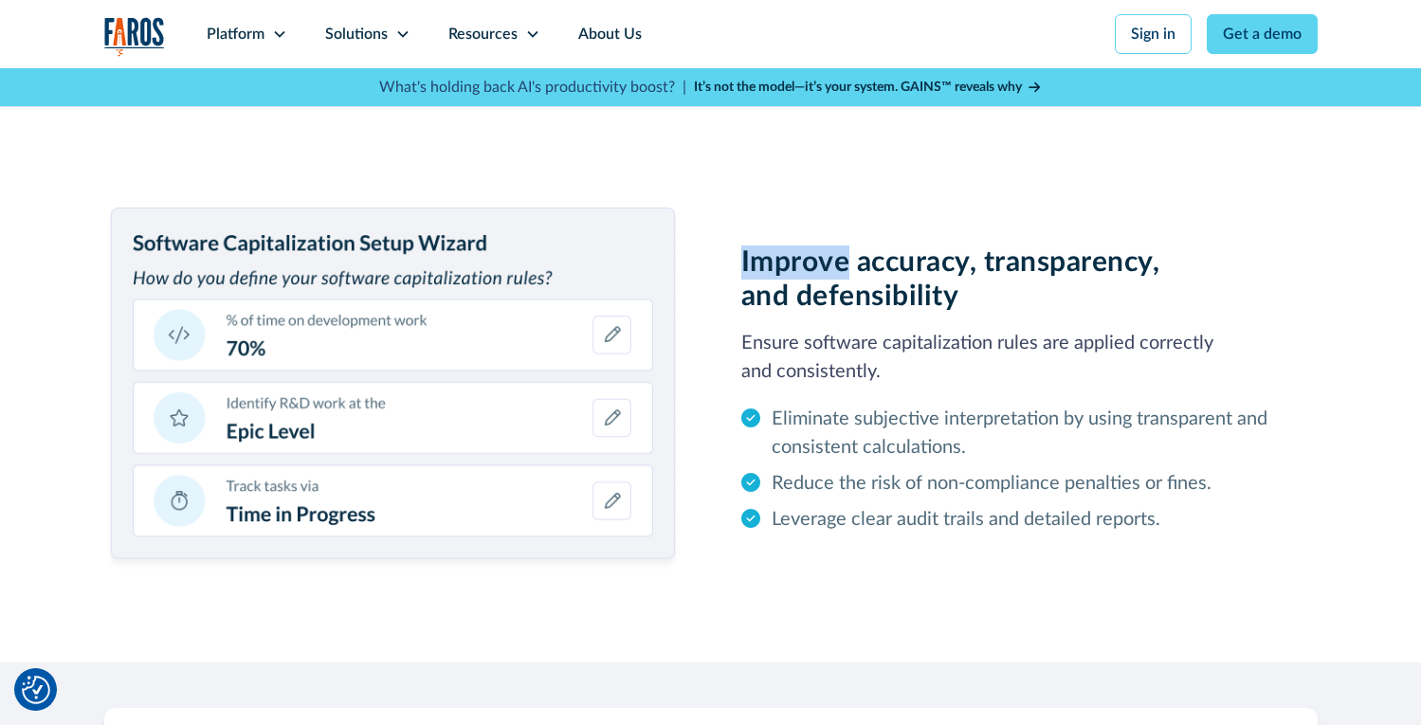
click at [791, 277] on h2 "Improve accuracy, transparency, and defensibility" at bounding box center [1029, 279] width 576 height 68
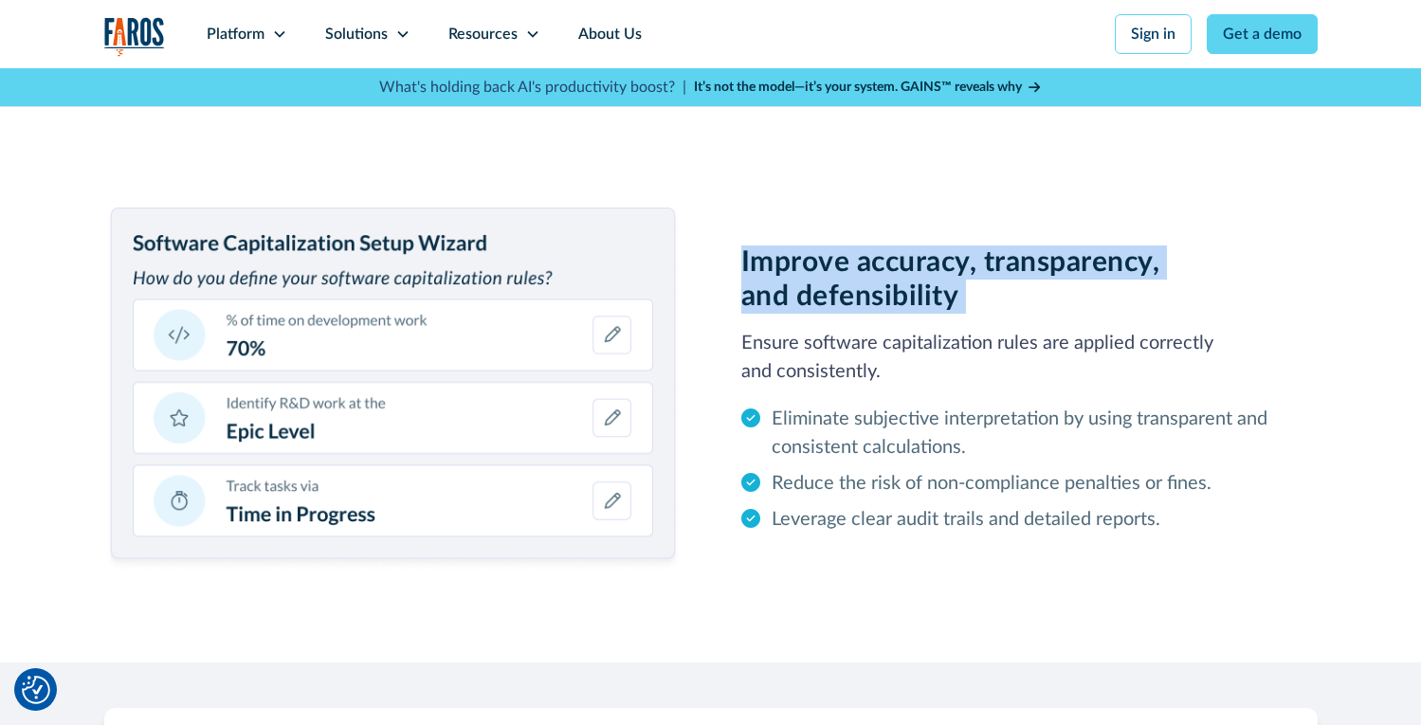
click at [791, 277] on h2 "Improve accuracy, transparency, and defensibility" at bounding box center [1029, 279] width 576 height 68
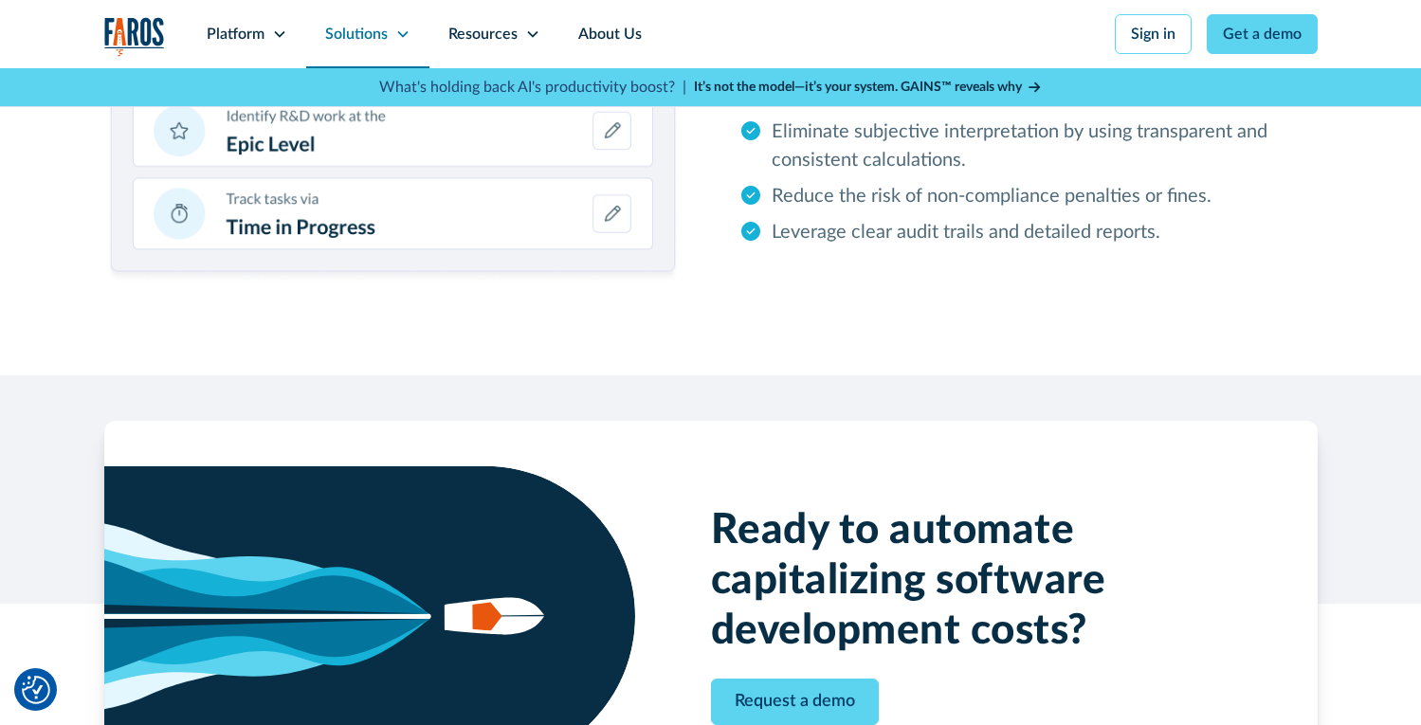
scroll to position [3096, 0]
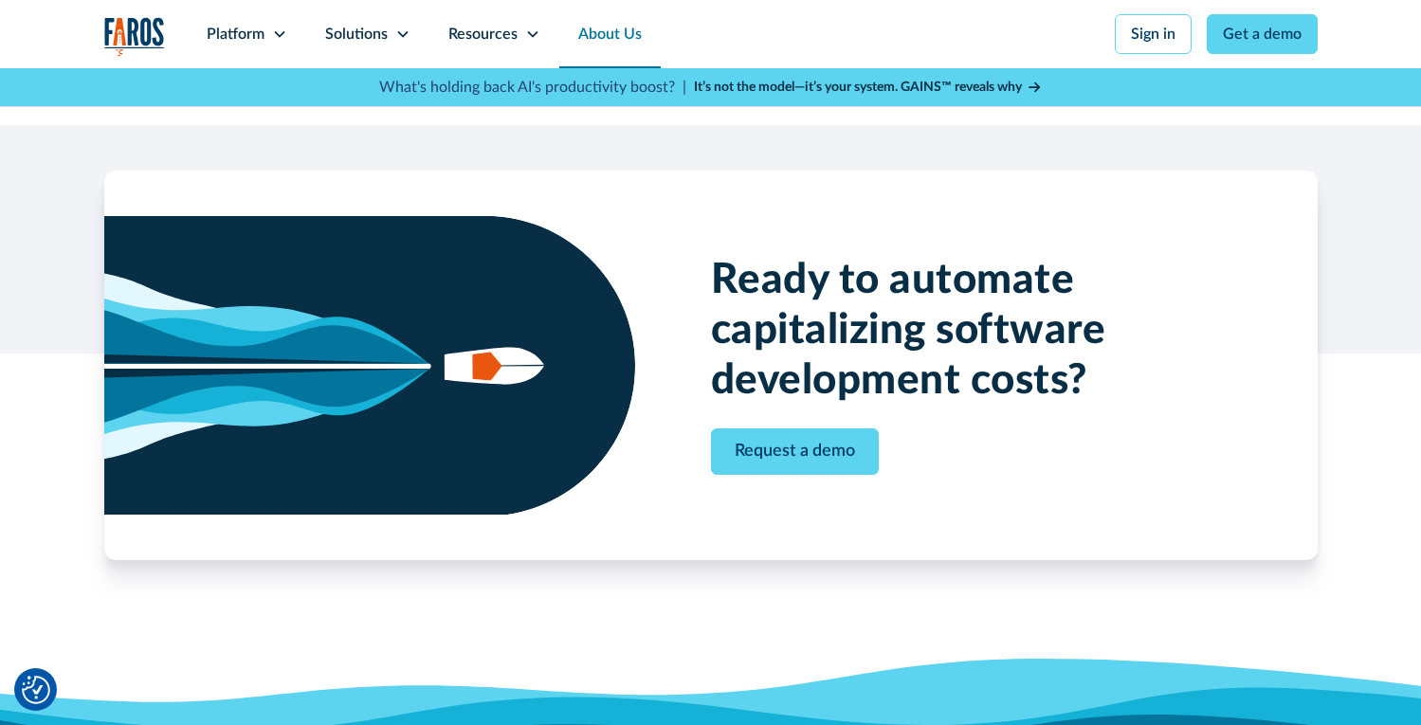
click at [607, 37] on link "About Us" at bounding box center [609, 34] width 101 height 68
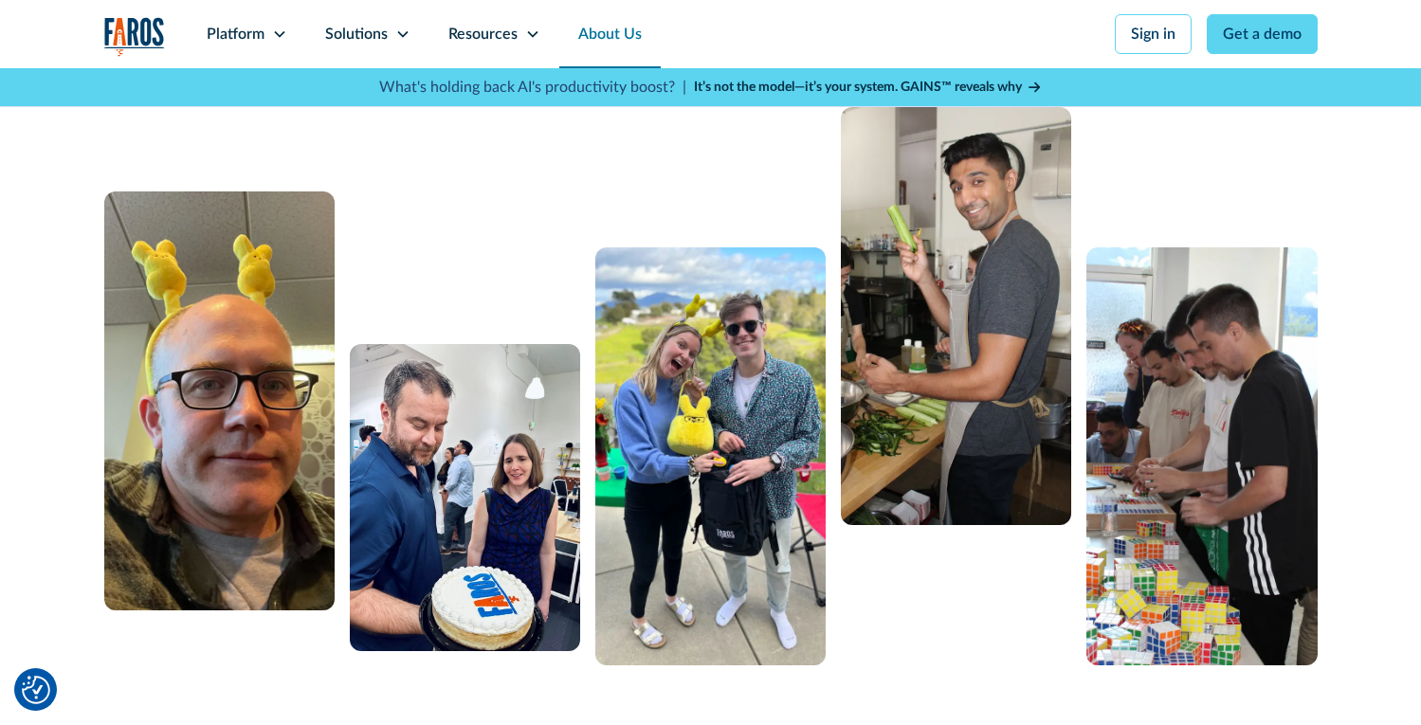
scroll to position [405, 0]
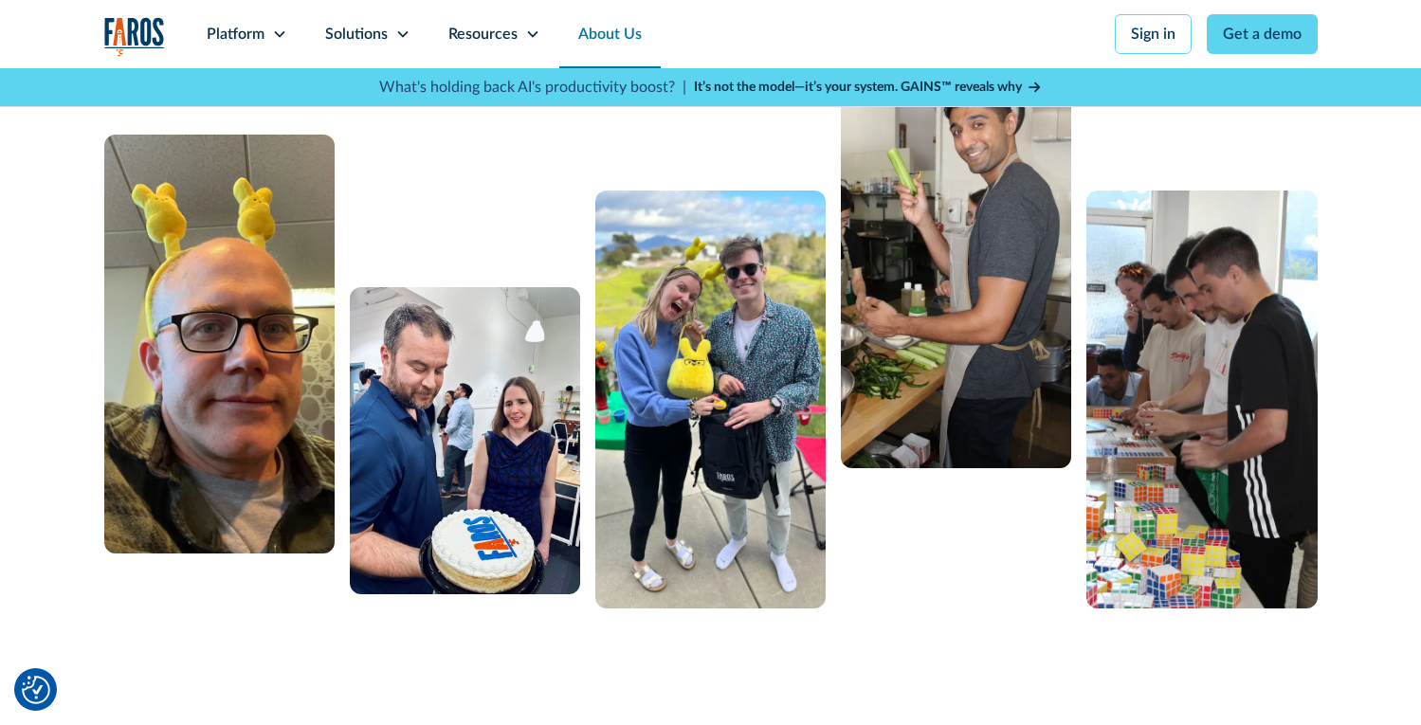
click at [693, 276] on img at bounding box center [710, 399] width 230 height 418
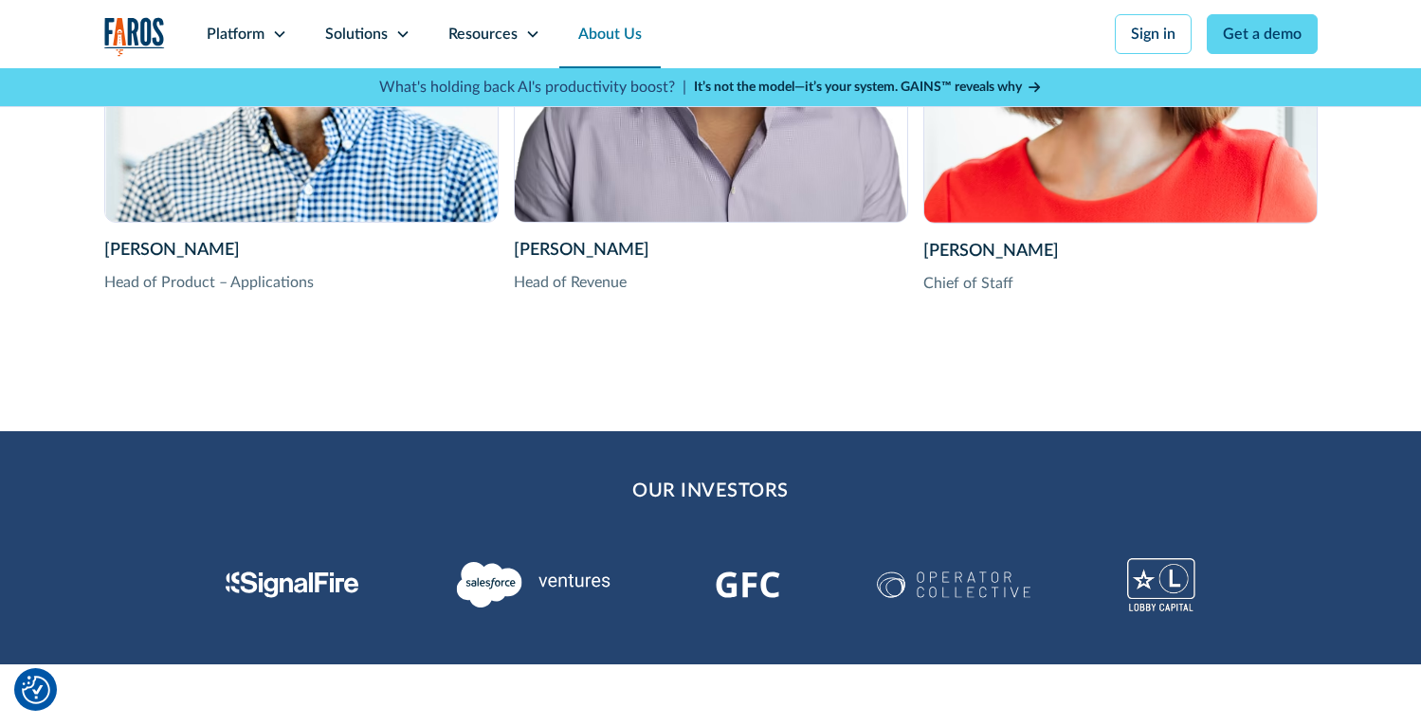
scroll to position [4449, 0]
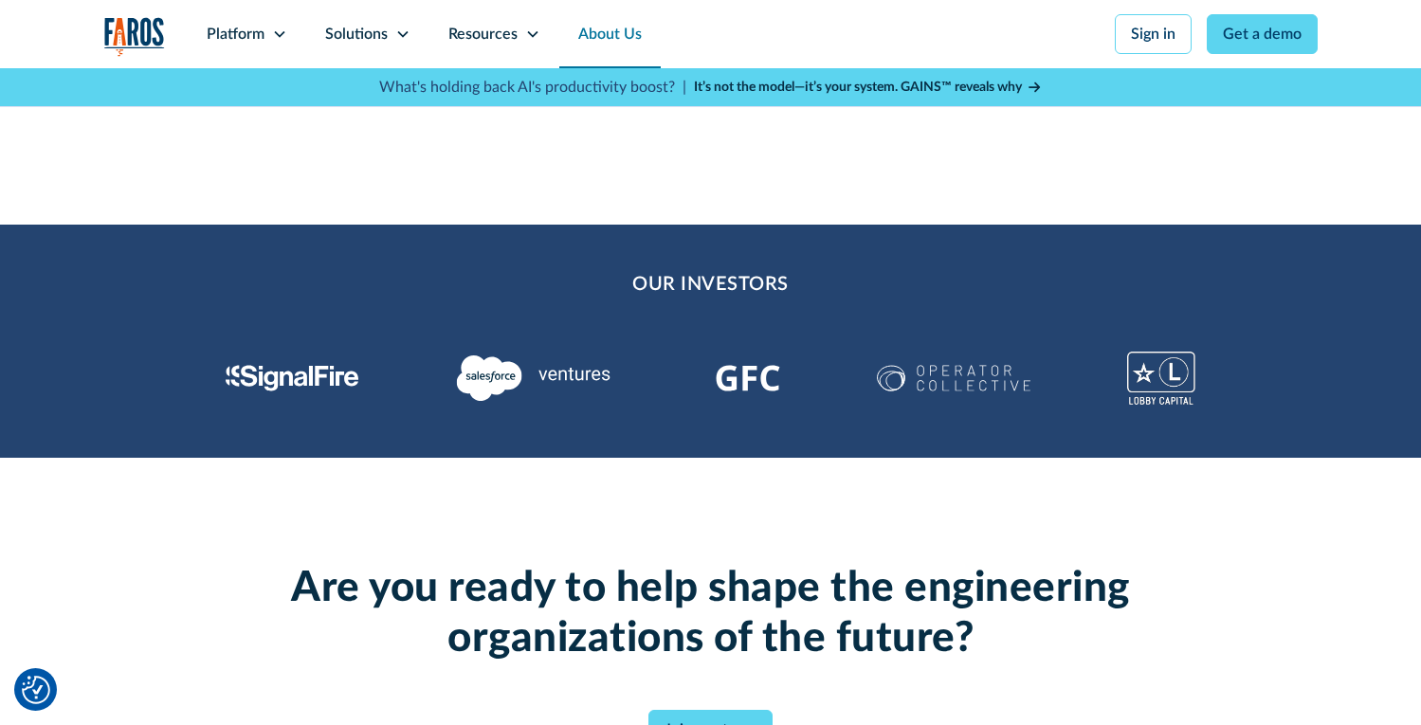
drag, startPoint x: 237, startPoint y: 390, endPoint x: 219, endPoint y: 386, distance: 18.6
click at [209, 388] on div "Our Investors" at bounding box center [710, 341] width 1421 height 233
drag, startPoint x: 521, startPoint y: 390, endPoint x: 674, endPoint y: 398, distance: 152.8
click at [674, 398] on div at bounding box center [711, 378] width 970 height 68
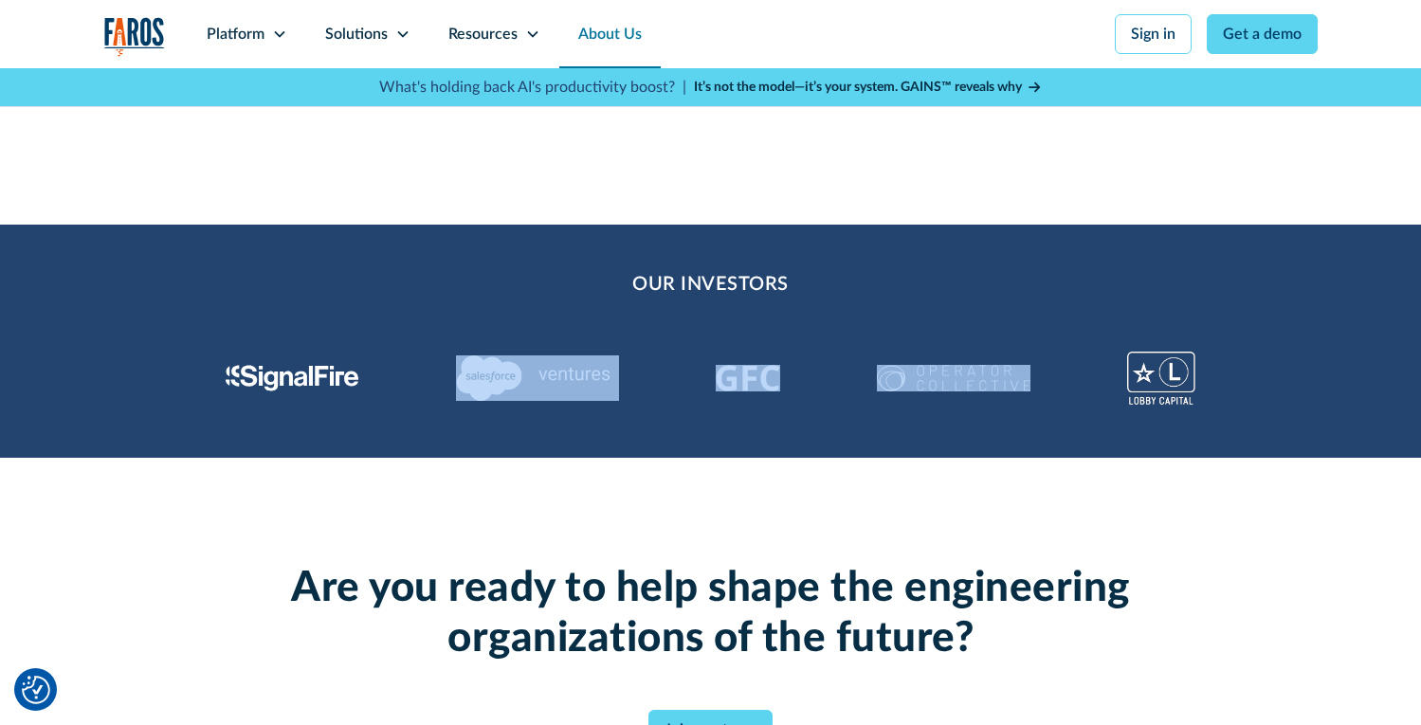
drag, startPoint x: 658, startPoint y: 395, endPoint x: 1006, endPoint y: 390, distance: 347.8
click at [1023, 388] on div at bounding box center [711, 378] width 970 height 68
drag, startPoint x: 1263, startPoint y: 395, endPoint x: 189, endPoint y: 335, distance: 1076.4
click at [185, 339] on div "Our Investors" at bounding box center [710, 341] width 1421 height 233
click at [189, 335] on div "Our Investors" at bounding box center [710, 341] width 1421 height 233
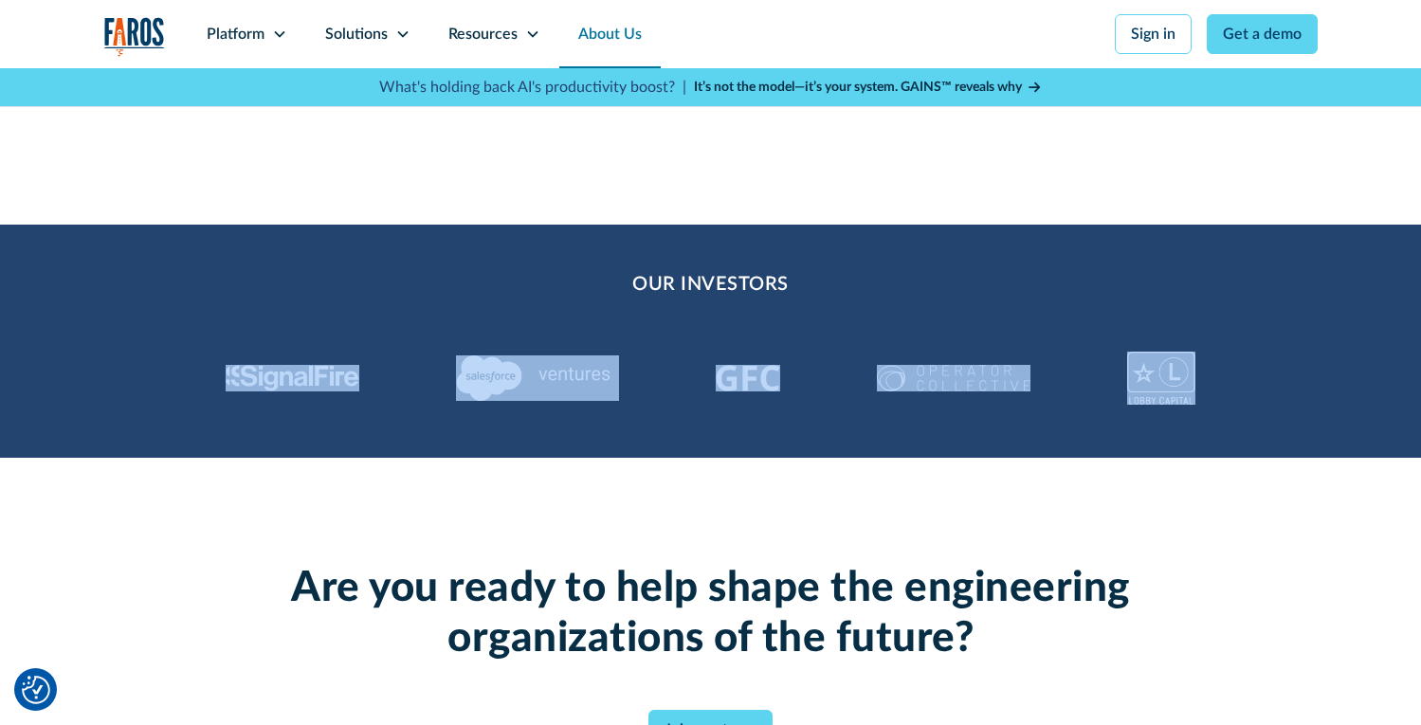
drag, startPoint x: 693, startPoint y: 368, endPoint x: 1293, endPoint y: 443, distance: 604.6
click at [1293, 443] on div "Our Investors" at bounding box center [710, 341] width 1421 height 233
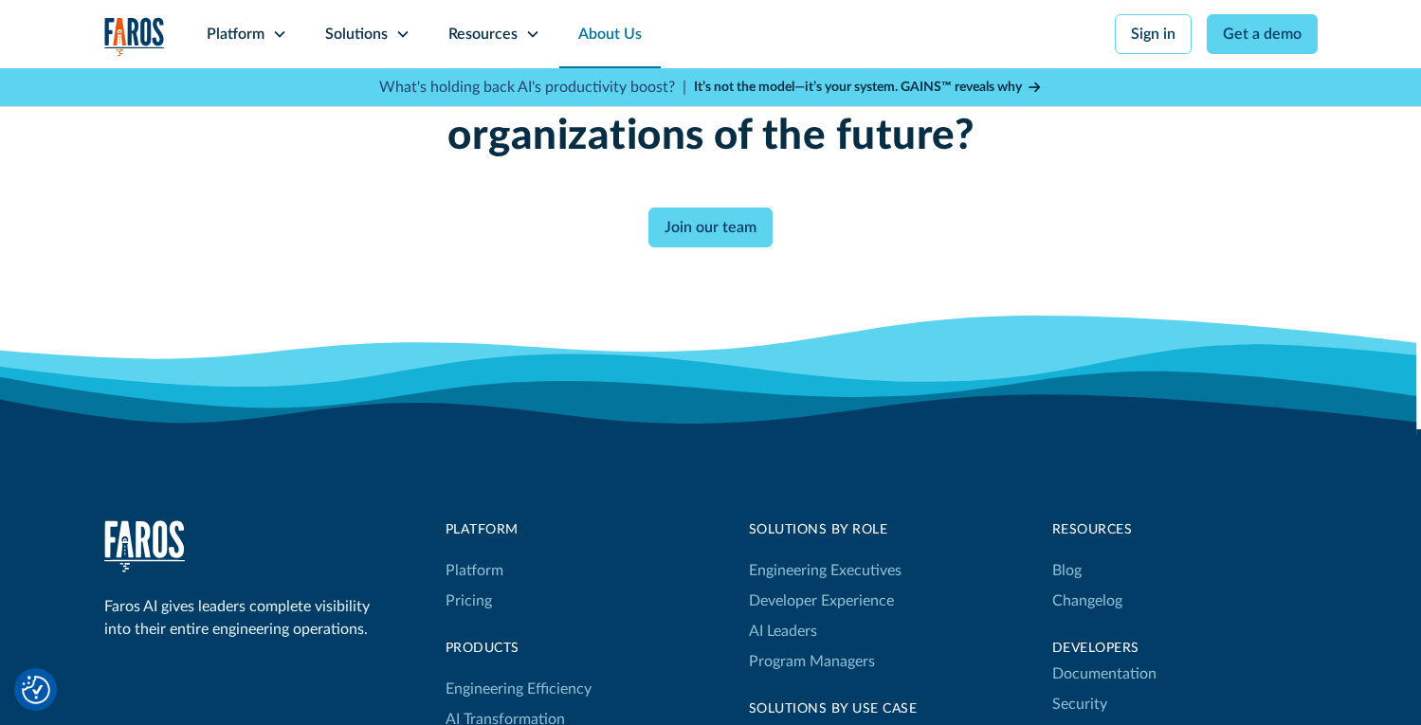
scroll to position [4913, 0]
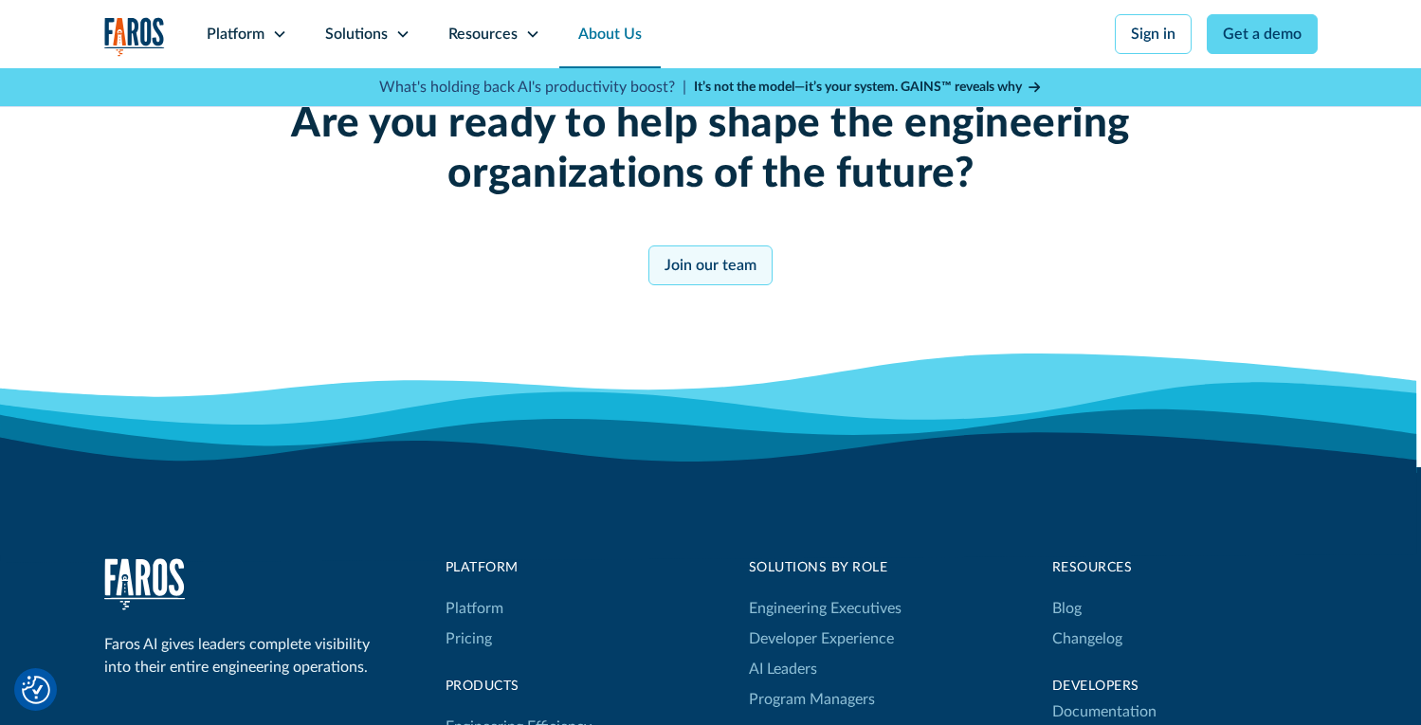
drag, startPoint x: 680, startPoint y: 308, endPoint x: 690, endPoint y: 257, distance: 52.2
click at [680, 308] on div "Are you ready to help shape the engineering organizations of the future? Join o…" at bounding box center [711, 192] width 970 height 398
click at [691, 254] on link "Join our team" at bounding box center [710, 265] width 124 height 40
click at [755, 267] on link "Join our team" at bounding box center [710, 265] width 124 height 40
